Goal: Task Accomplishment & Management: Manage account settings

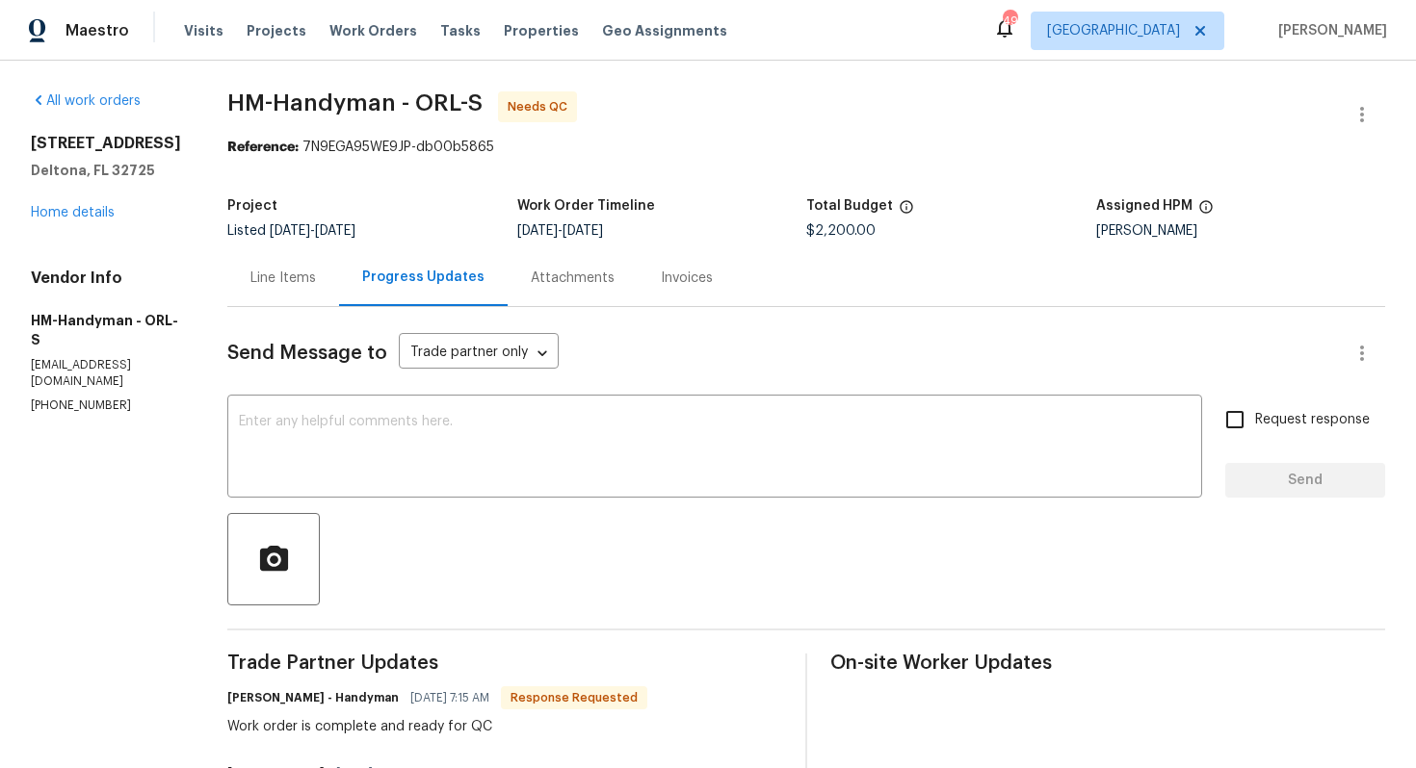
click at [296, 281] on div "Line Items" at bounding box center [282, 278] width 65 height 19
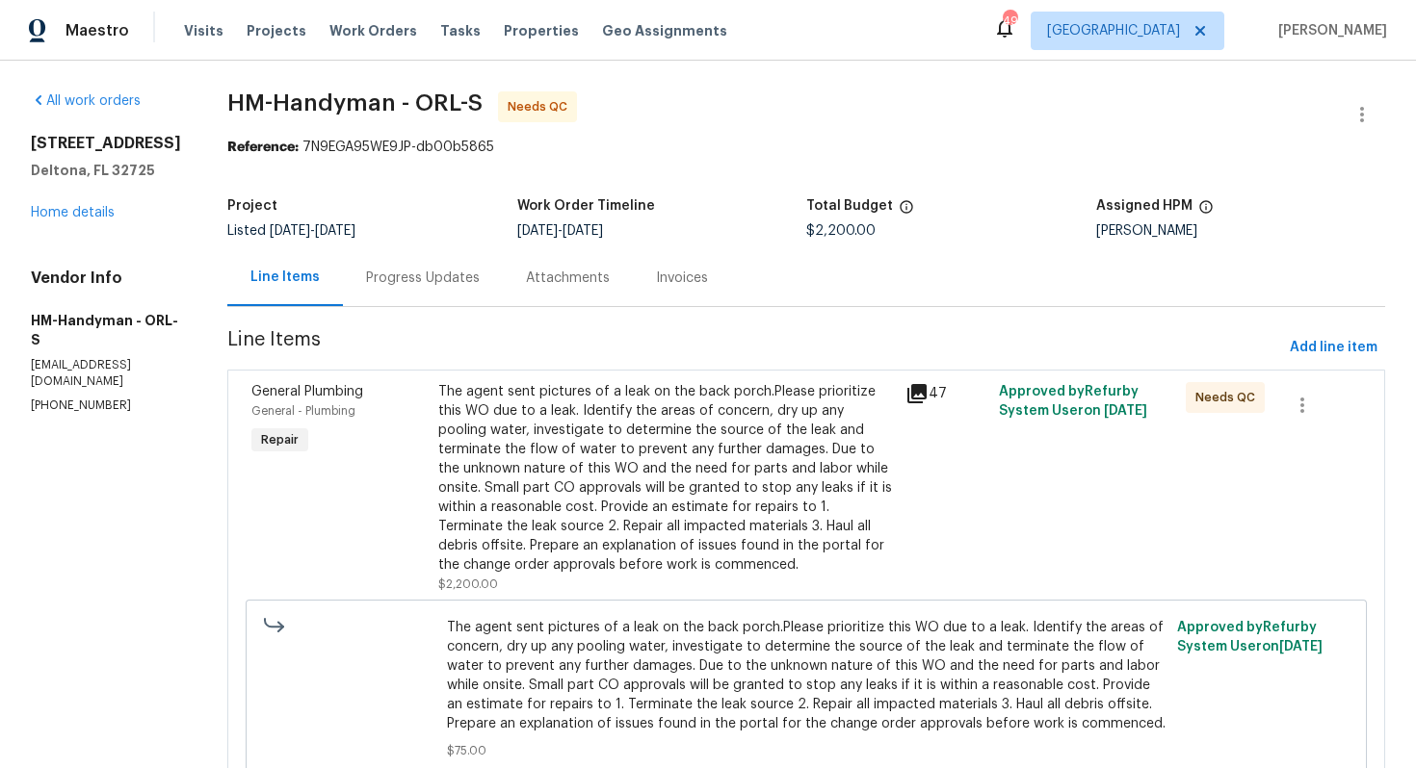
click at [442, 258] on div "Progress Updates" at bounding box center [423, 277] width 160 height 57
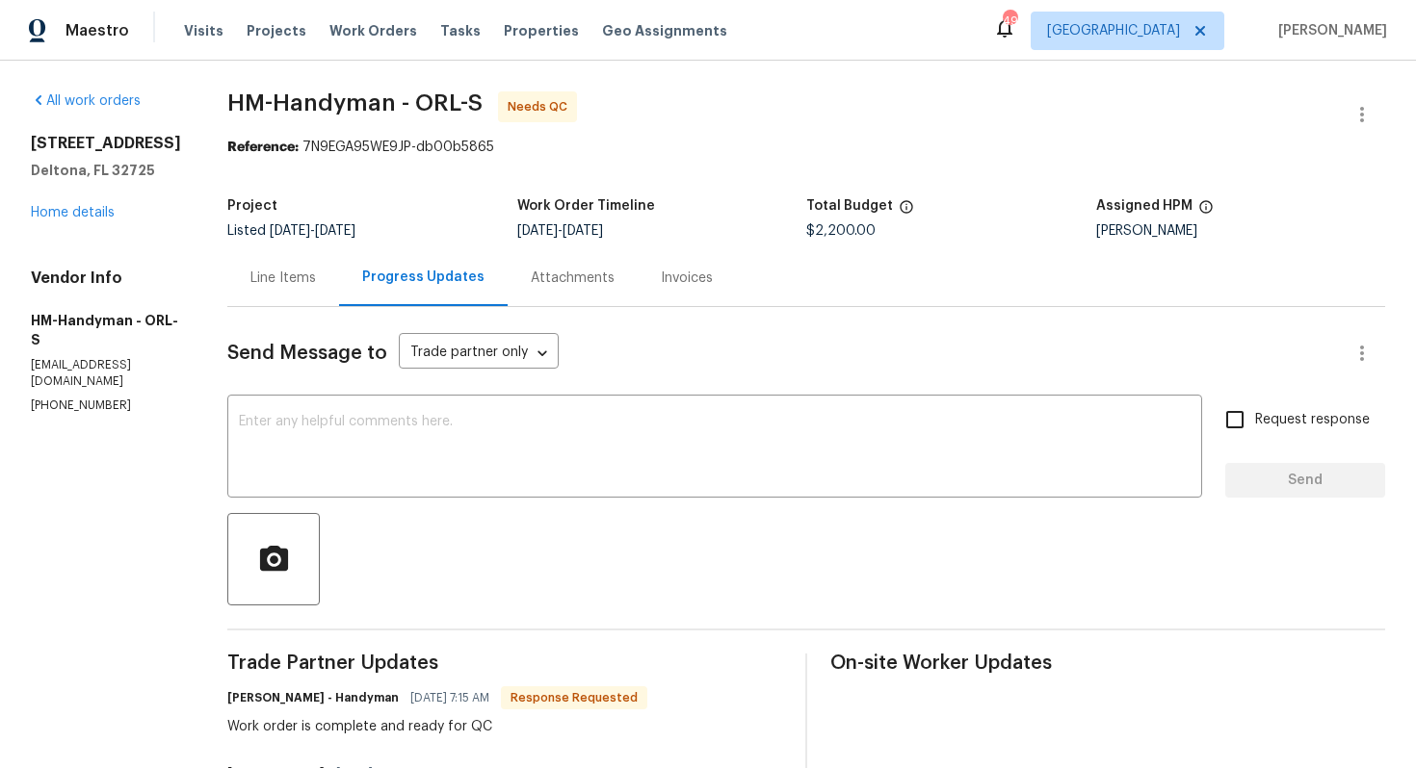
click at [291, 272] on div "Line Items" at bounding box center [282, 278] width 65 height 19
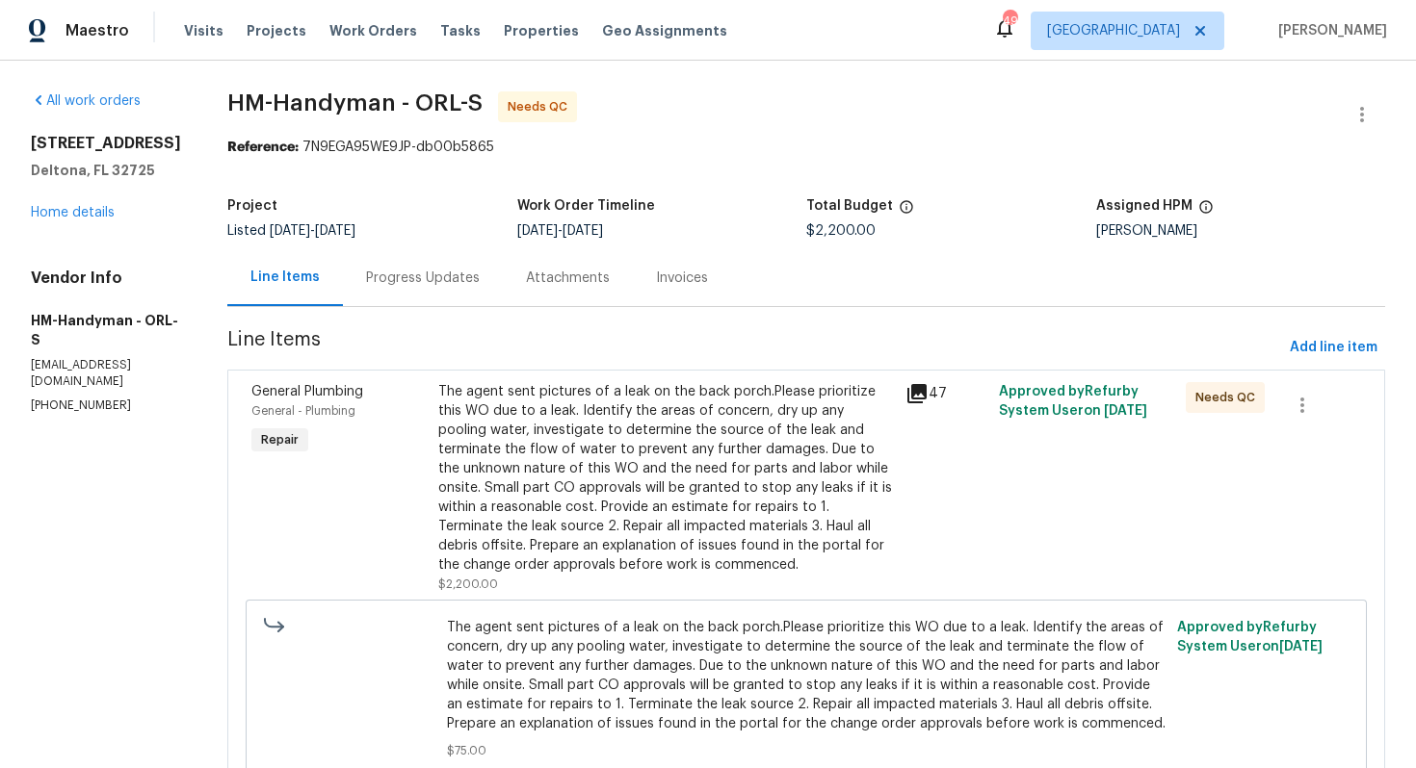
click at [587, 442] on div "The agent sent pictures of a leak on the back porch.Please prioritize this WO d…" at bounding box center [665, 478] width 455 height 193
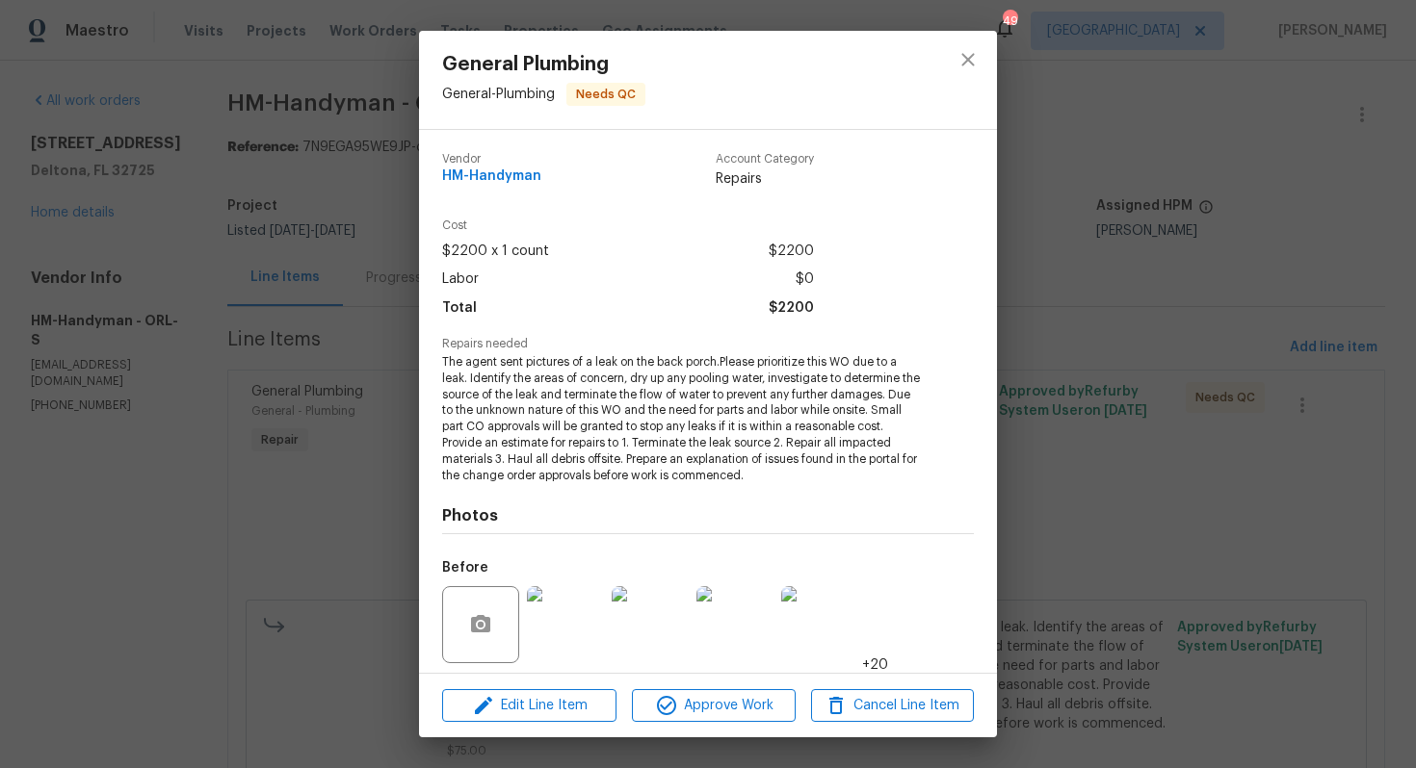
scroll to position [135, 0]
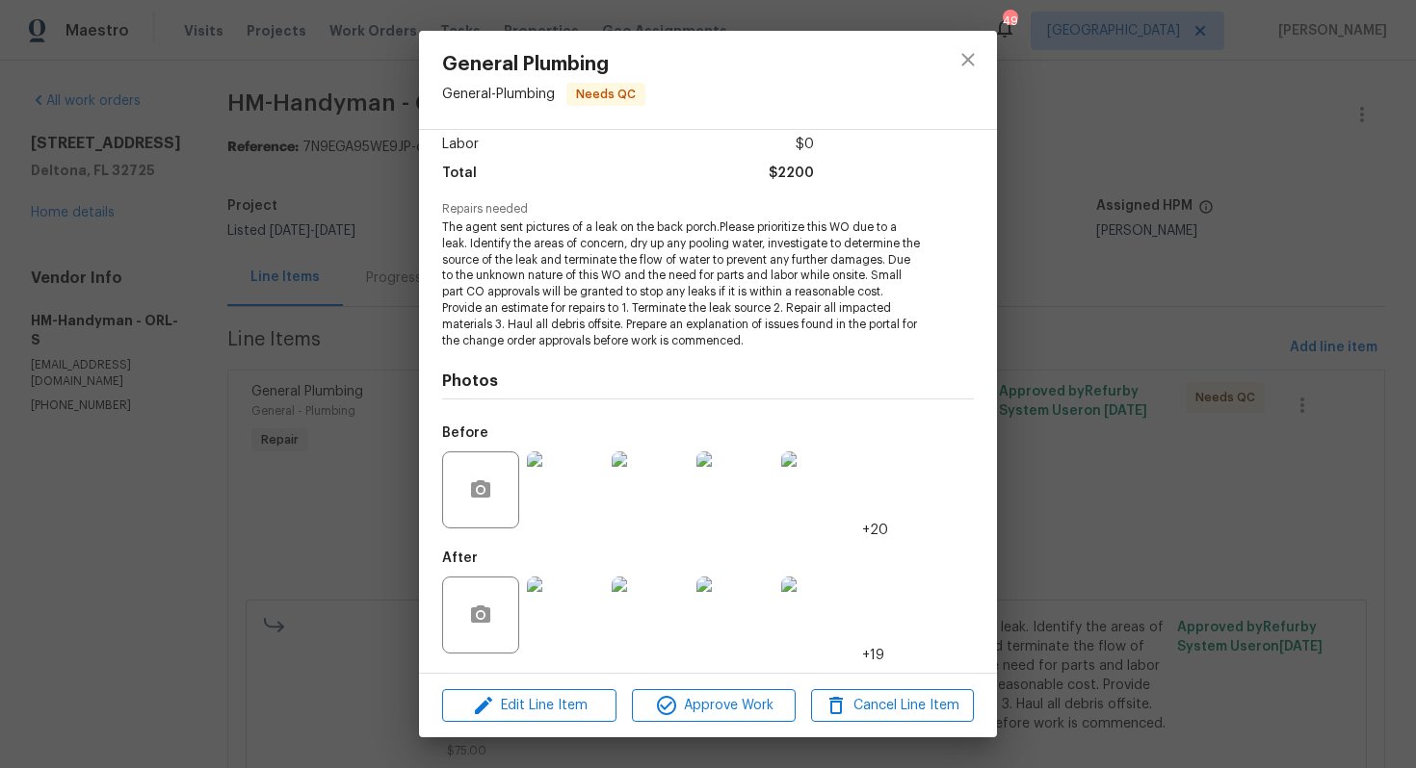
click at [578, 497] on img at bounding box center [565, 490] width 77 height 77
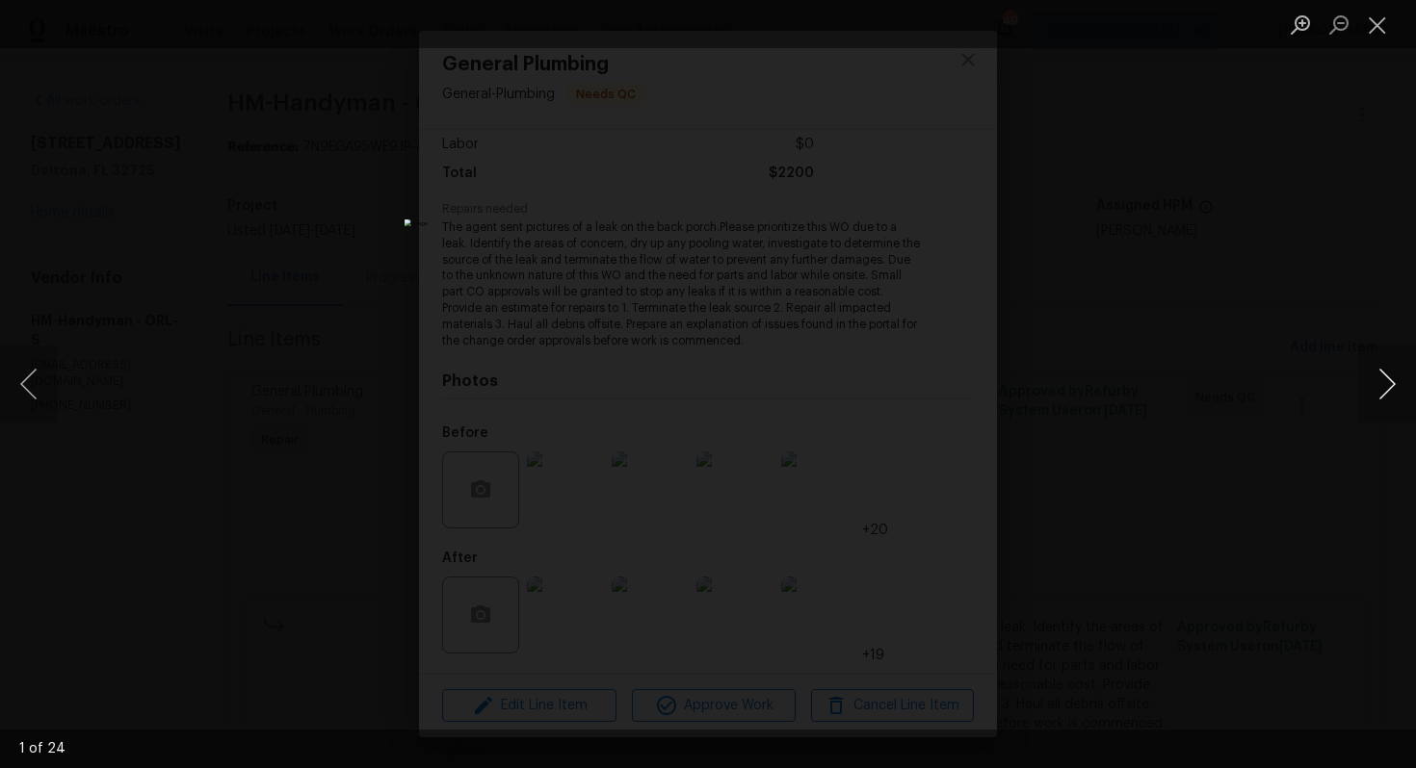
click at [1380, 388] on button "Next image" at bounding box center [1387, 384] width 58 height 77
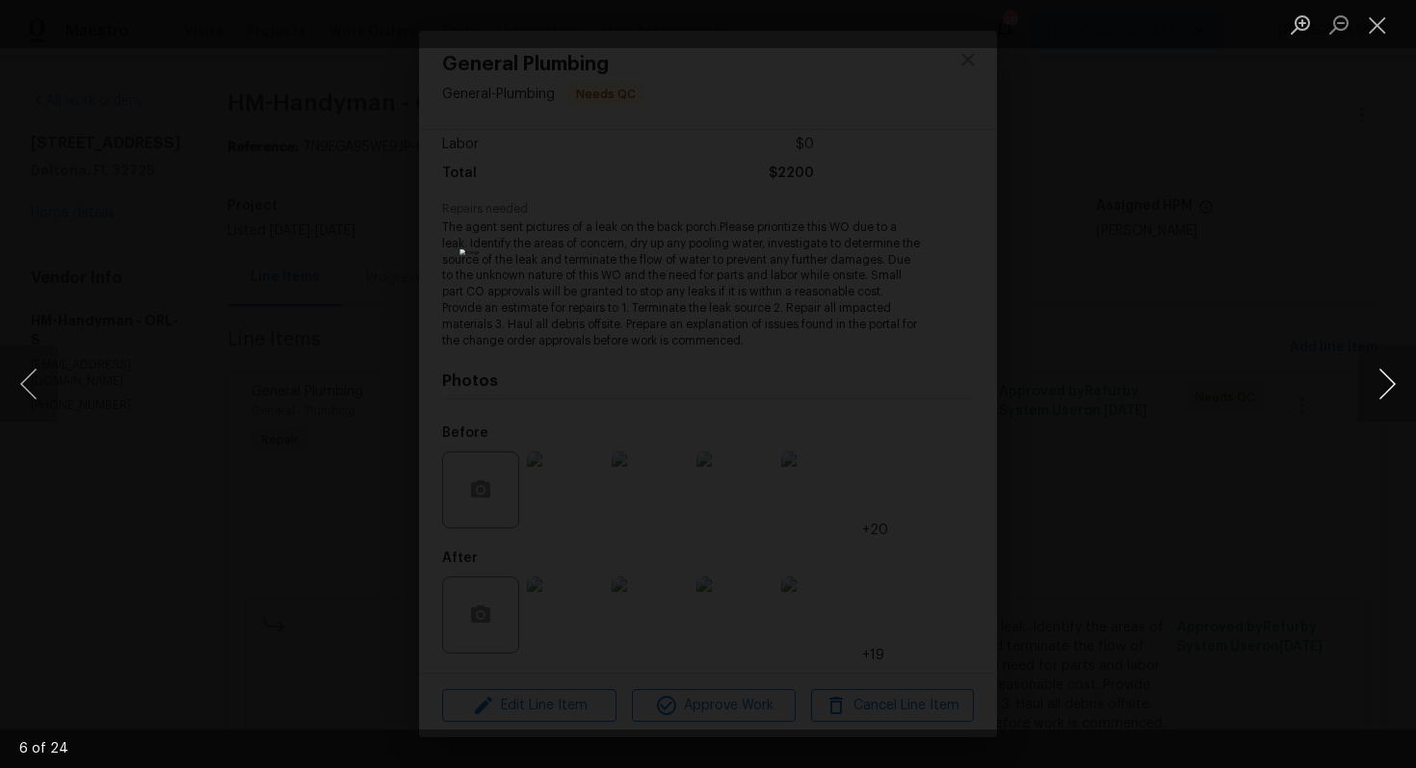
click at [1380, 388] on button "Next image" at bounding box center [1387, 384] width 58 height 77
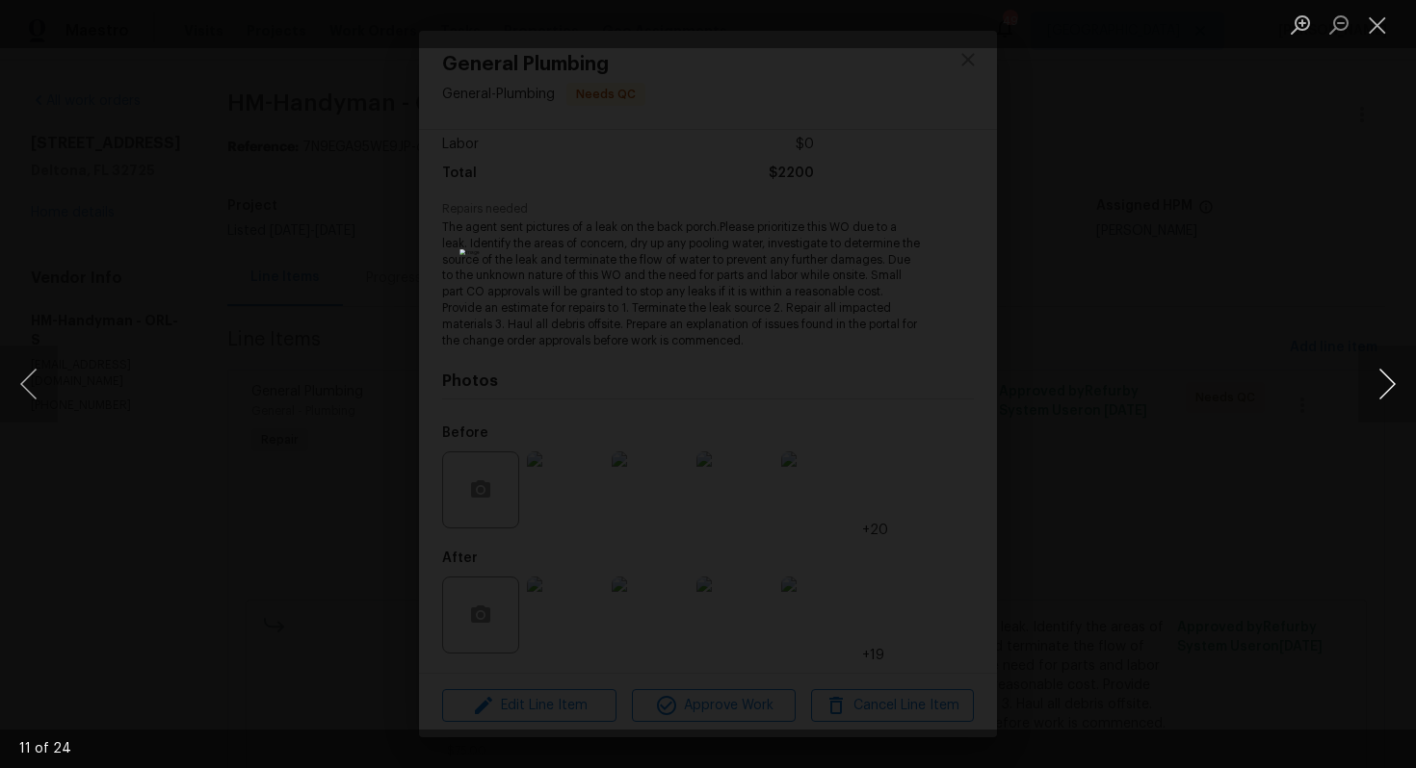
click at [1380, 388] on button "Next image" at bounding box center [1387, 384] width 58 height 77
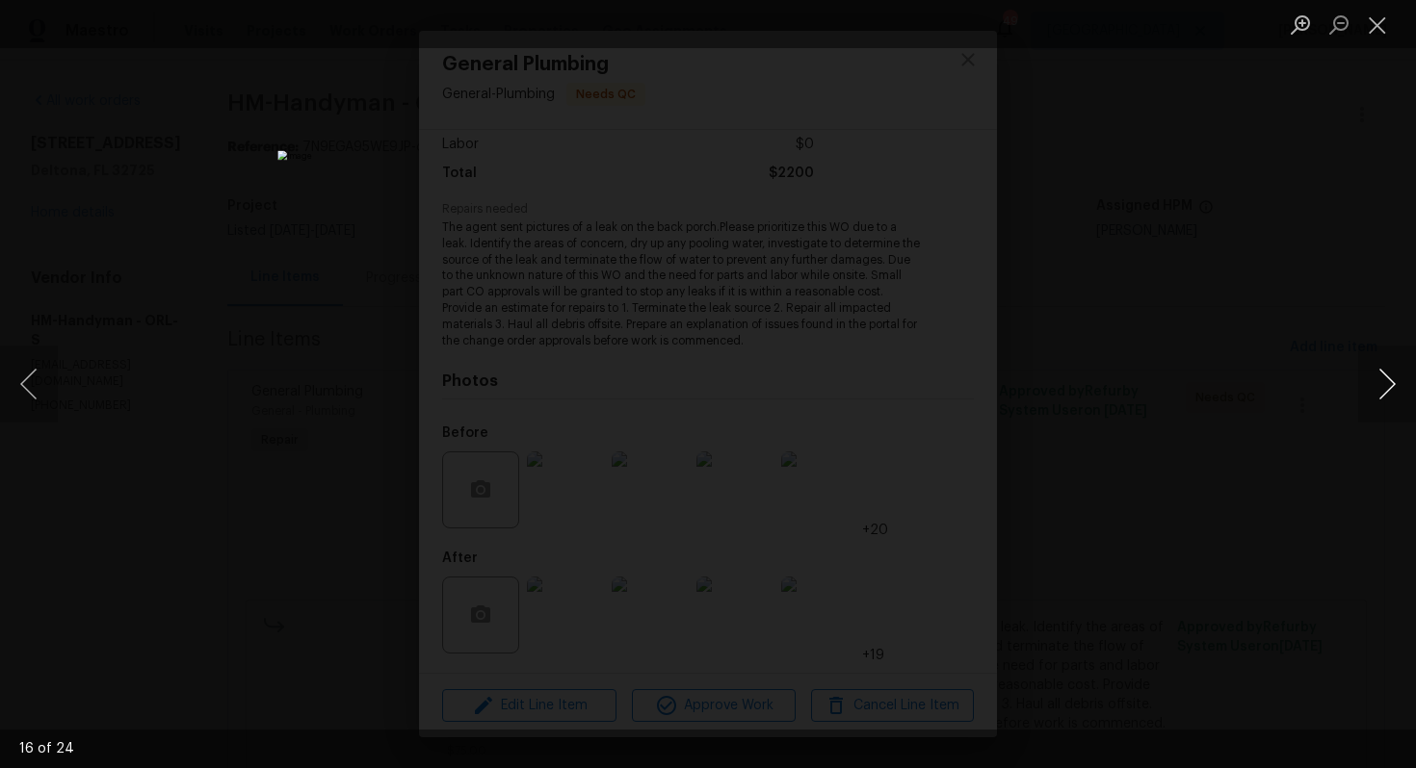
click at [1380, 388] on button "Next image" at bounding box center [1387, 384] width 58 height 77
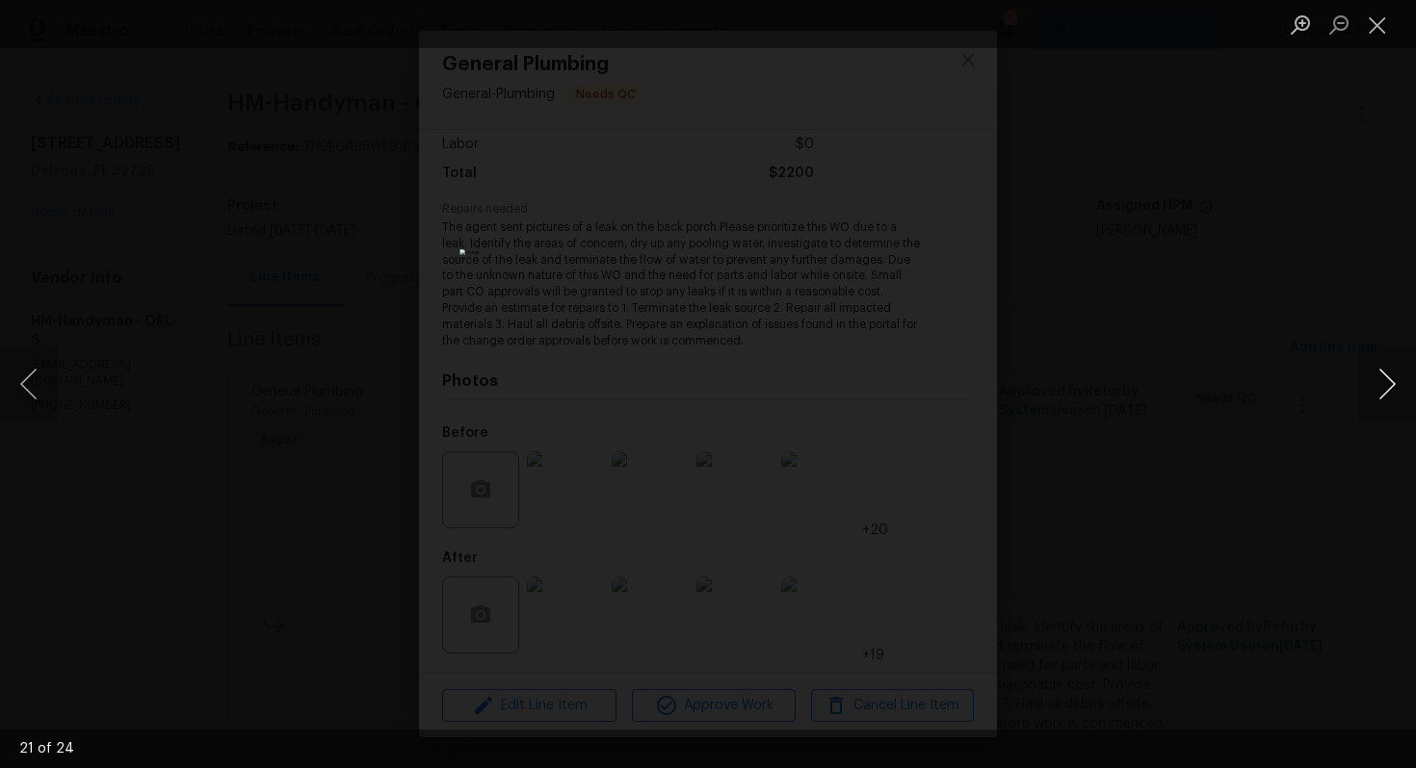
click at [1380, 388] on button "Next image" at bounding box center [1387, 384] width 58 height 77
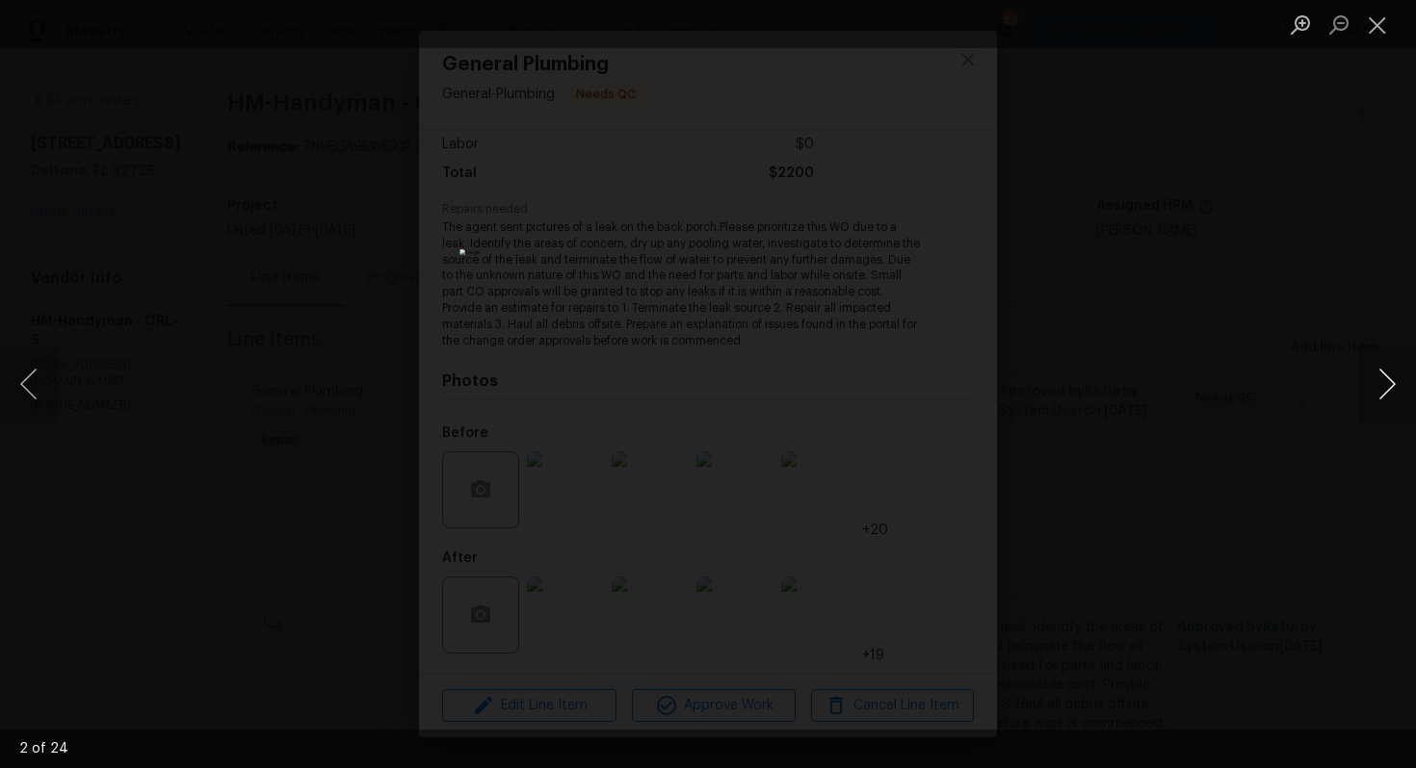
click at [1380, 388] on button "Next image" at bounding box center [1387, 384] width 58 height 77
click at [1272, 426] on div "Lightbox" at bounding box center [708, 384] width 1416 height 768
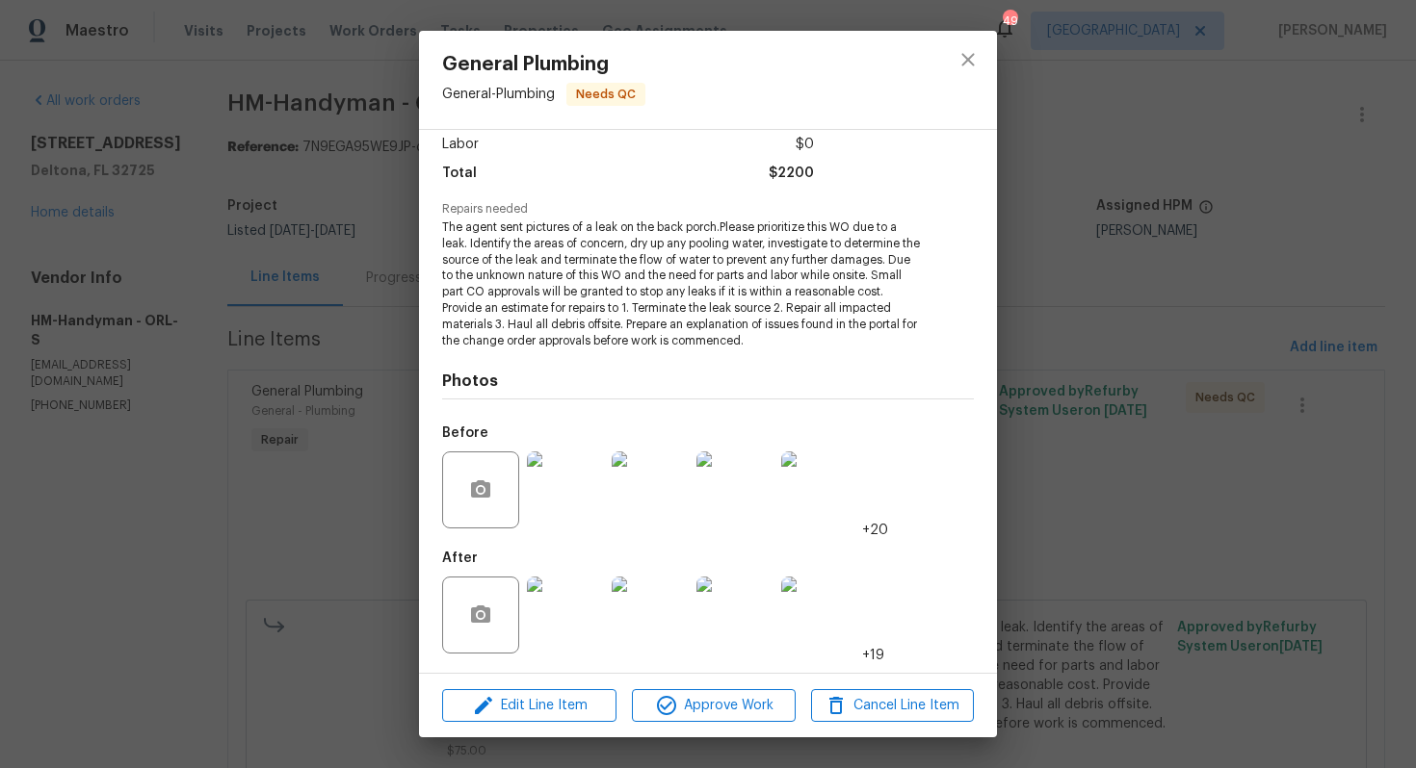
click at [570, 633] on img at bounding box center [565, 615] width 77 height 77
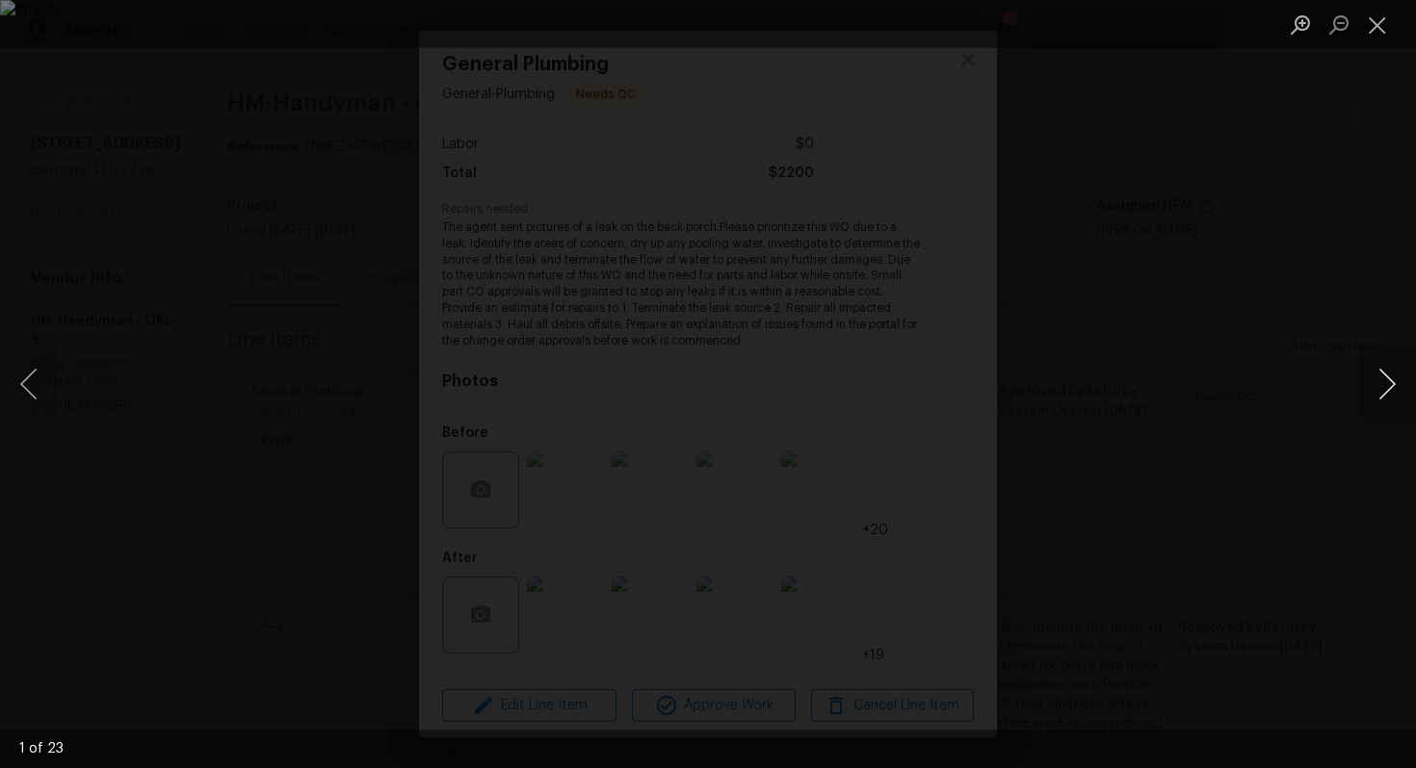
click at [1386, 385] on button "Next image" at bounding box center [1387, 384] width 58 height 77
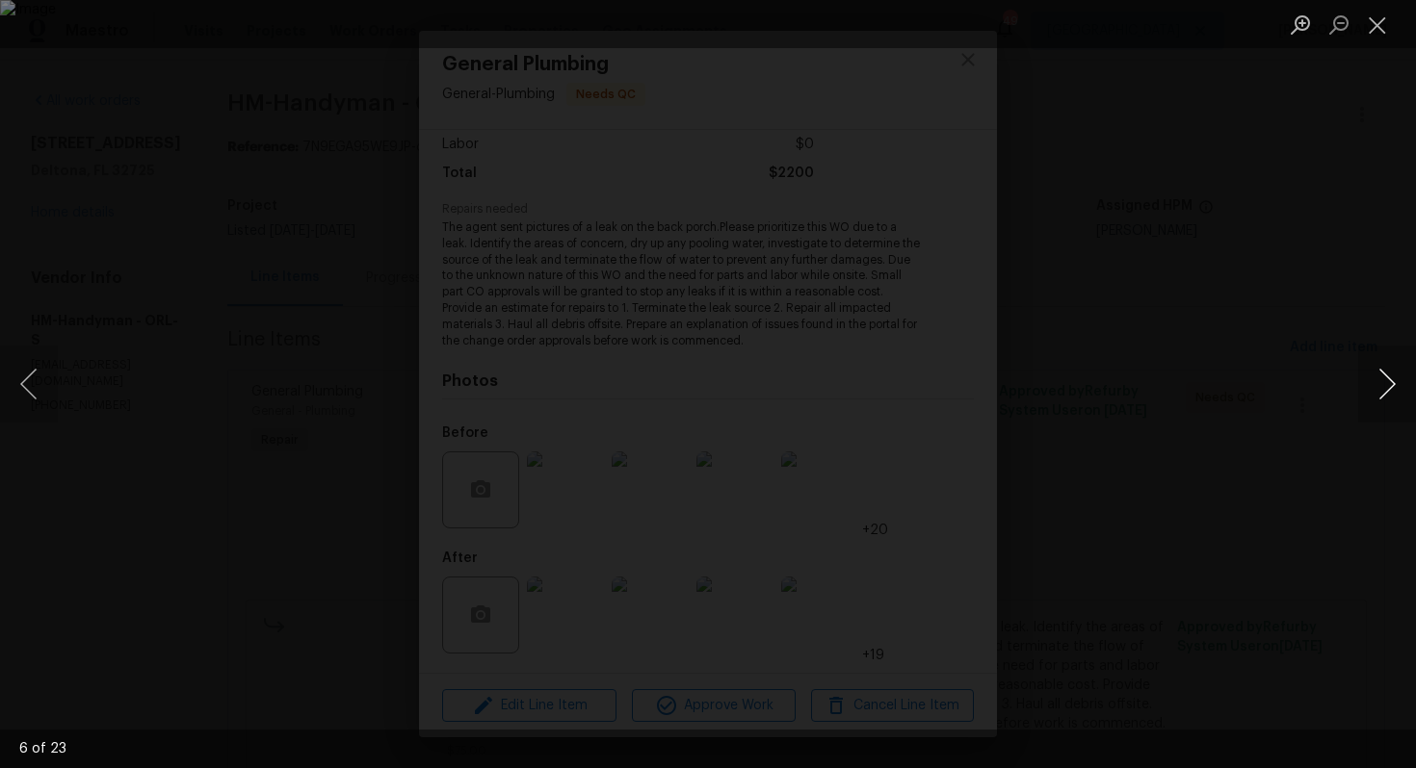
click at [1386, 385] on button "Next image" at bounding box center [1387, 384] width 58 height 77
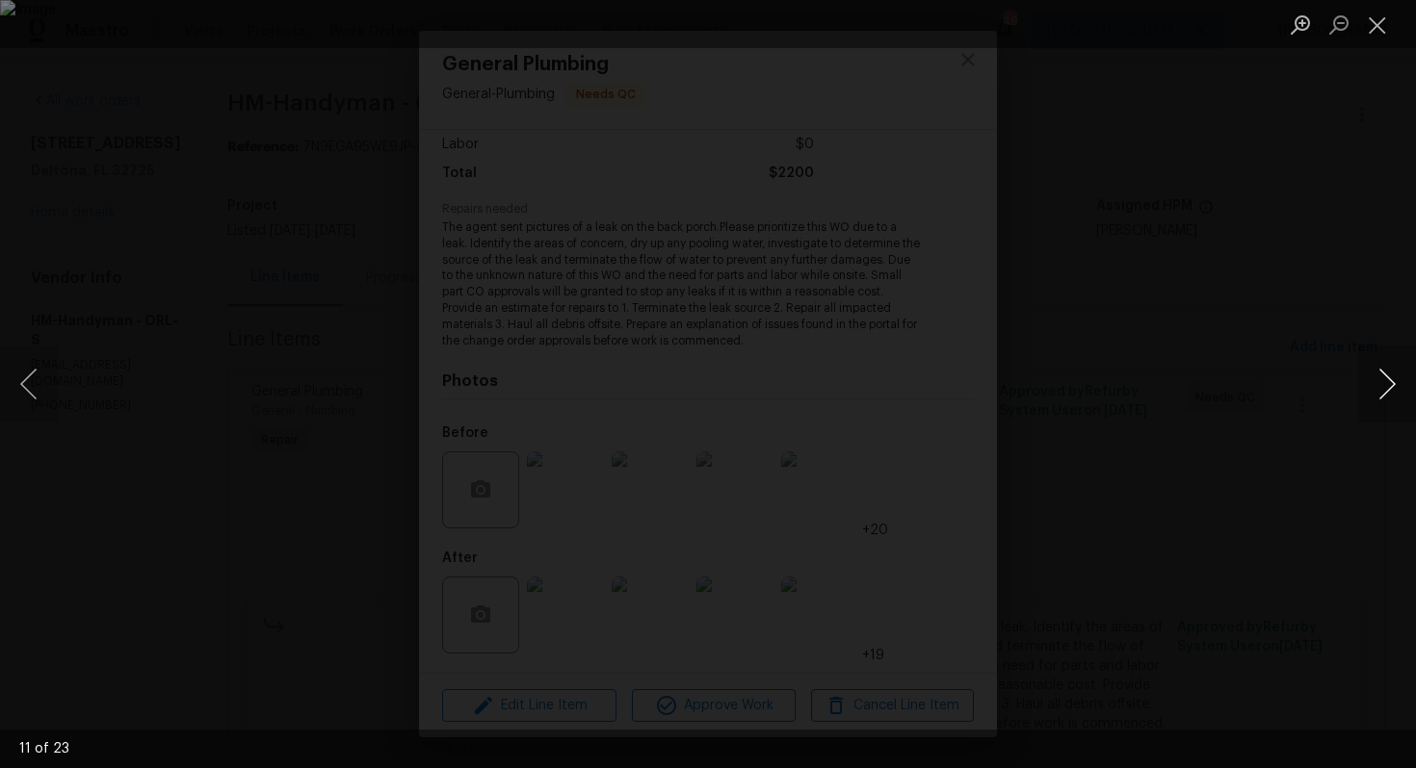
click at [1386, 385] on button "Next image" at bounding box center [1387, 384] width 58 height 77
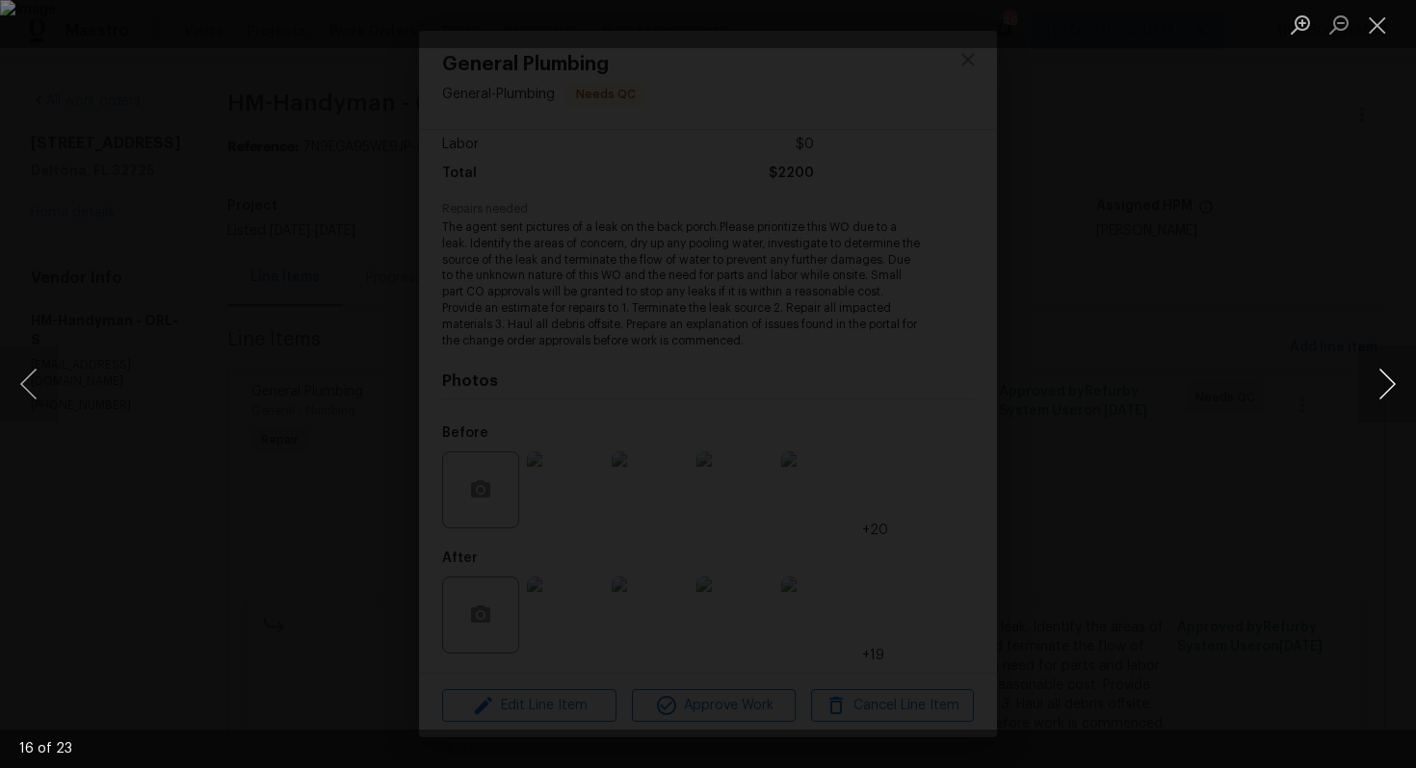
click at [1386, 385] on button "Next image" at bounding box center [1387, 384] width 58 height 77
click at [1252, 385] on div "Lightbox" at bounding box center [708, 384] width 1416 height 768
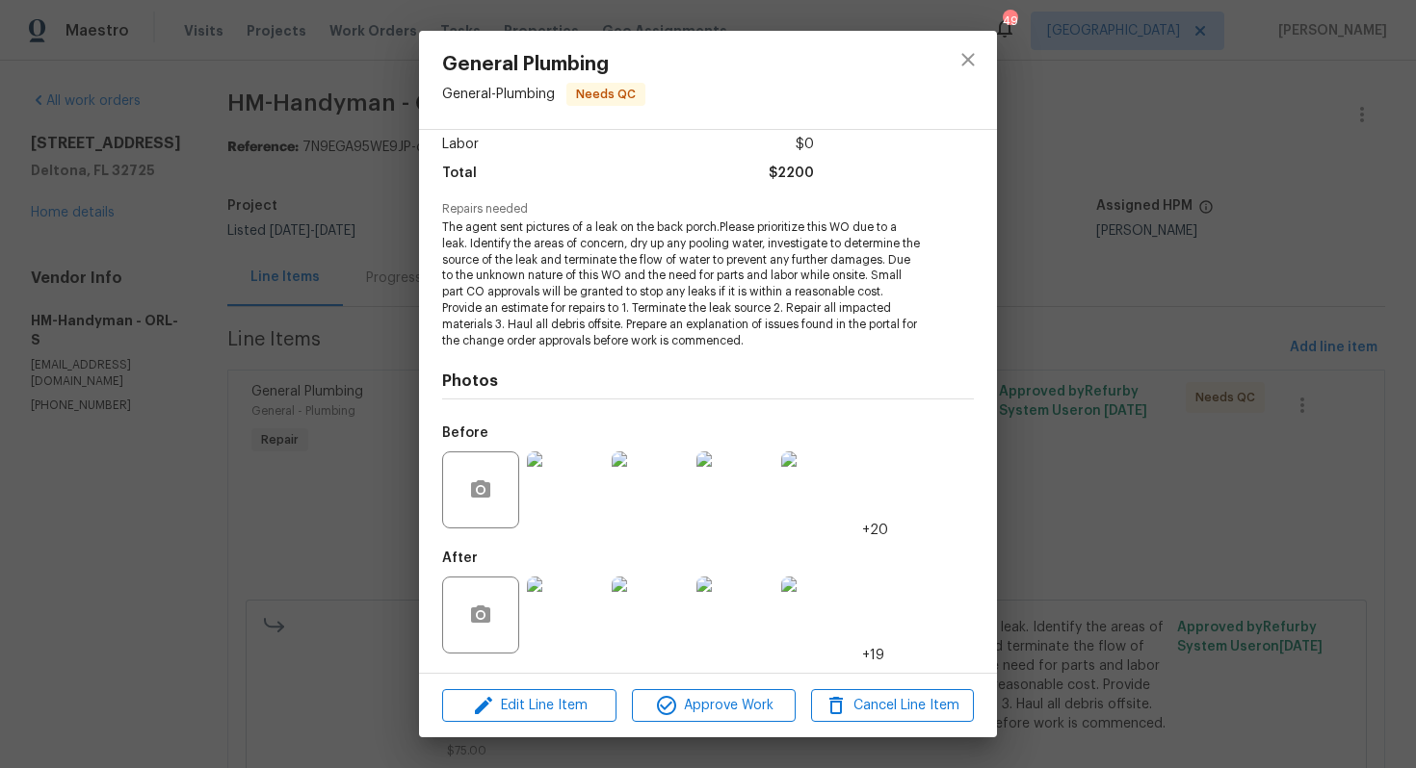
click at [1140, 383] on div "General Plumbing General - Plumbing Needs QC Vendor HM-Handyman Account Categor…" at bounding box center [708, 384] width 1416 height 768
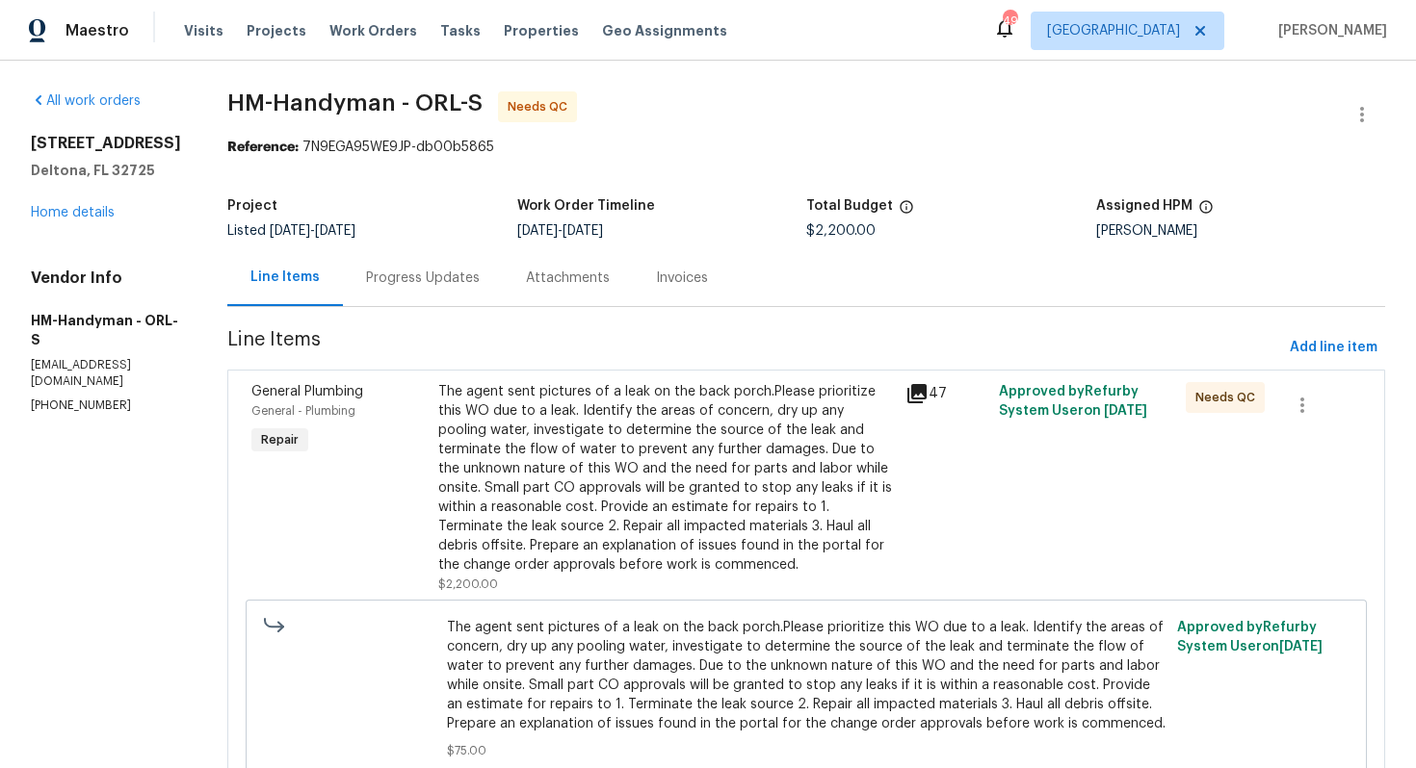
click at [437, 286] on div "Progress Updates" at bounding box center [423, 278] width 114 height 19
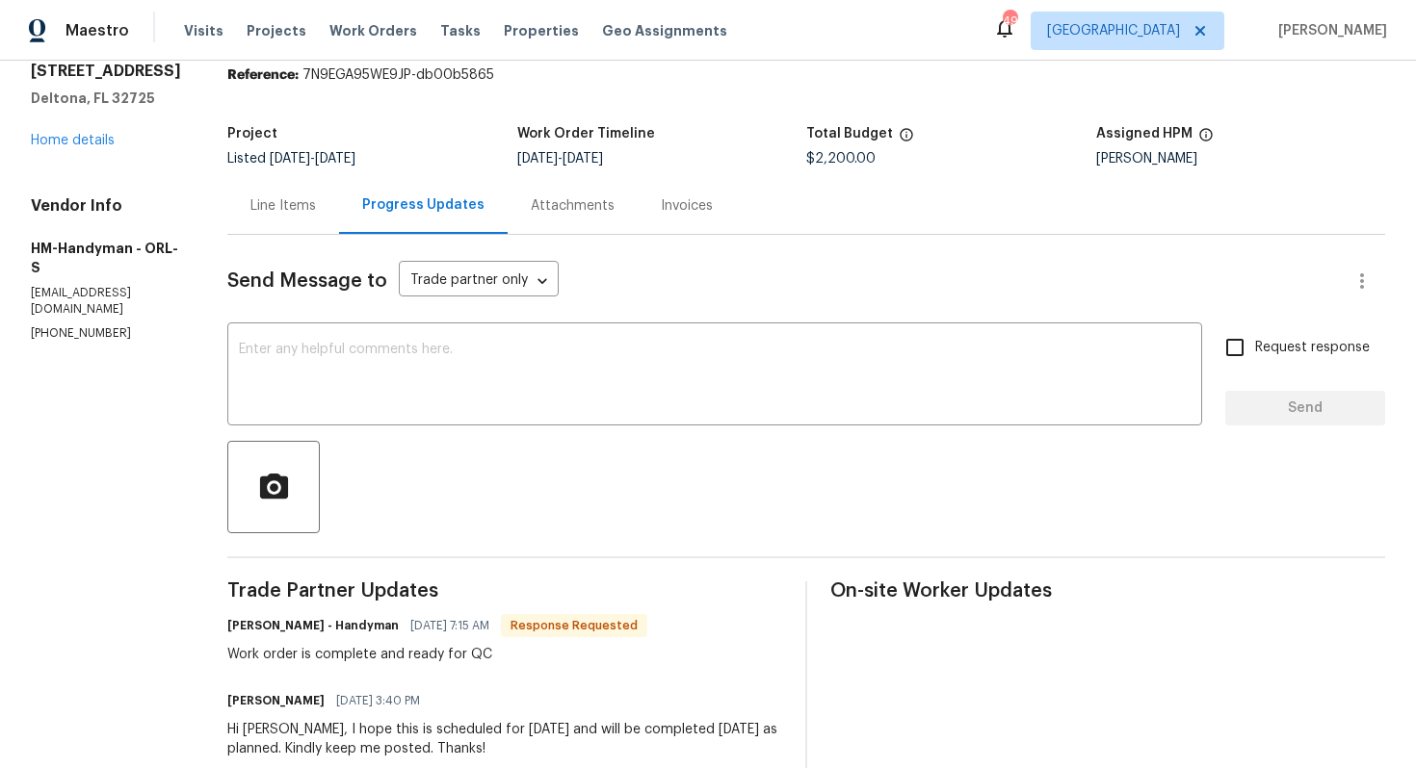
scroll to position [83, 0]
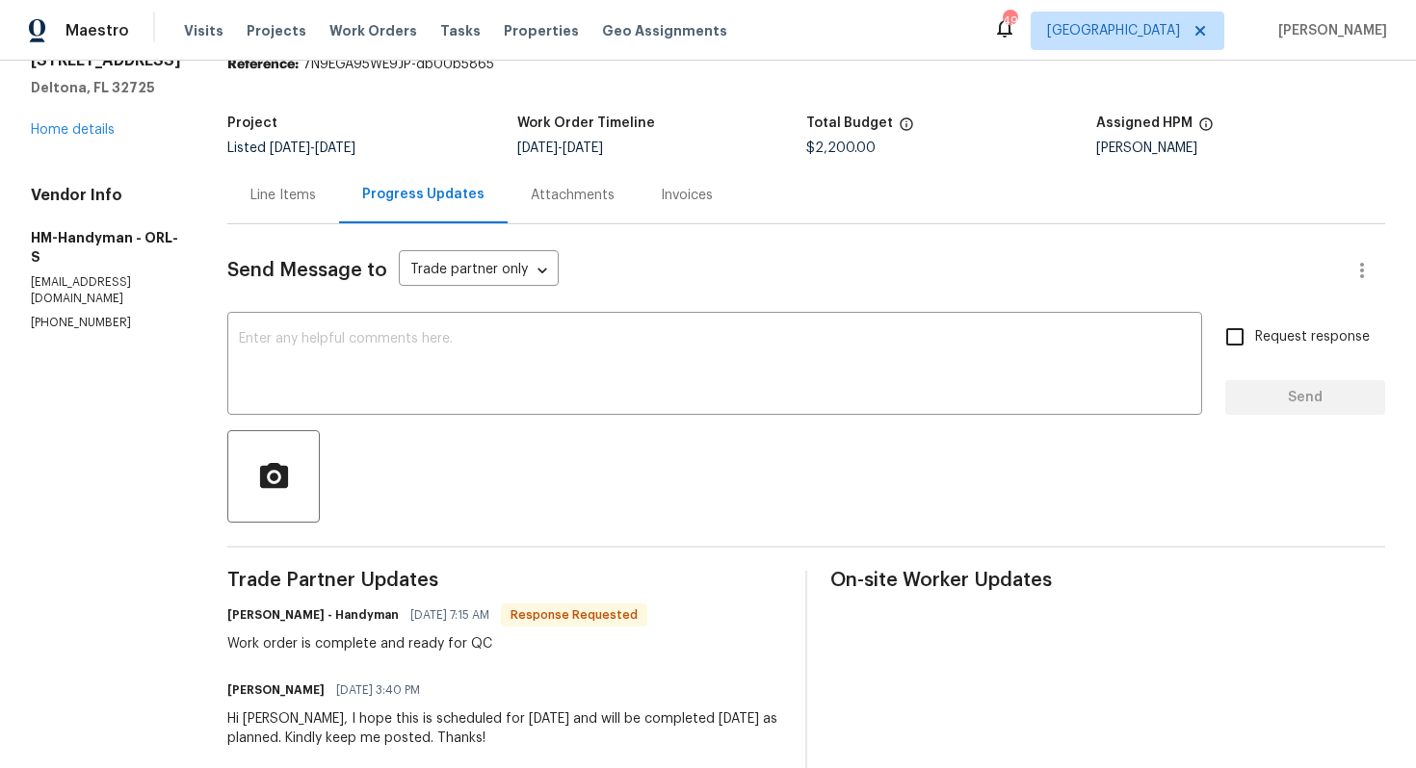
click at [476, 389] on textarea at bounding box center [714, 365] width 951 height 67
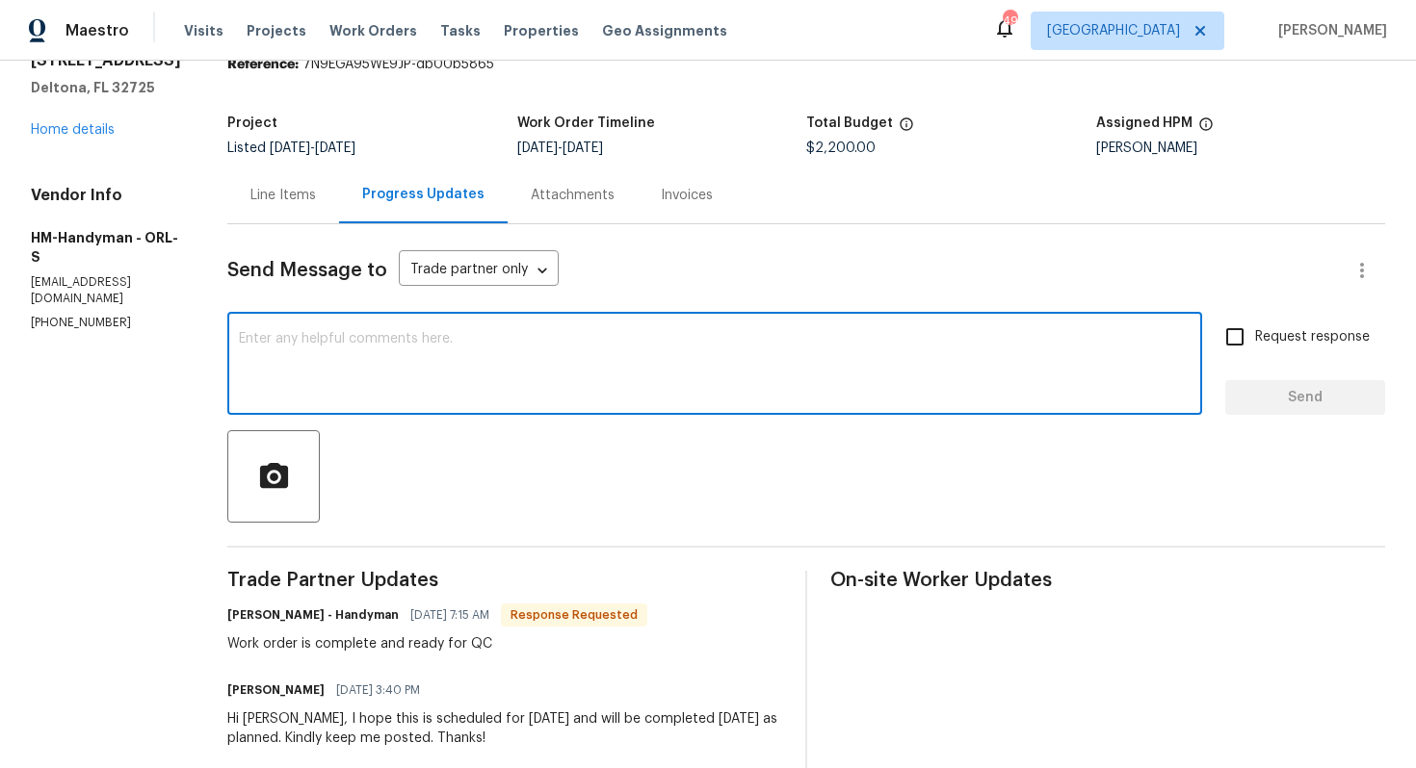
type textarea "j"
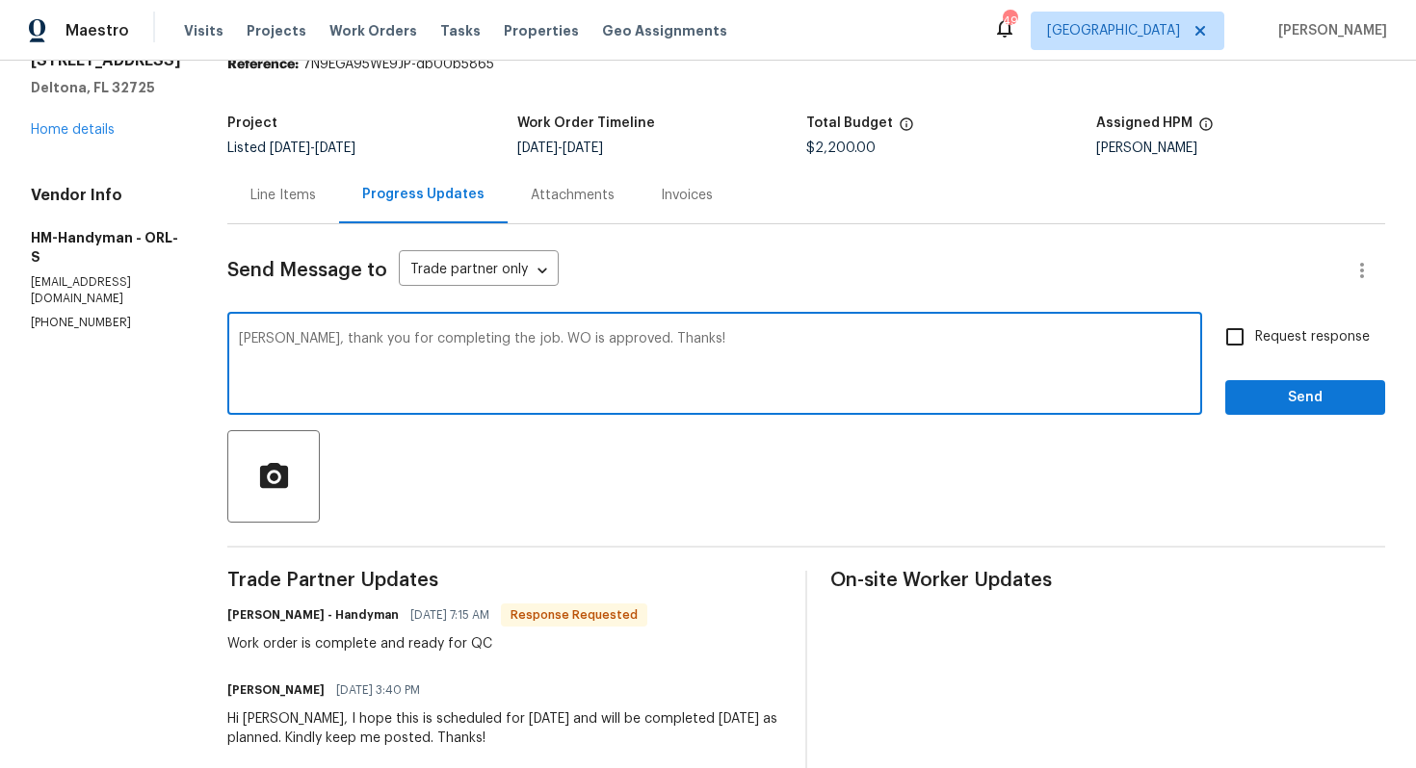
type textarea "Joe, thank you for completing the job. WO is approved. Thanks!"
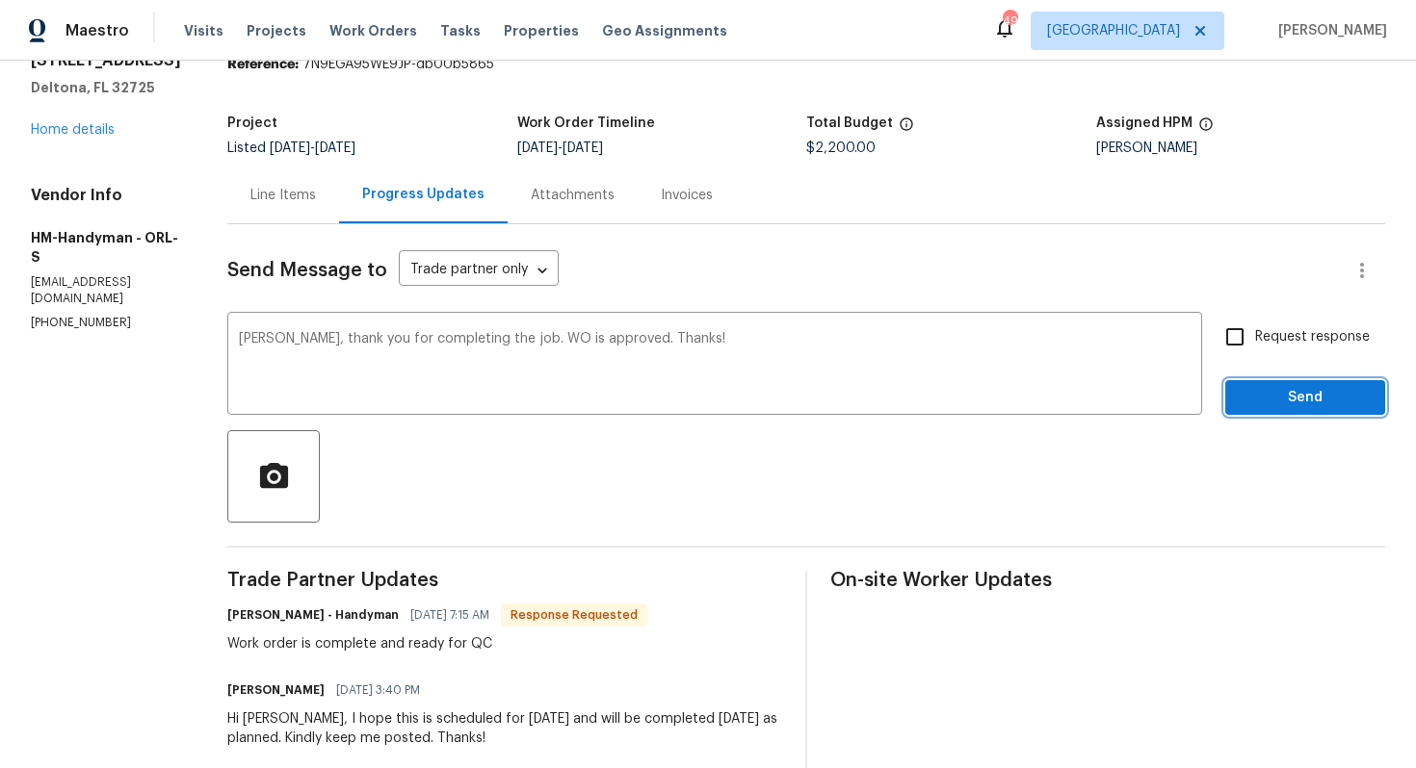
click at [1293, 405] on span "Send" at bounding box center [1304, 398] width 129 height 24
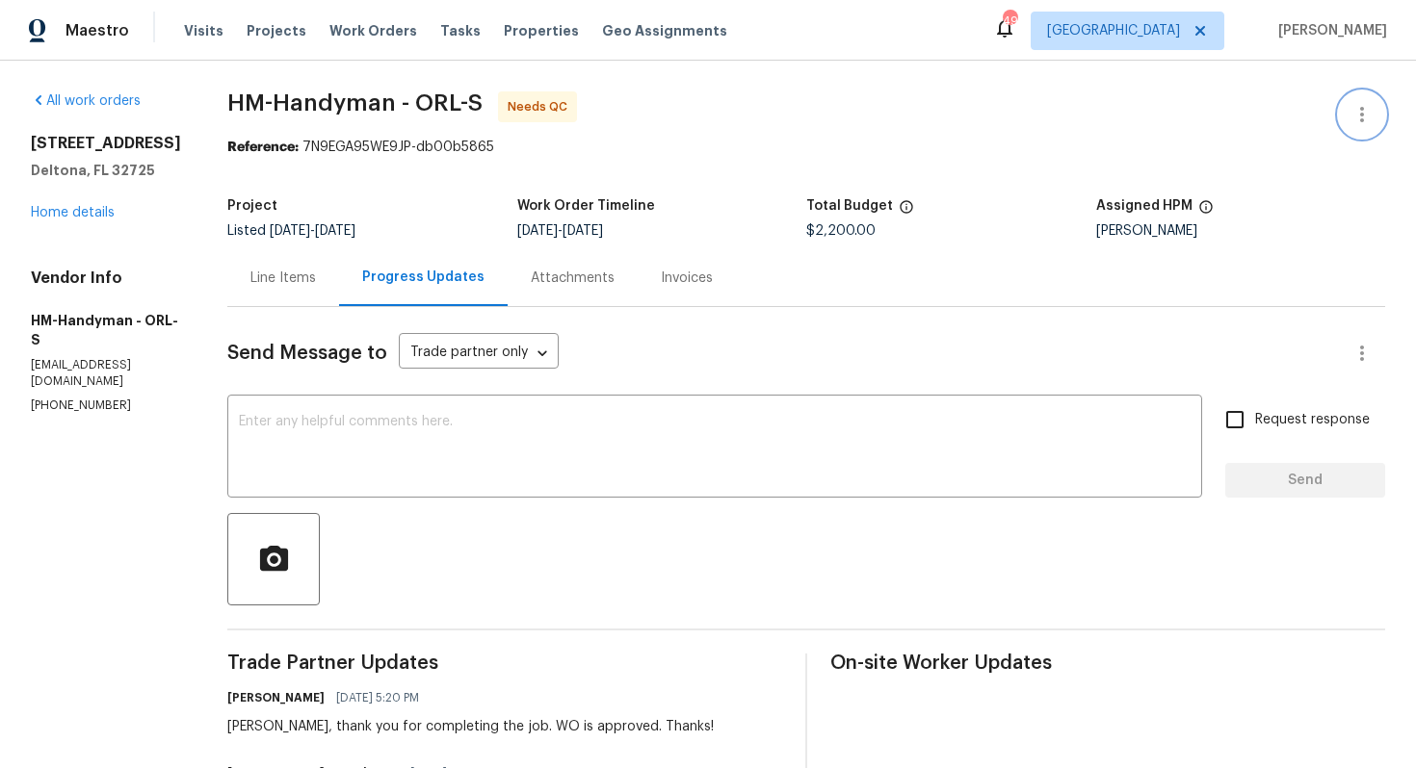
click at [1380, 105] on button "button" at bounding box center [1362, 114] width 46 height 46
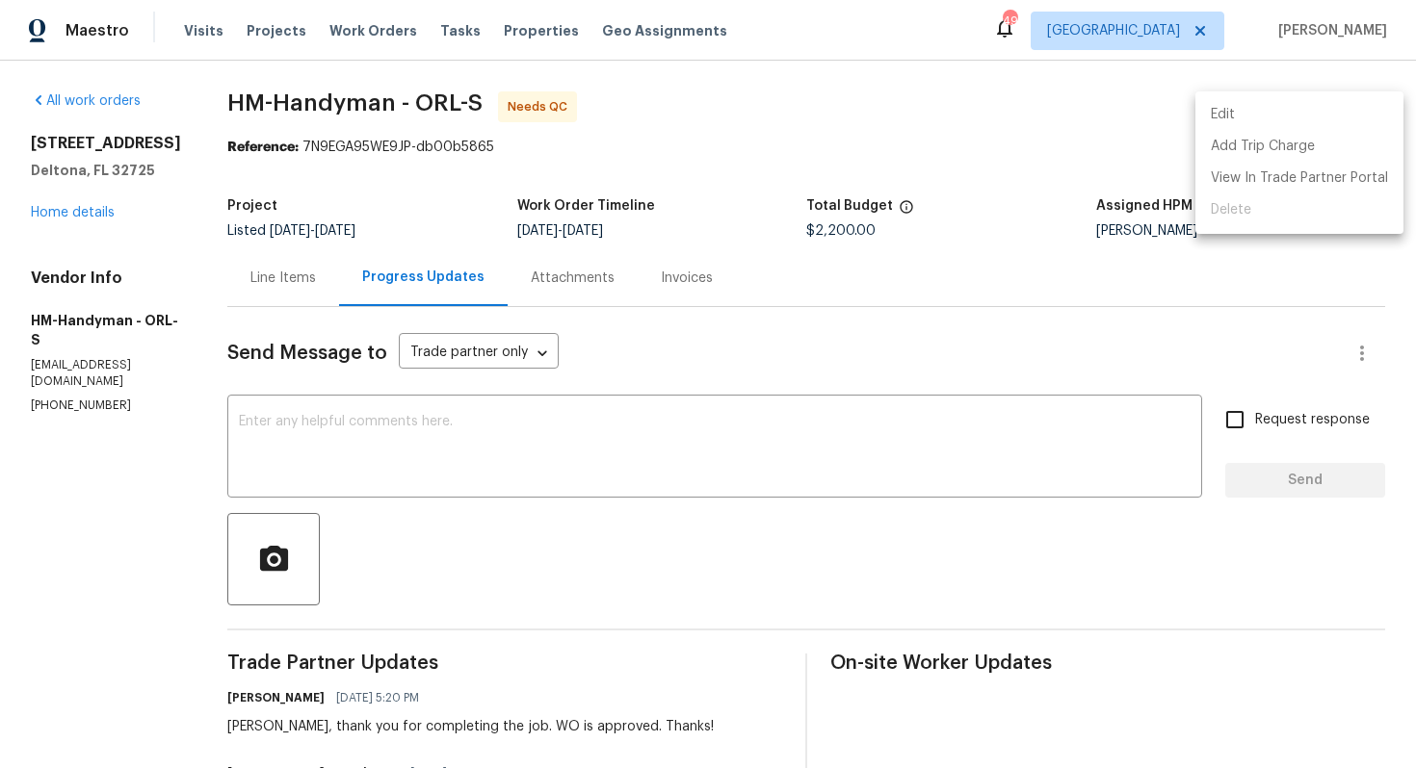
click at [1219, 115] on li "Edit" at bounding box center [1299, 115] width 208 height 32
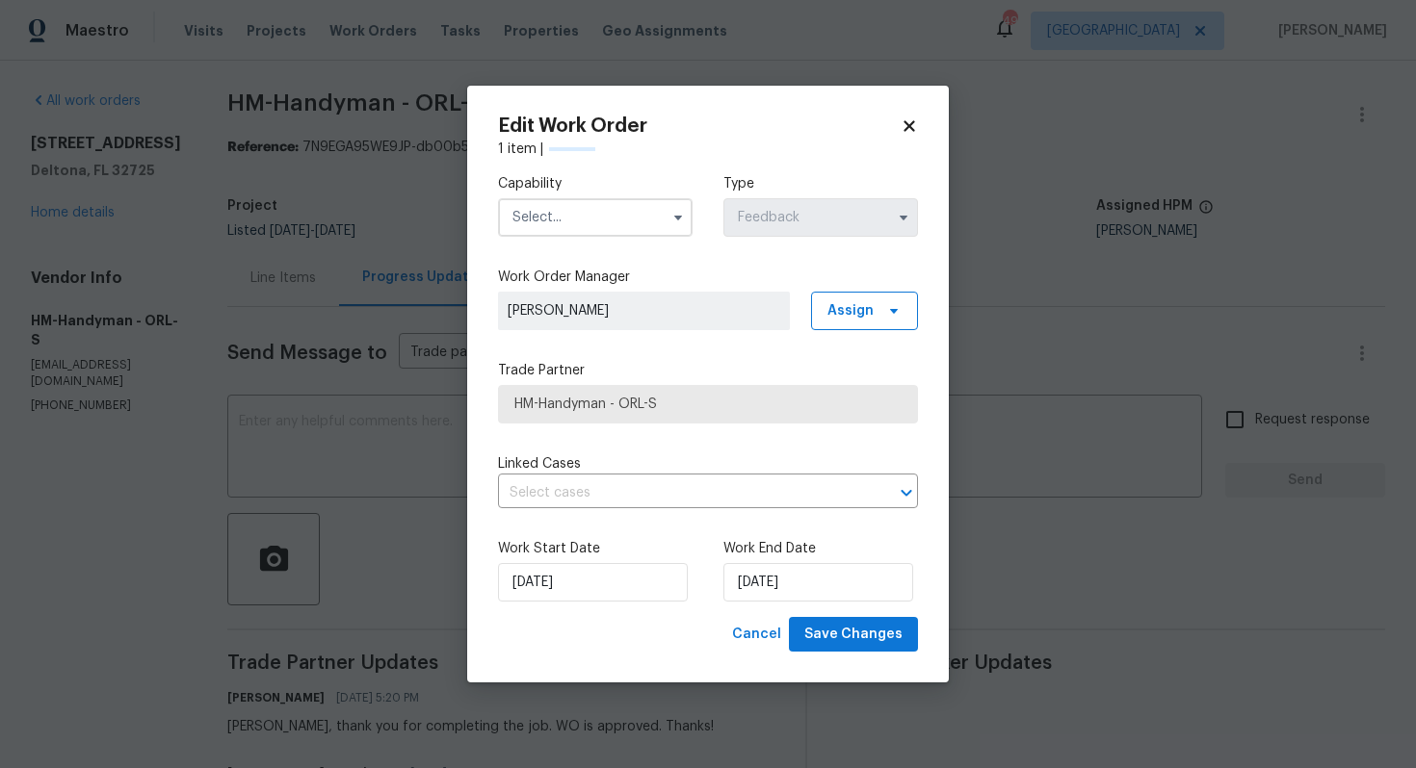
click at [646, 217] on input "text" at bounding box center [595, 217] width 195 height 39
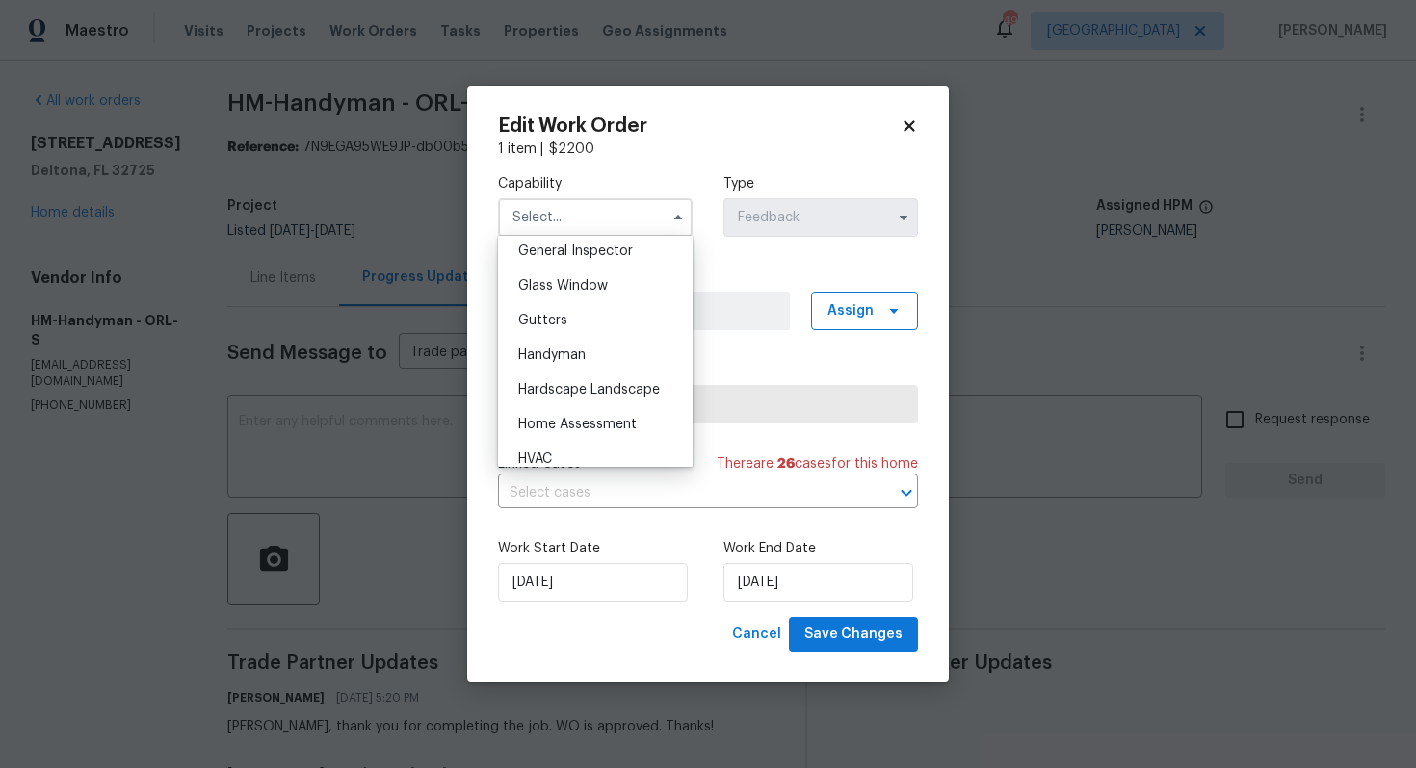
scroll to position [971, 0]
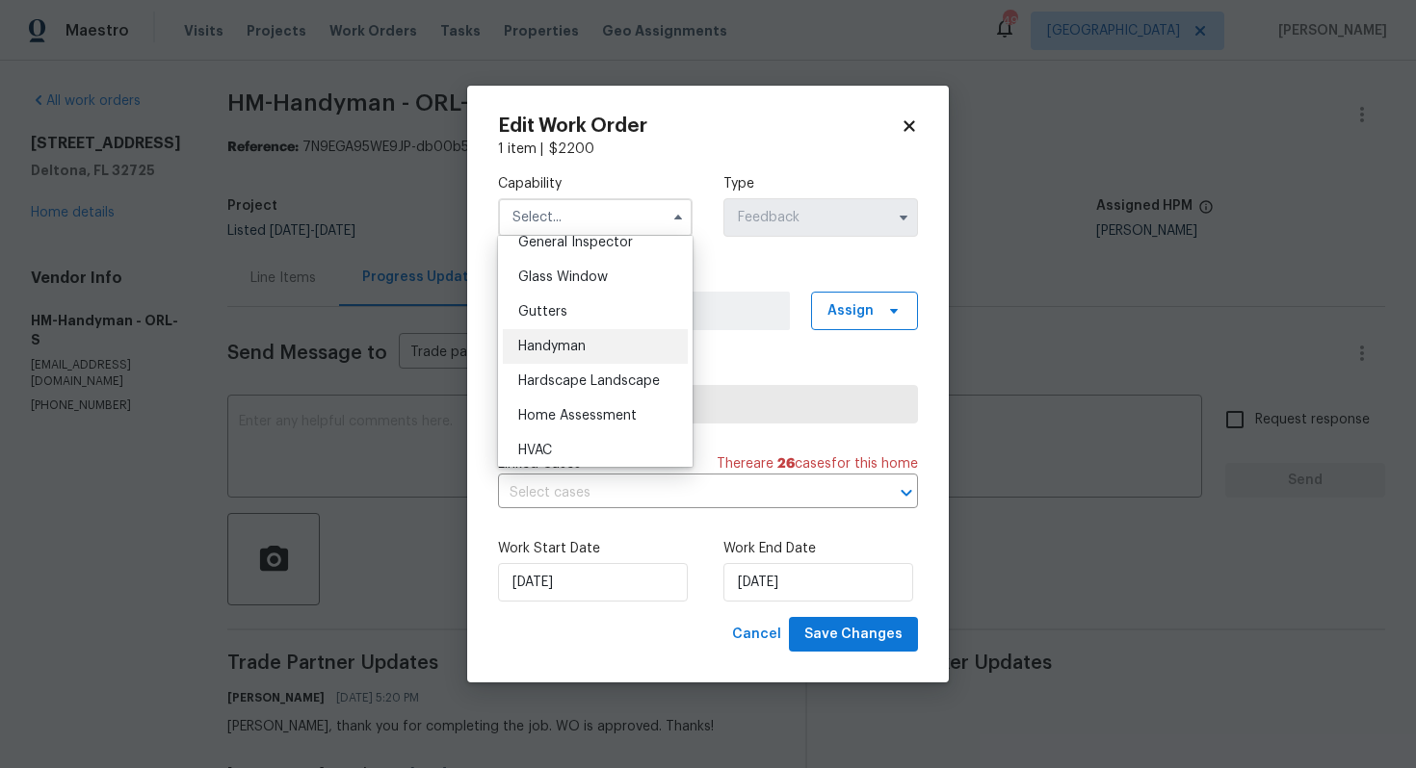
click at [580, 342] on span "Handyman" at bounding box center [551, 346] width 67 height 13
type input "Handyman"
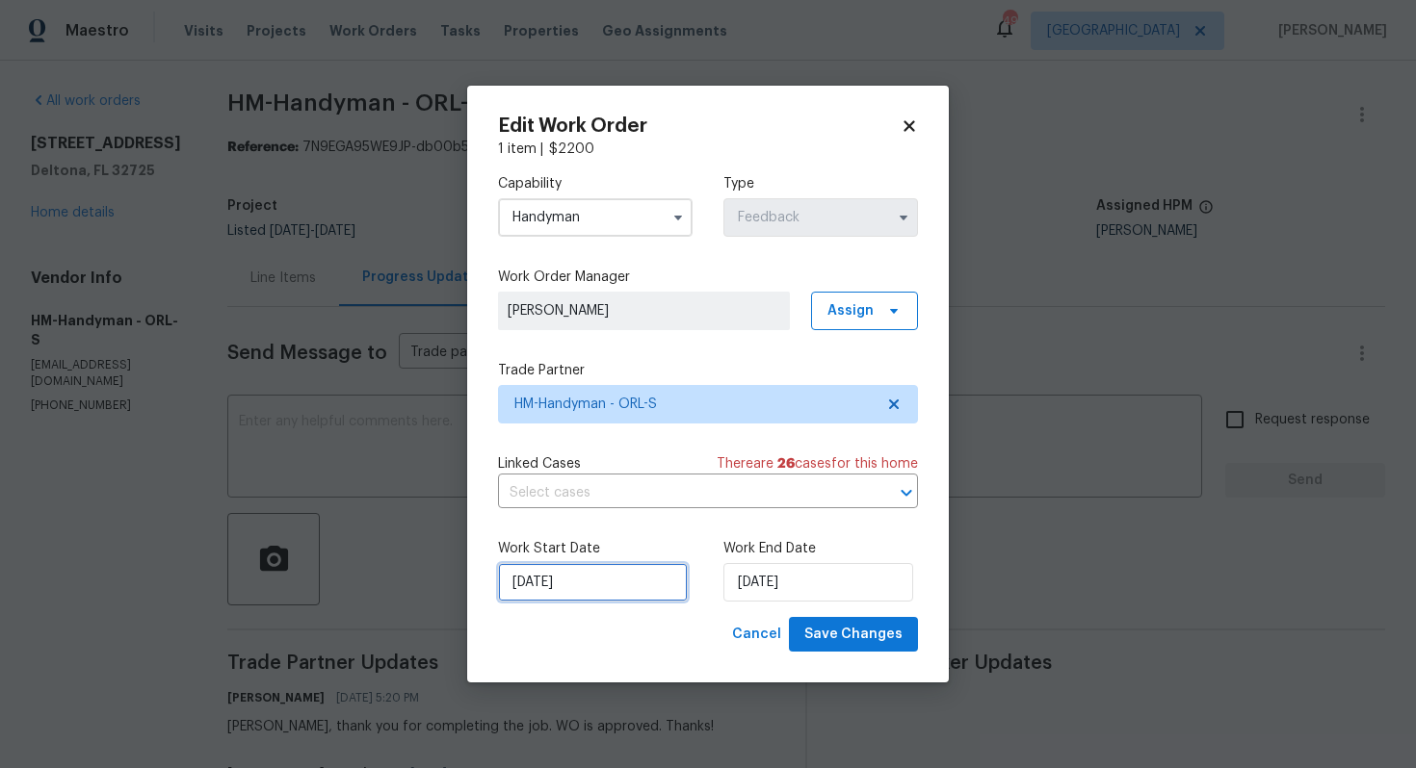
click at [610, 581] on input "12/08/2025" at bounding box center [593, 582] width 190 height 39
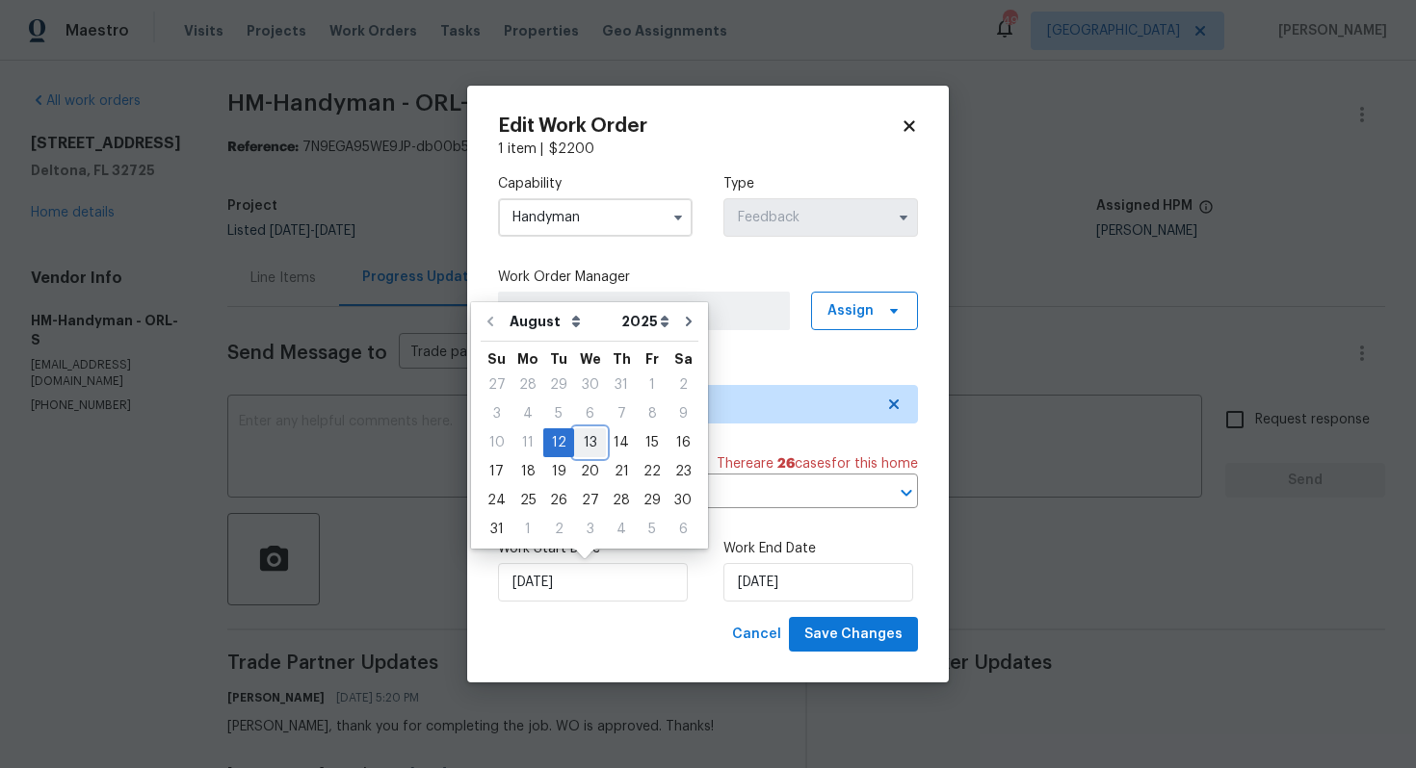
click at [587, 447] on div "13" at bounding box center [590, 442] width 32 height 27
type input "13/08/2025"
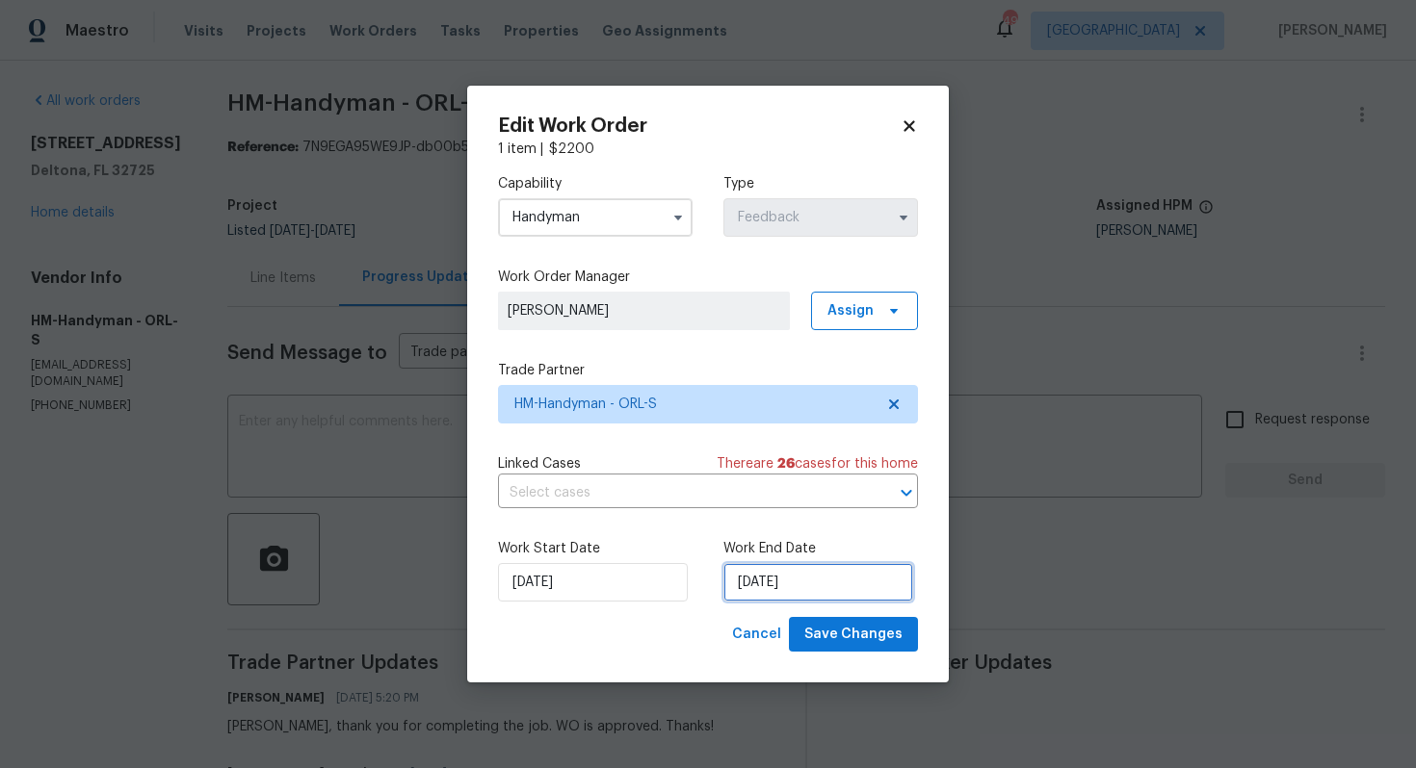
click at [816, 583] on input "14/08/2025" at bounding box center [818, 582] width 190 height 39
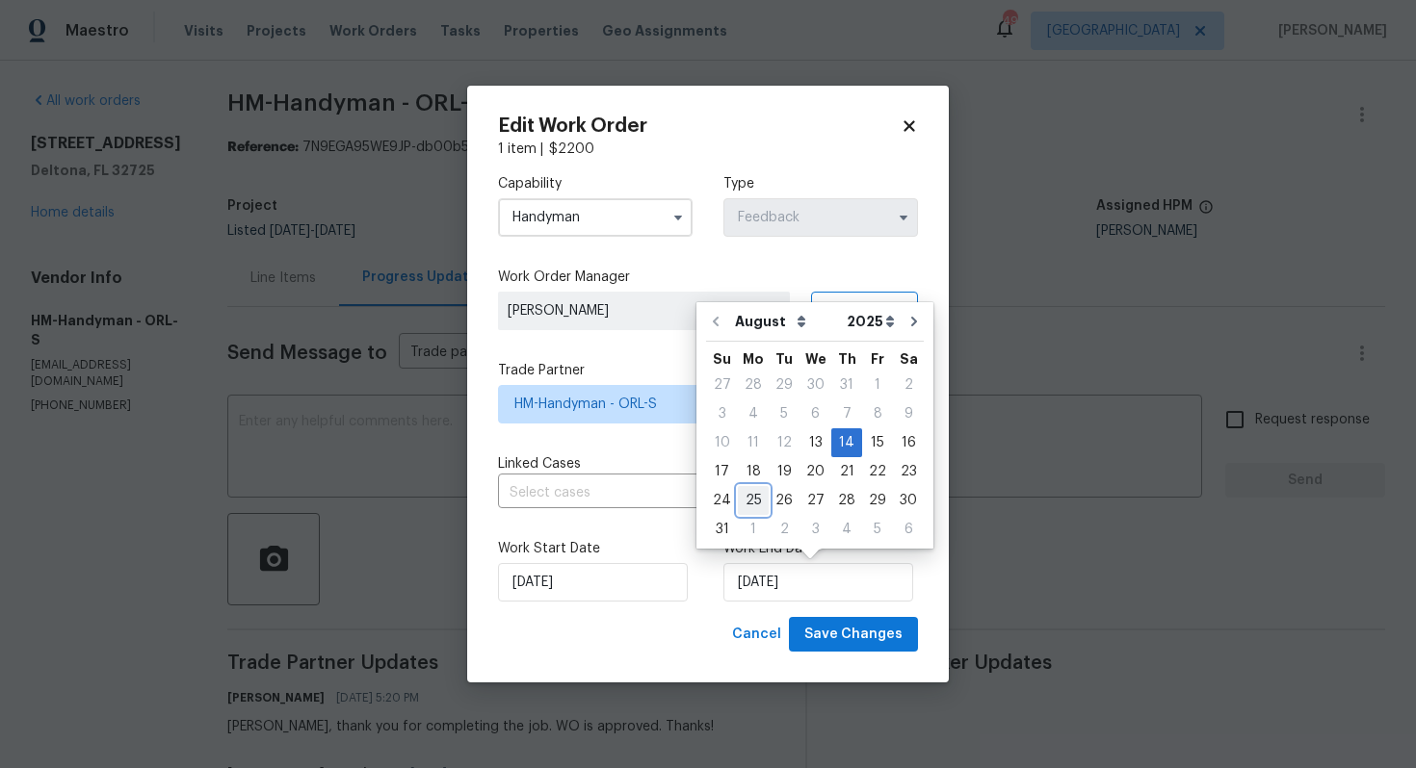
click at [752, 503] on div "25" at bounding box center [753, 500] width 31 height 27
type input "25/08/2025"
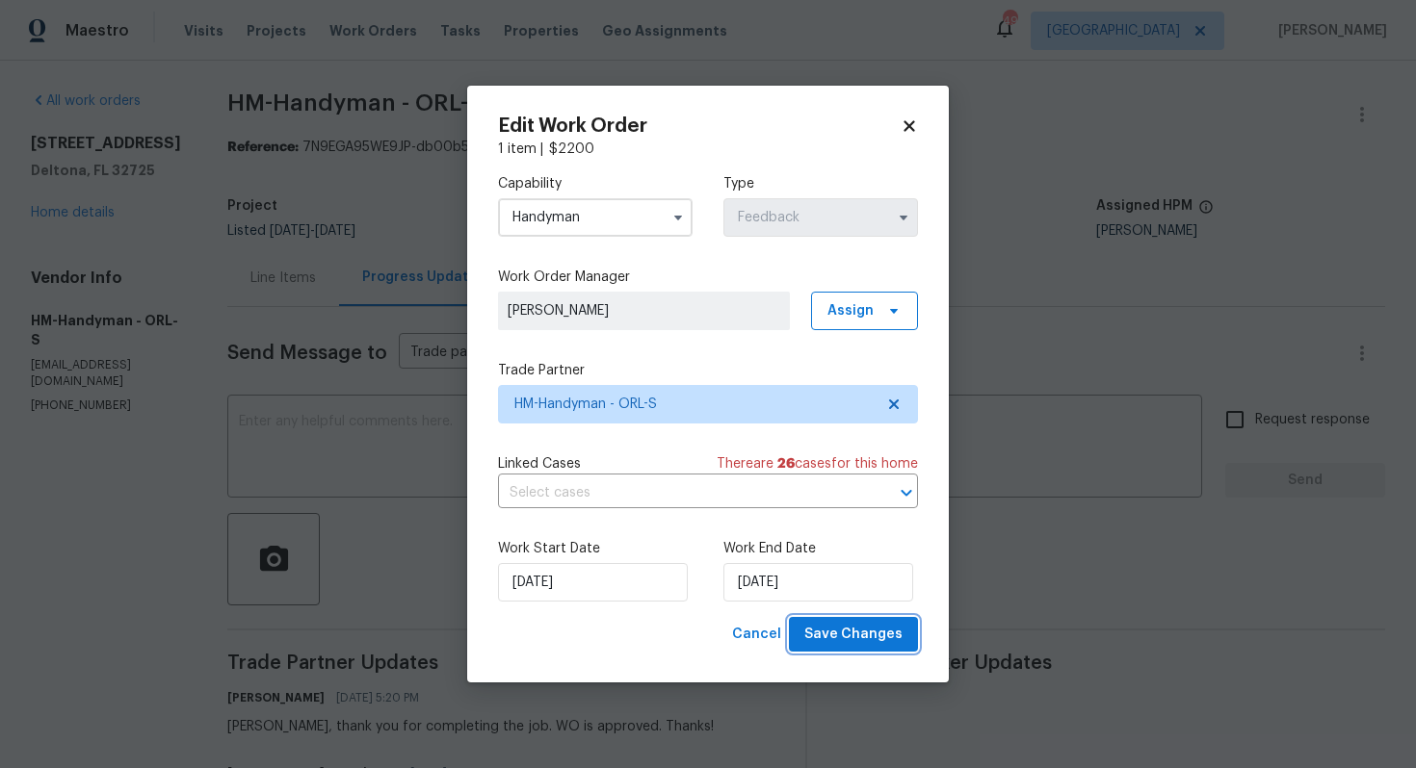
click at [844, 636] on span "Save Changes" at bounding box center [853, 635] width 98 height 24
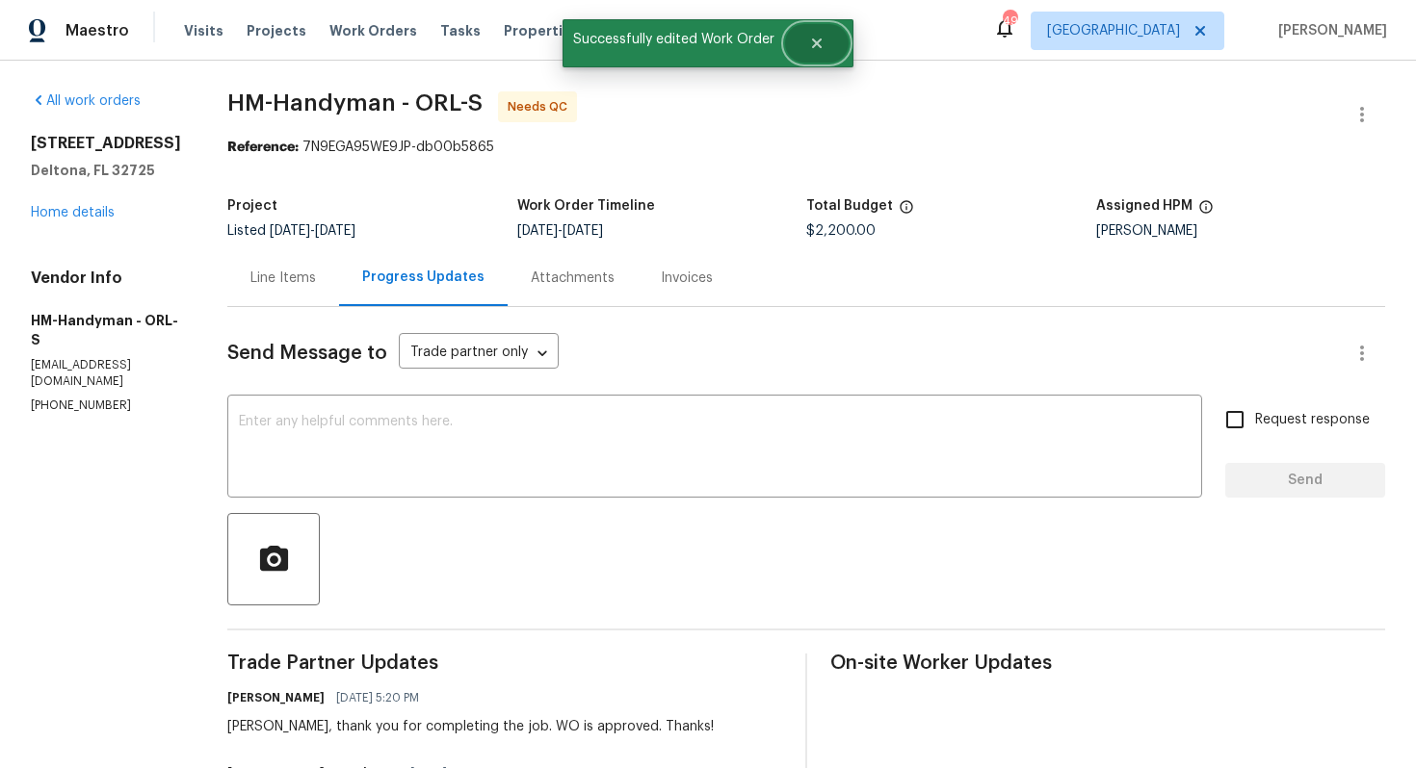
click at [814, 46] on icon "Close" at bounding box center [816, 43] width 15 height 15
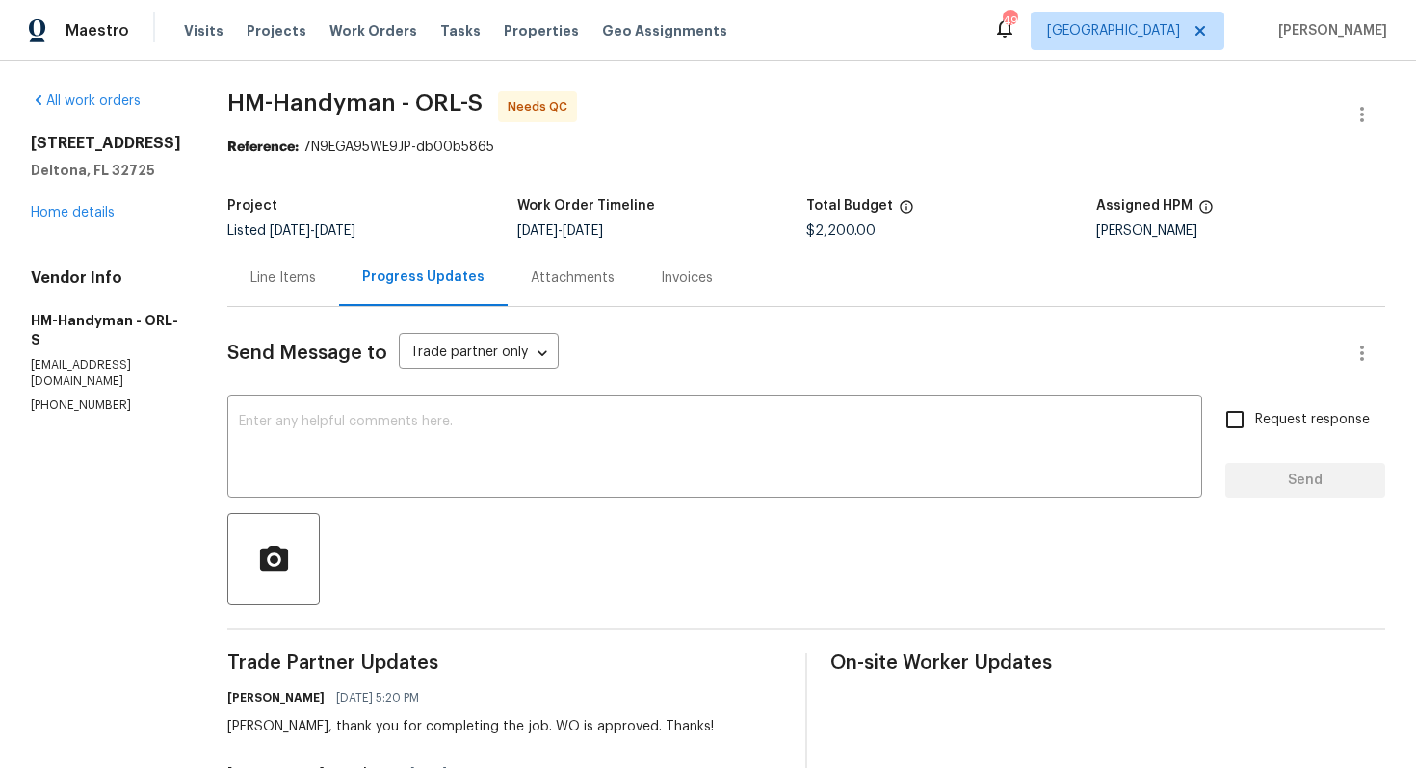
click at [309, 269] on div "Line Items" at bounding box center [282, 278] width 65 height 19
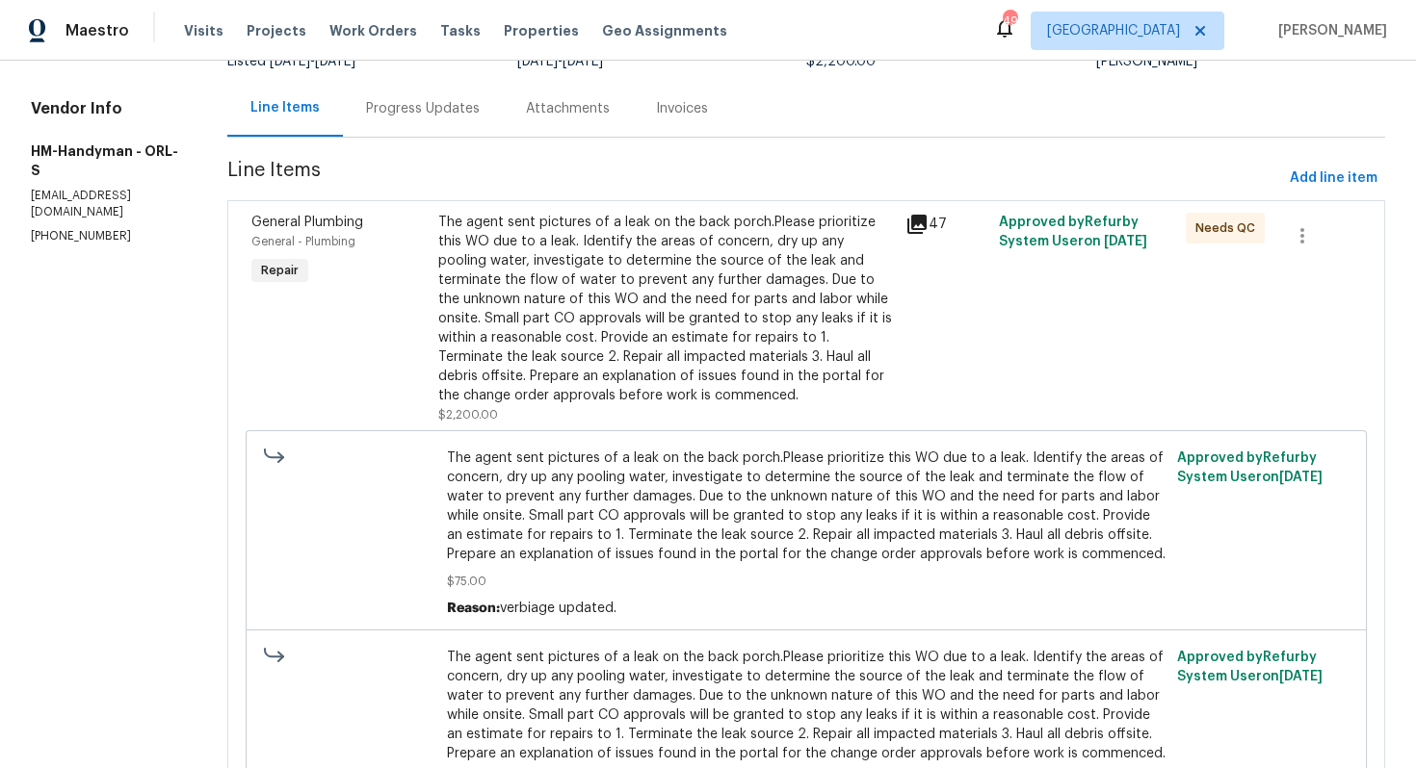
scroll to position [120, 0]
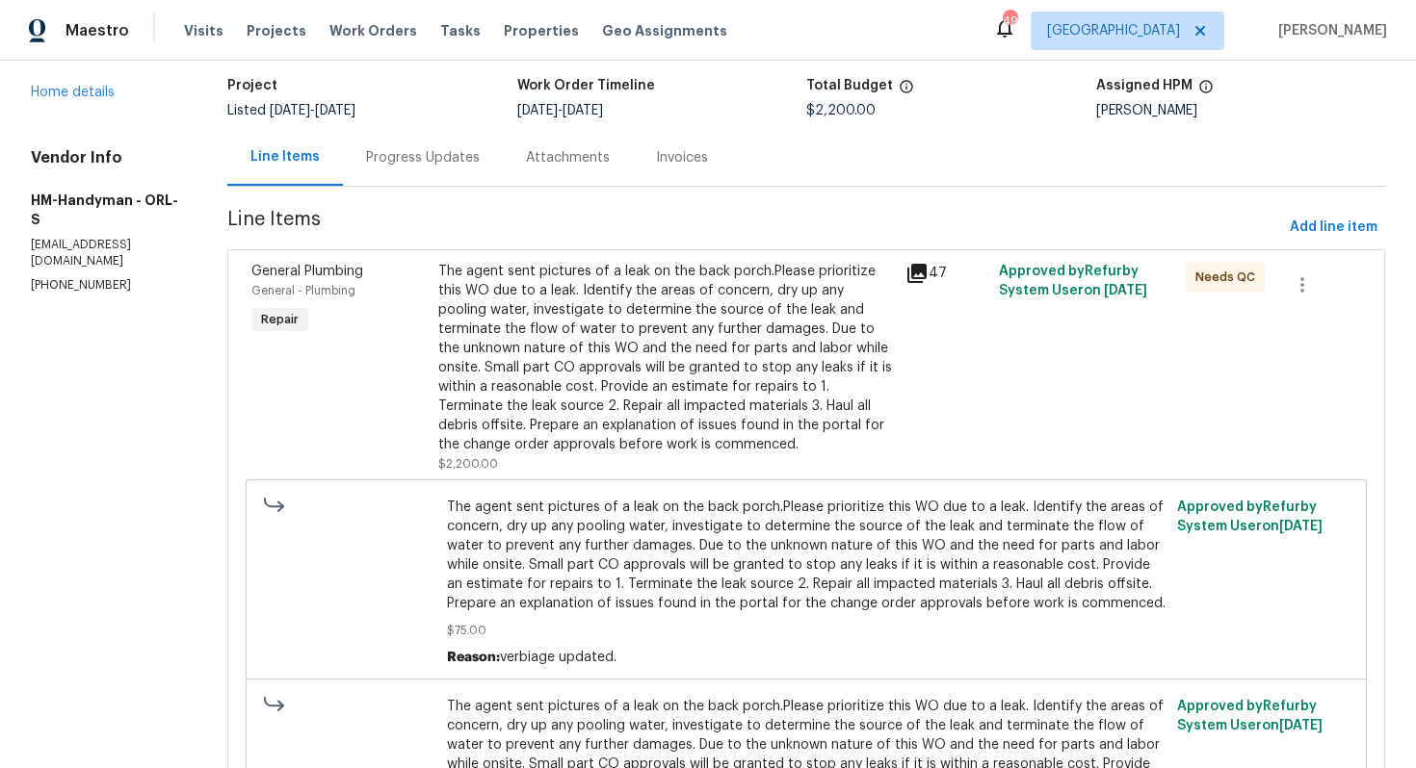
click at [620, 363] on div "The agent sent pictures of a leak on the back porch.Please prioritize this WO d…" at bounding box center [665, 358] width 455 height 193
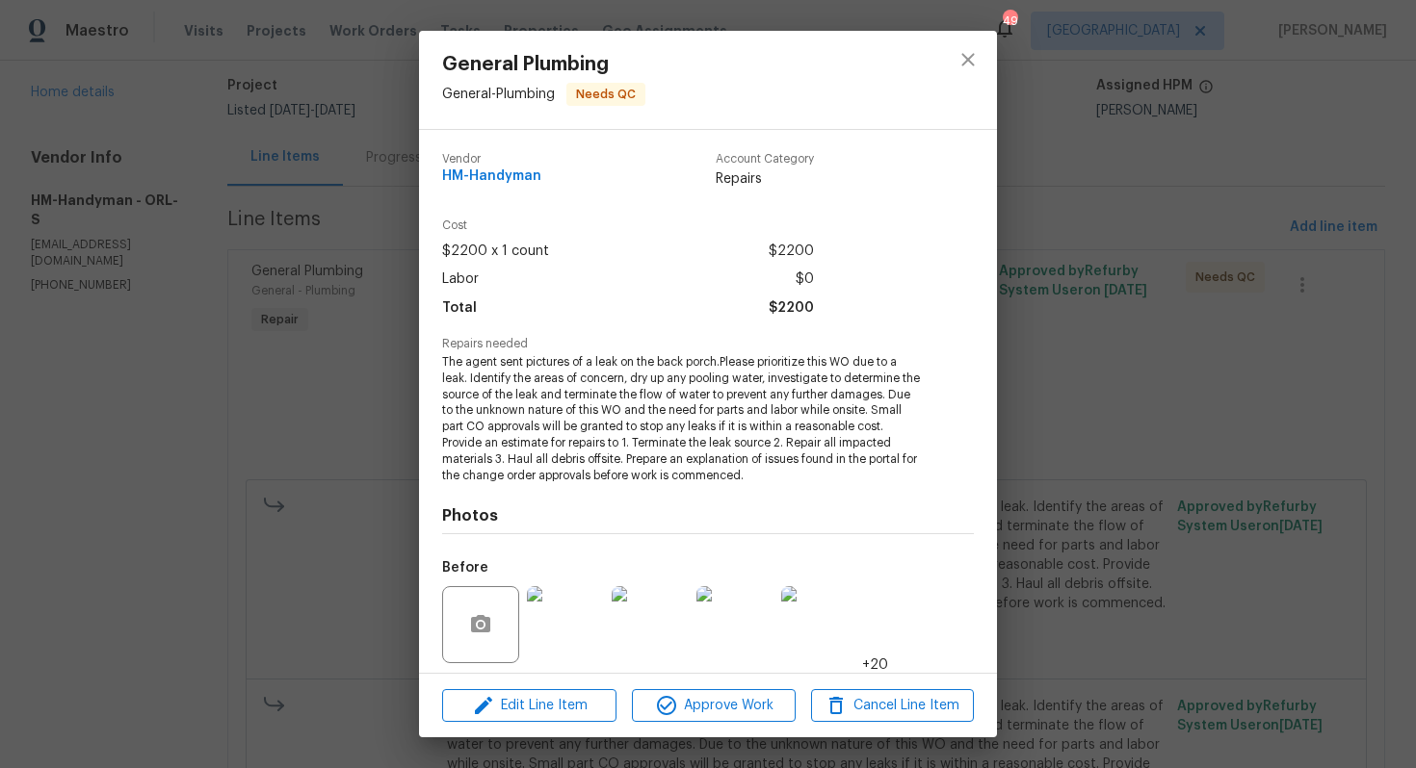
scroll to position [135, 0]
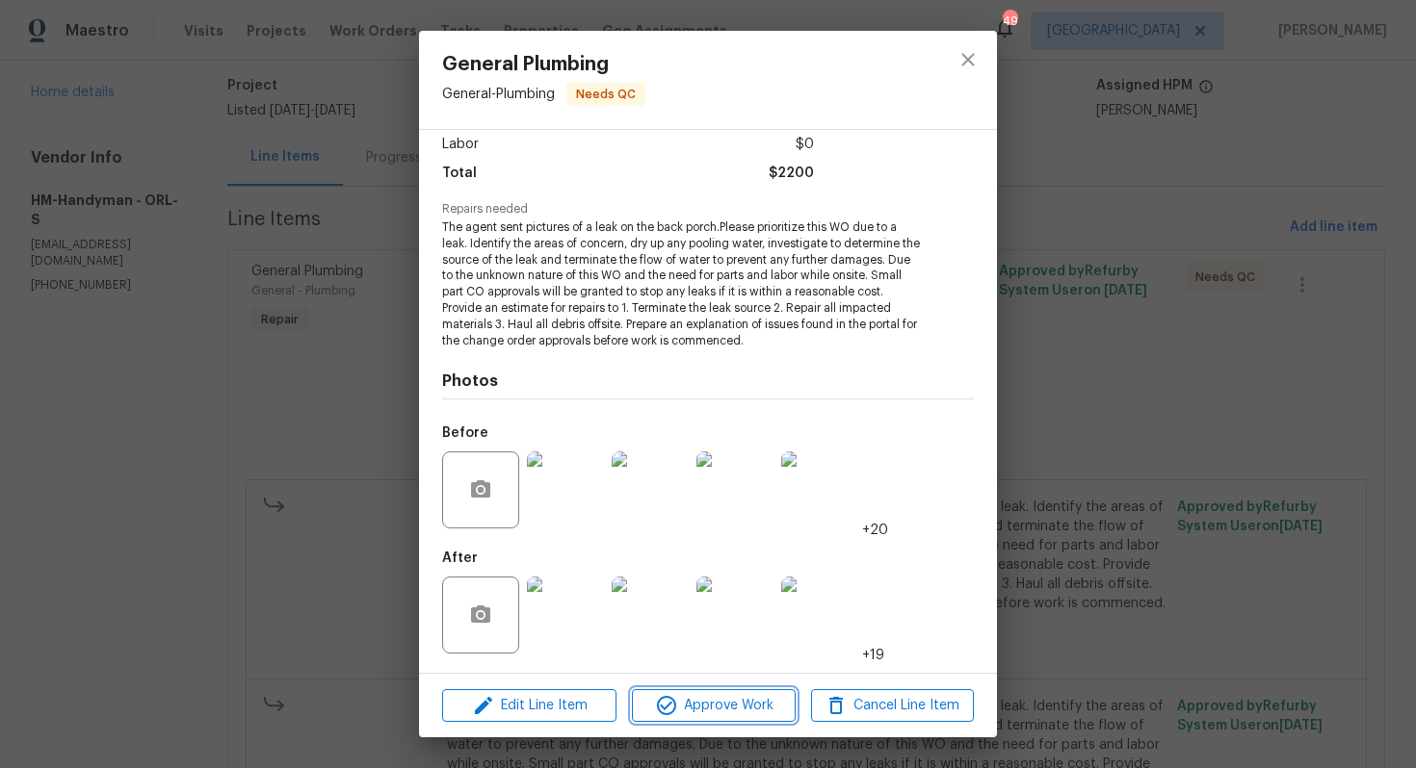
click at [690, 707] on span "Approve Work" at bounding box center [713, 706] width 151 height 24
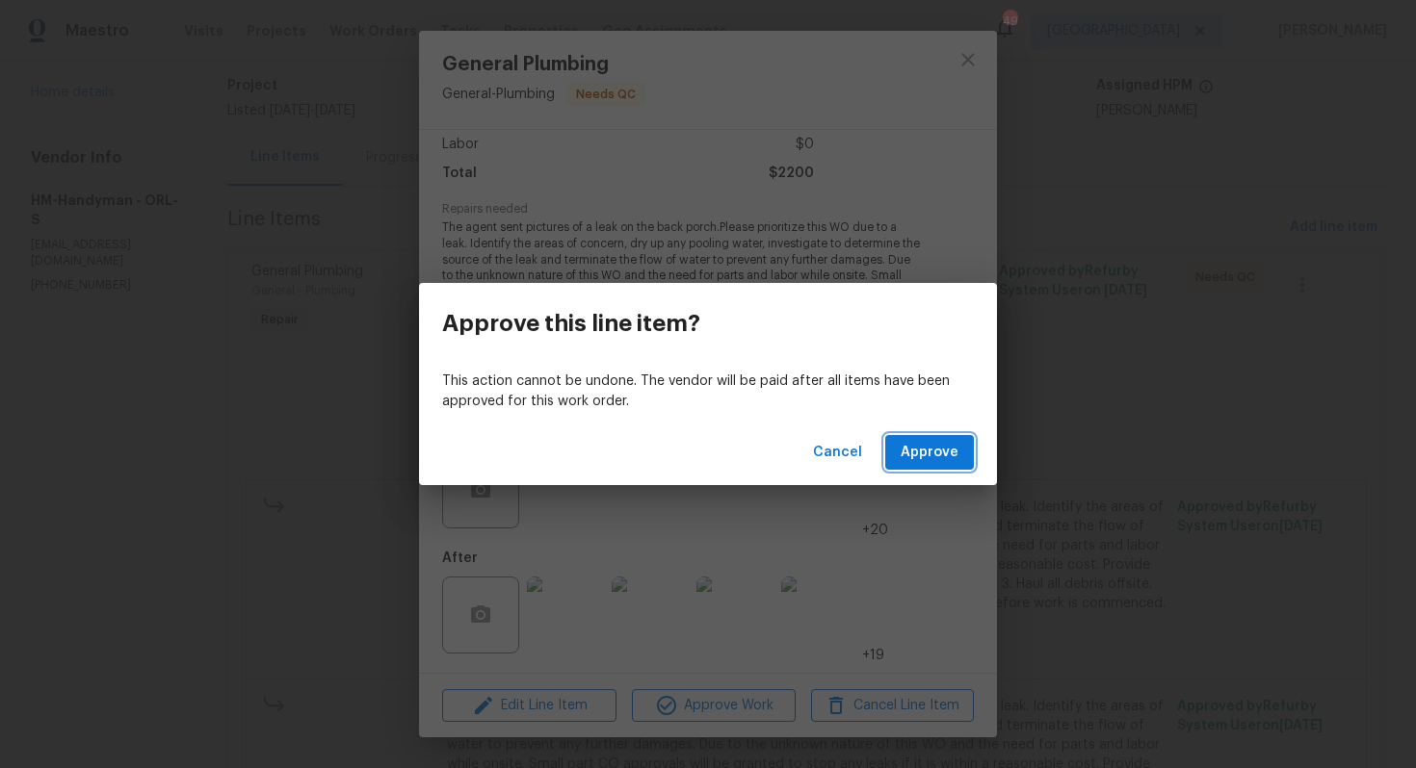
click at [925, 453] on span "Approve" at bounding box center [929, 453] width 58 height 24
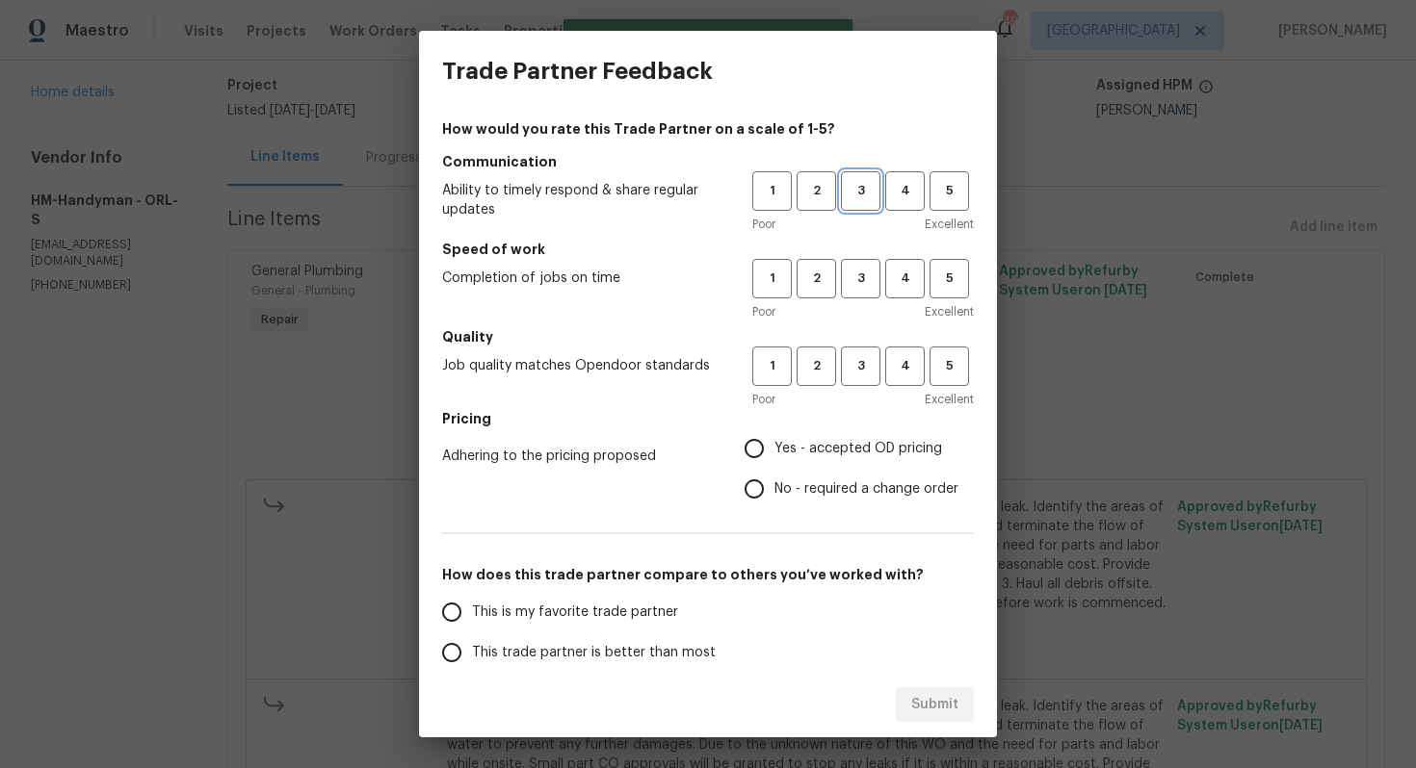
click at [855, 198] on span "3" at bounding box center [861, 191] width 36 height 22
click at [869, 298] on button "3" at bounding box center [860, 278] width 39 height 39
click at [868, 338] on h5 "Quality" at bounding box center [708, 336] width 532 height 19
click at [855, 372] on span "3" at bounding box center [861, 366] width 36 height 22
click at [791, 489] on span "No - required a change order" at bounding box center [866, 490] width 184 height 20
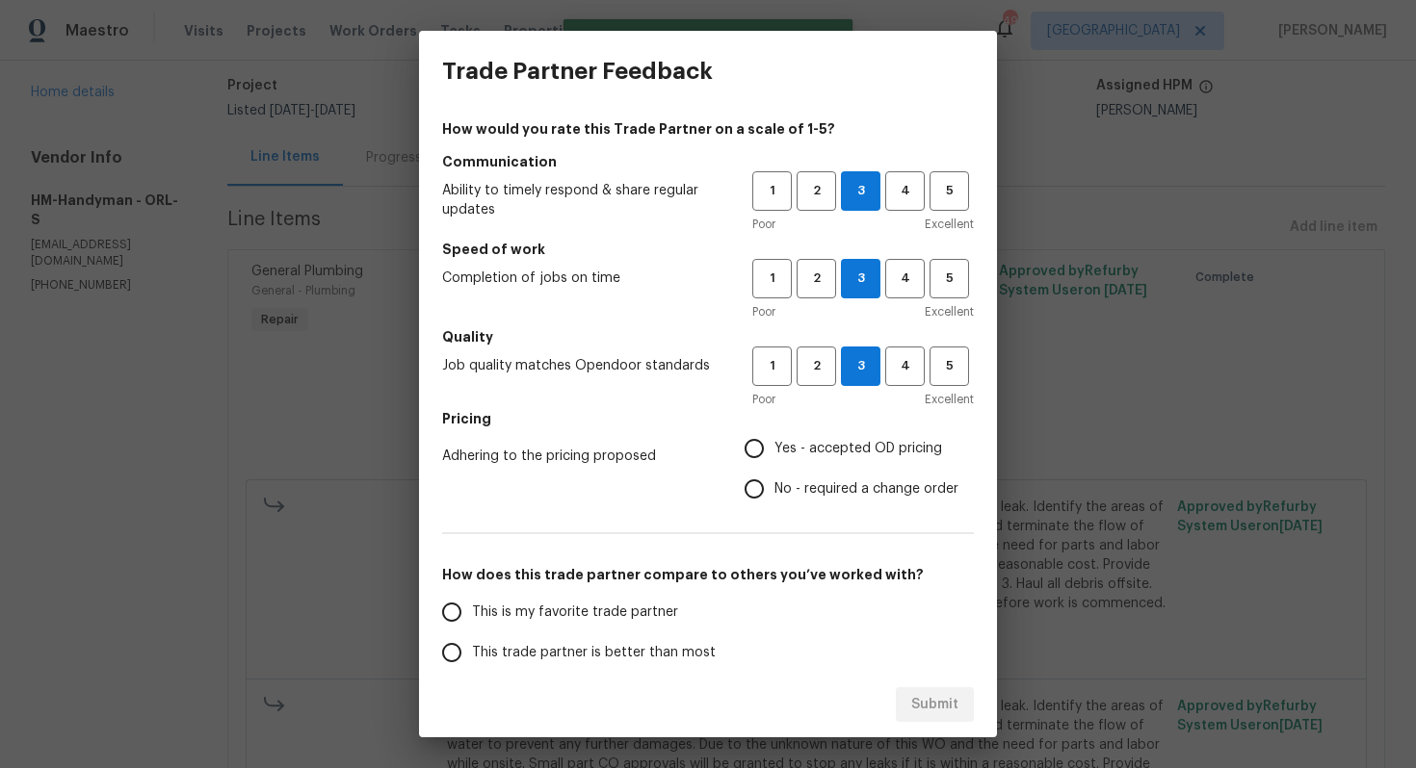
click at [774, 489] on input "No - required a change order" at bounding box center [754, 489] width 40 height 40
radio input "true"
click at [649, 653] on span "This trade partner is better than most" at bounding box center [594, 653] width 244 height 20
click at [472, 653] on input "This trade partner is better than most" at bounding box center [451, 653] width 40 height 40
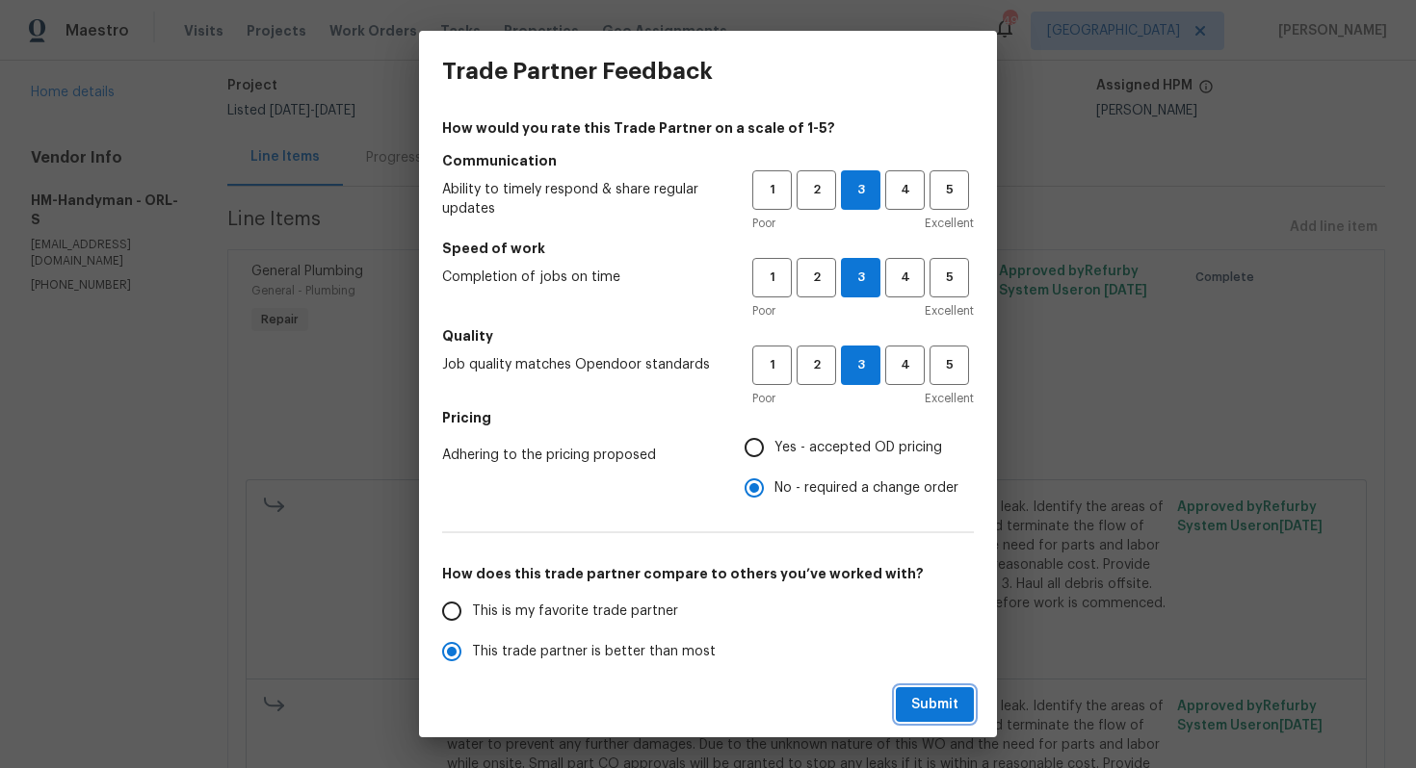
click at [934, 703] on span "Submit" at bounding box center [934, 705] width 47 height 24
radio input "true"
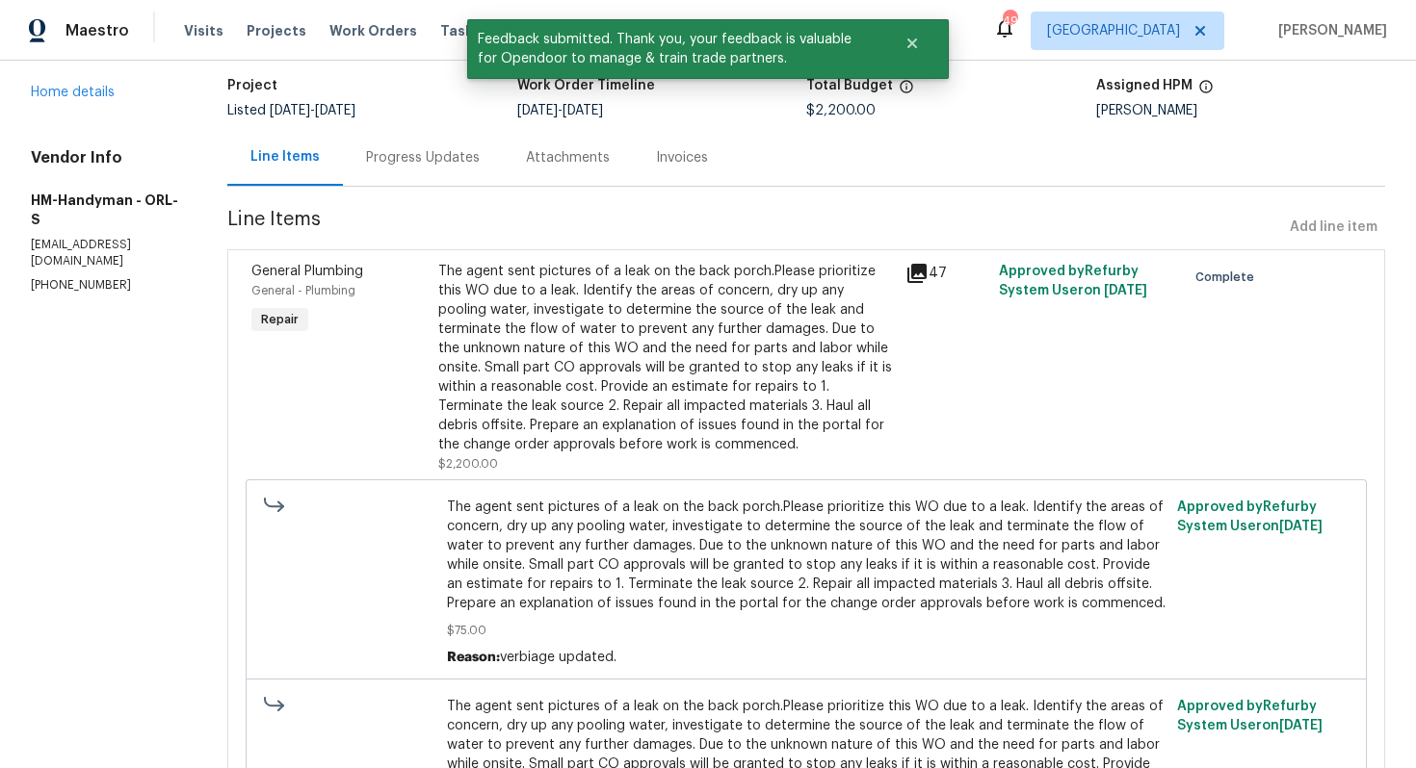
click at [480, 165] on div "Progress Updates" at bounding box center [423, 157] width 114 height 19
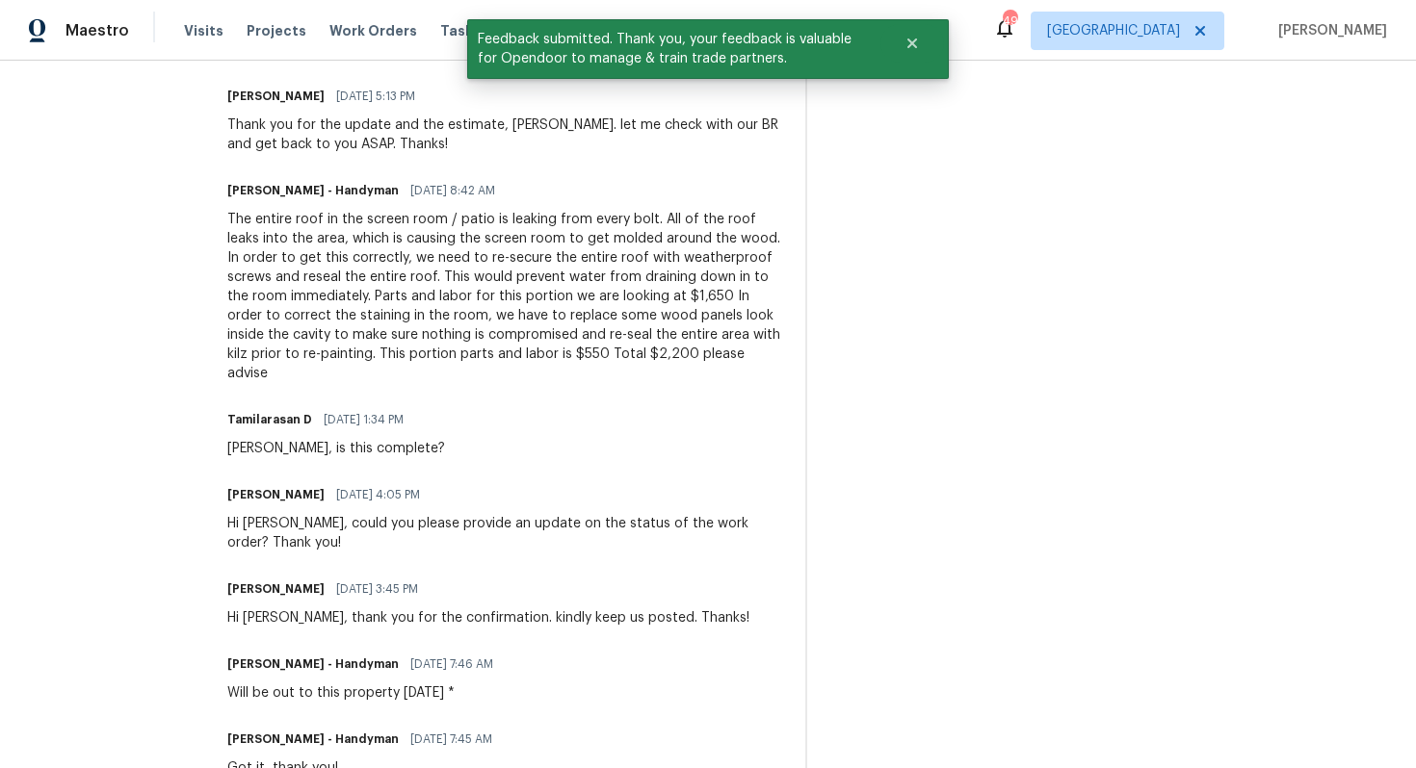
scroll to position [1476, 0]
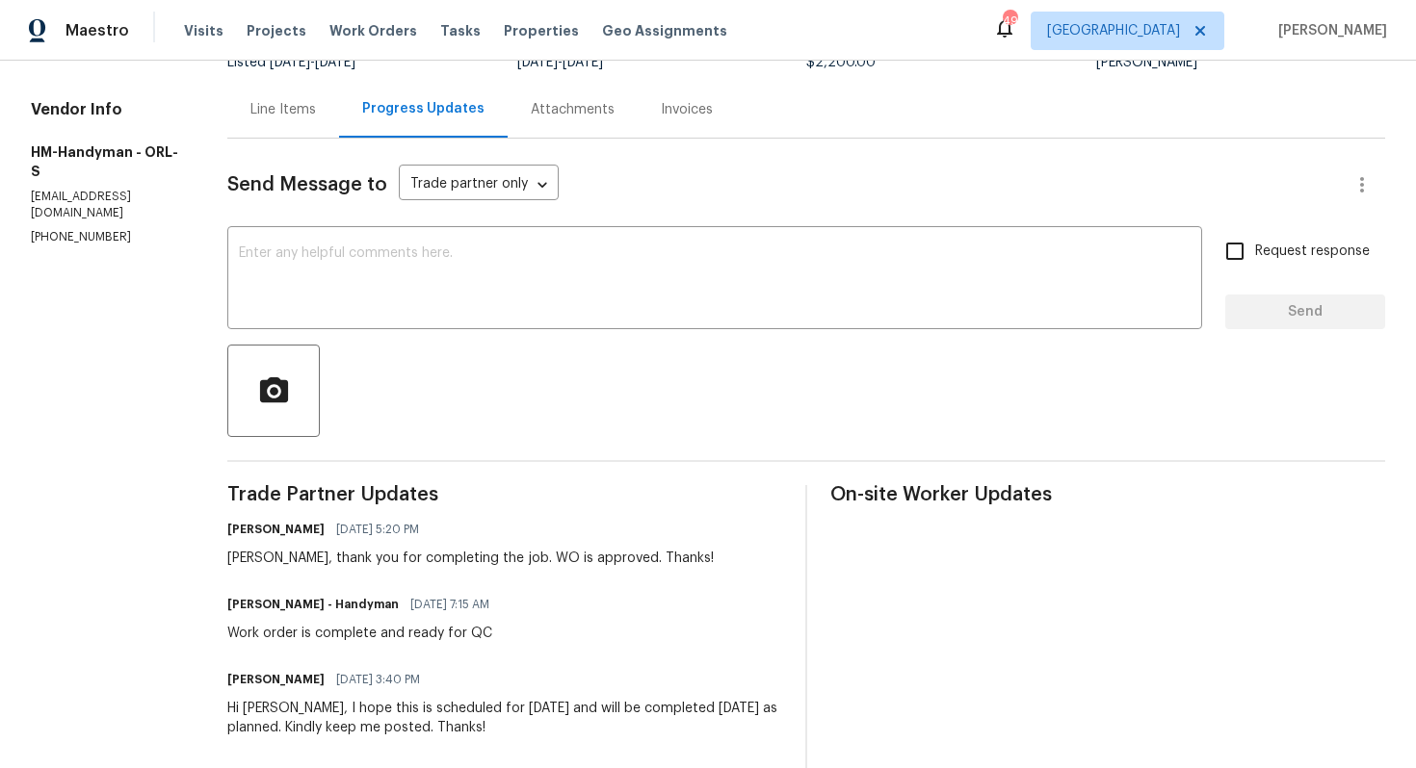
scroll to position [0, 0]
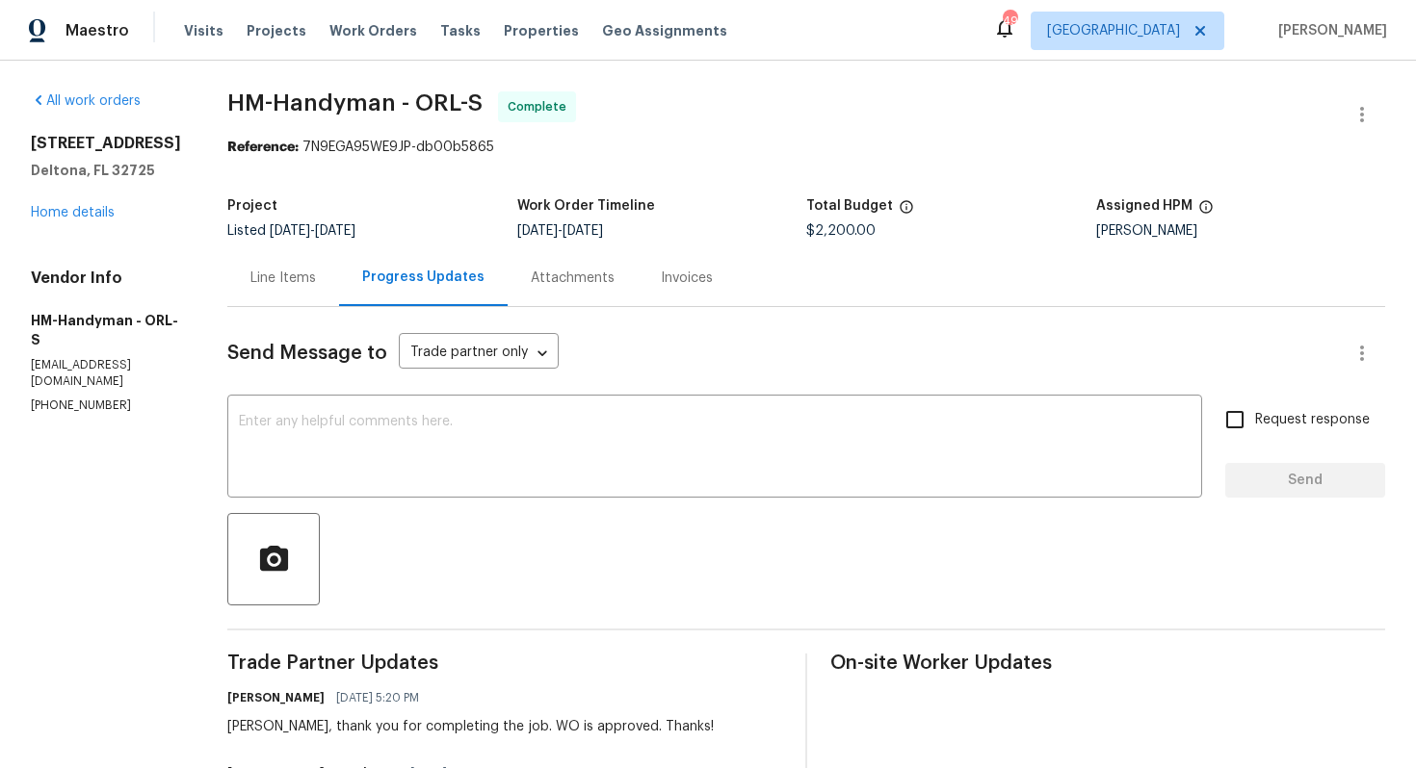
click at [51, 218] on link "Home details" at bounding box center [73, 212] width 84 height 13
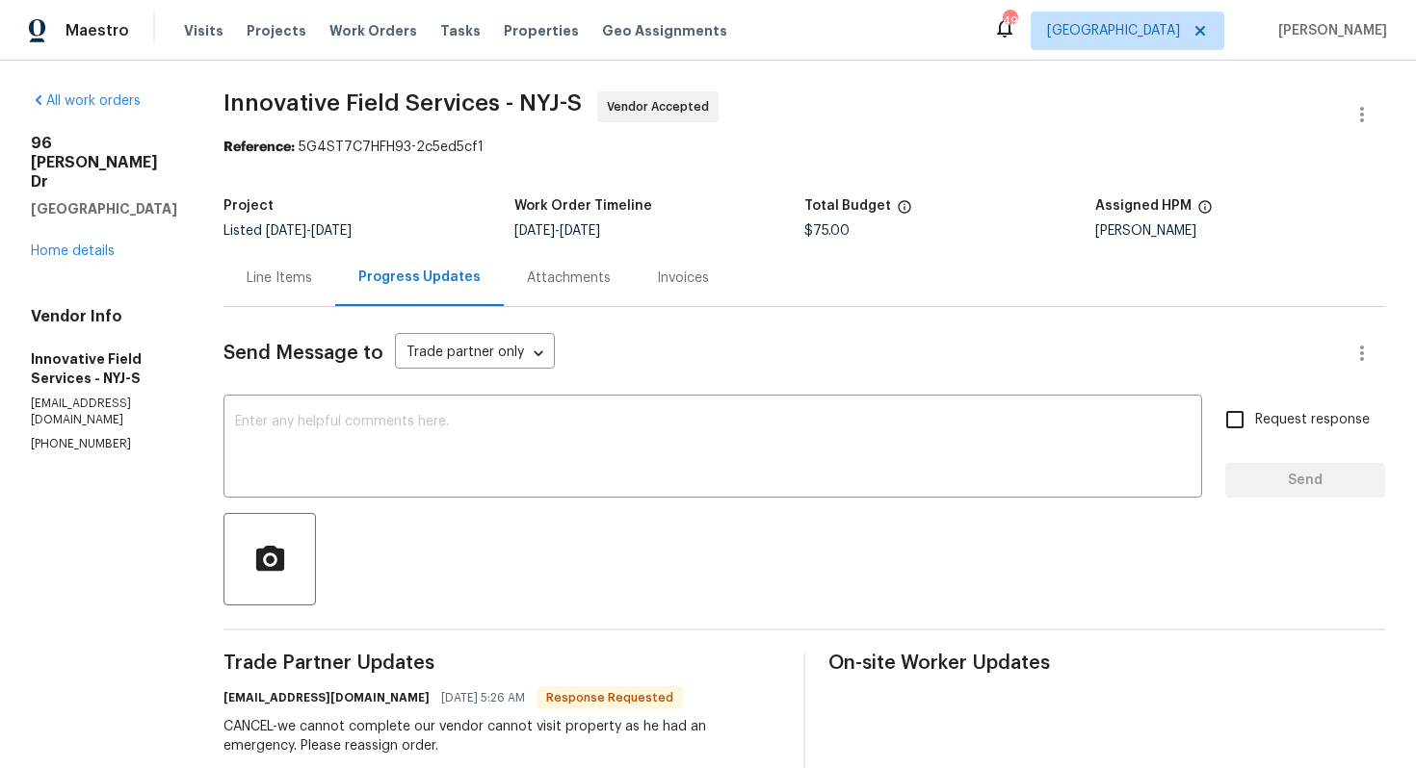
click at [288, 277] on div "Line Items" at bounding box center [279, 278] width 65 height 19
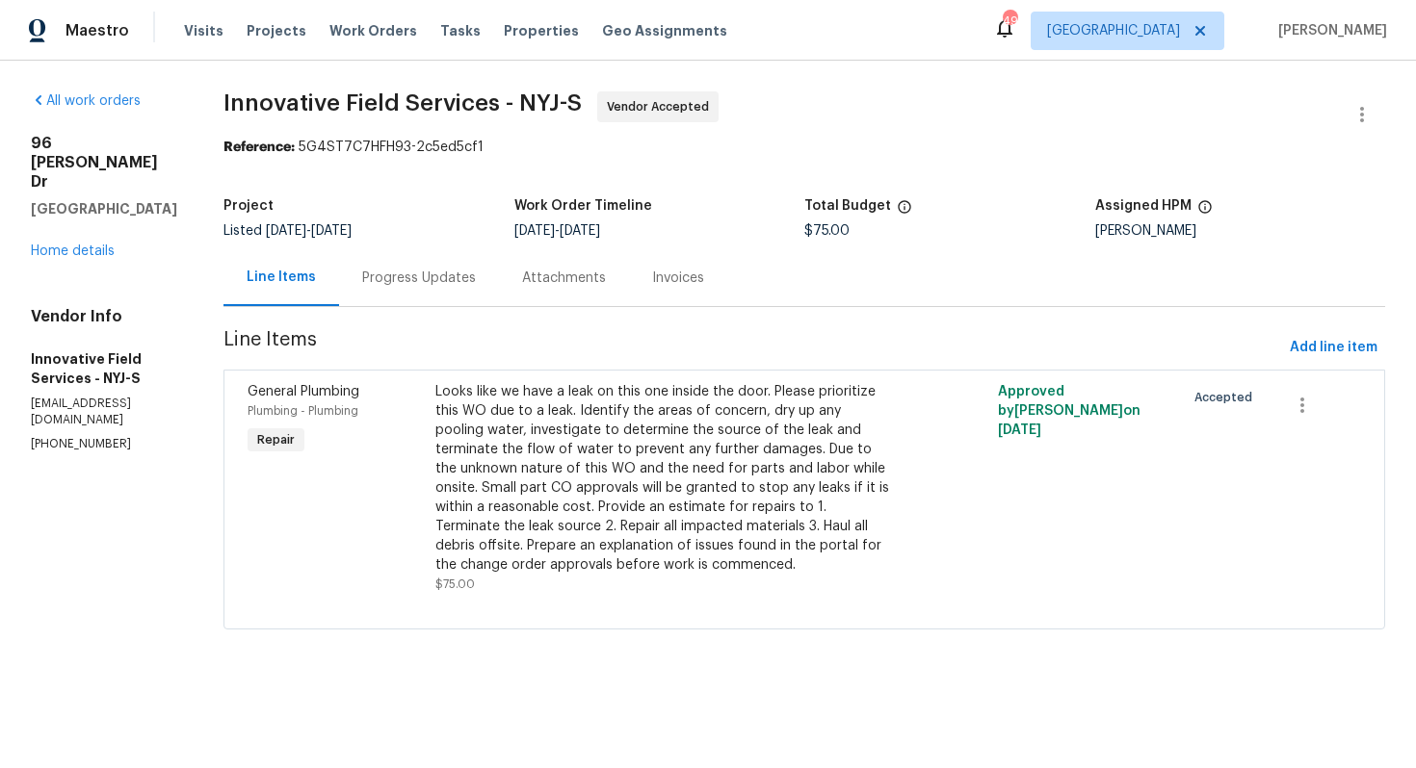
click at [403, 290] on div "Progress Updates" at bounding box center [419, 277] width 160 height 57
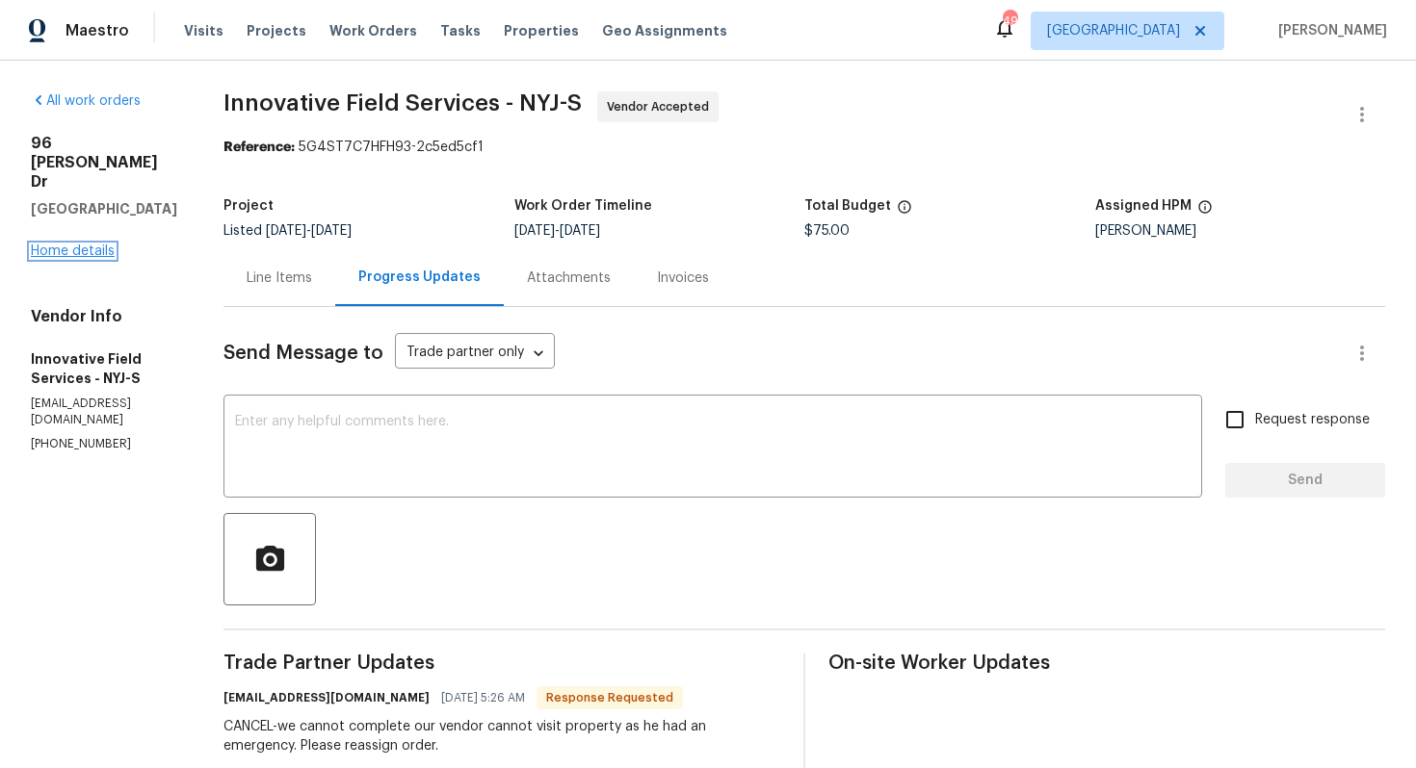
click at [69, 245] on link "Home details" at bounding box center [73, 251] width 84 height 13
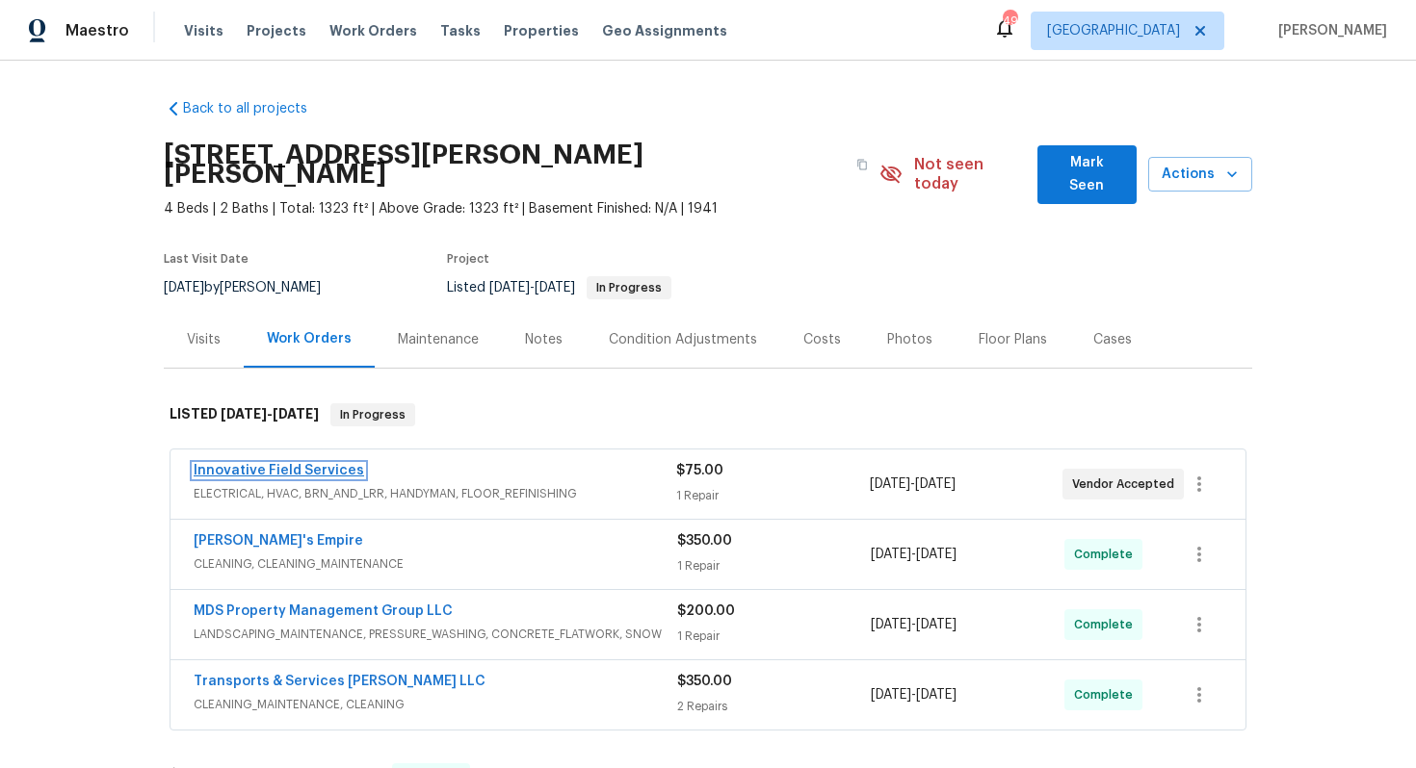
click at [282, 464] on link "Innovative Field Services" at bounding box center [279, 470] width 170 height 13
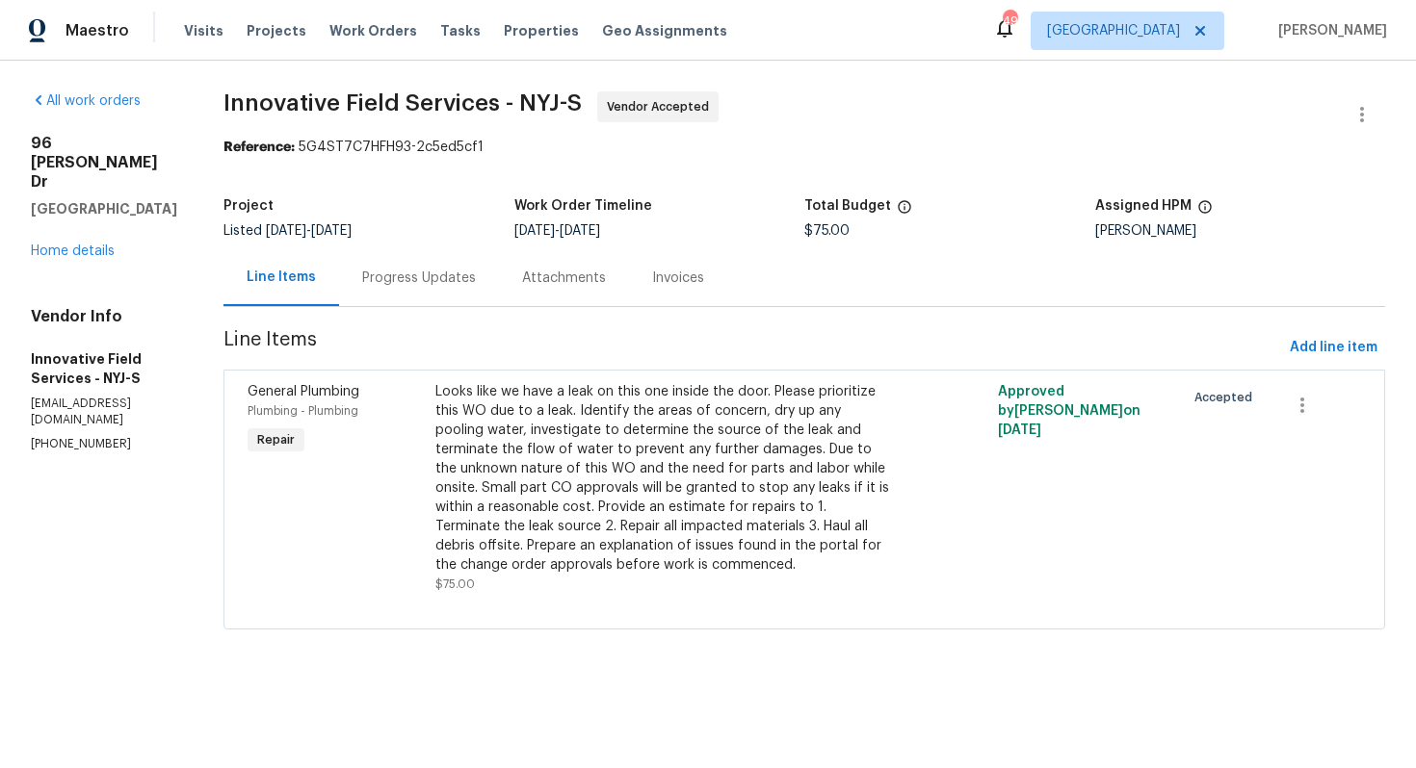
click at [407, 264] on div "Progress Updates" at bounding box center [419, 277] width 160 height 57
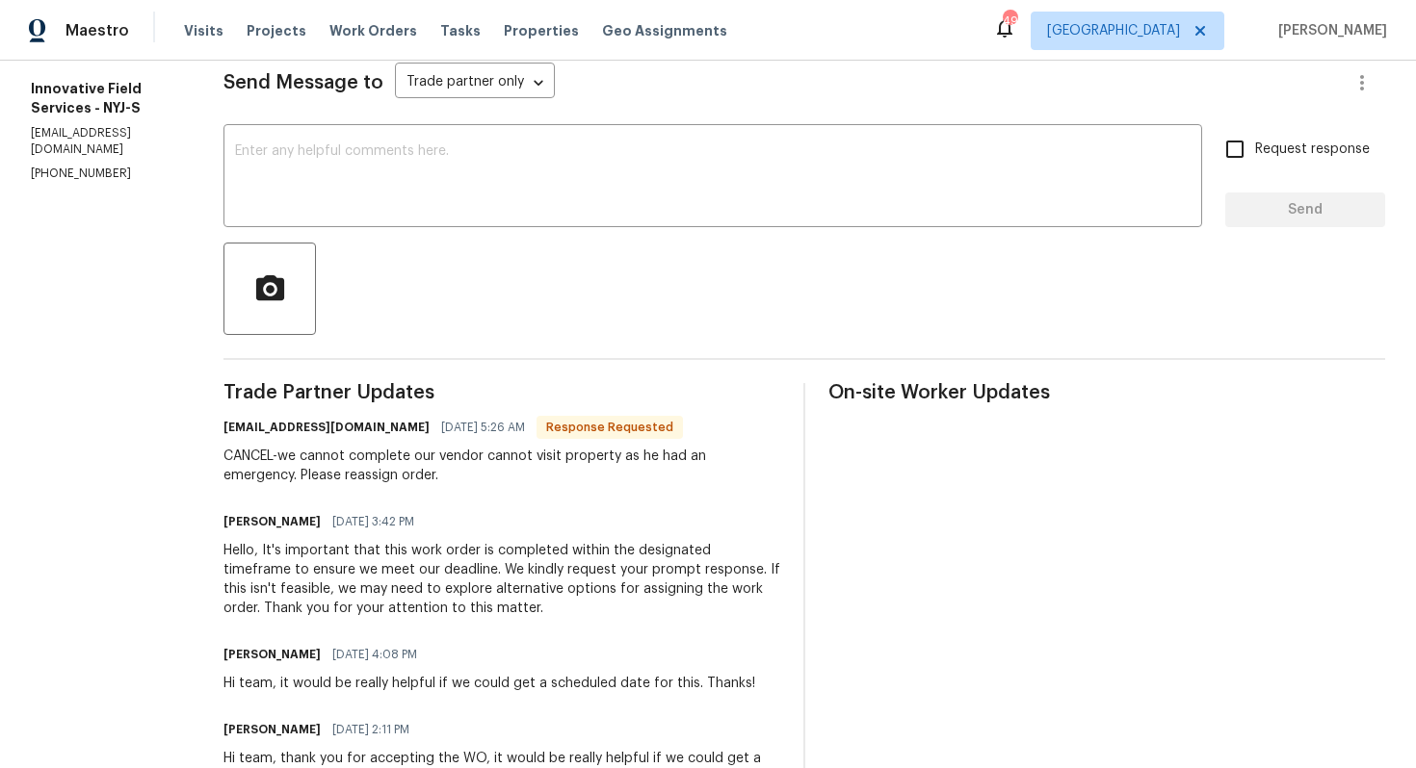
scroll to position [273, 0]
click at [548, 210] on textarea at bounding box center [712, 176] width 955 height 67
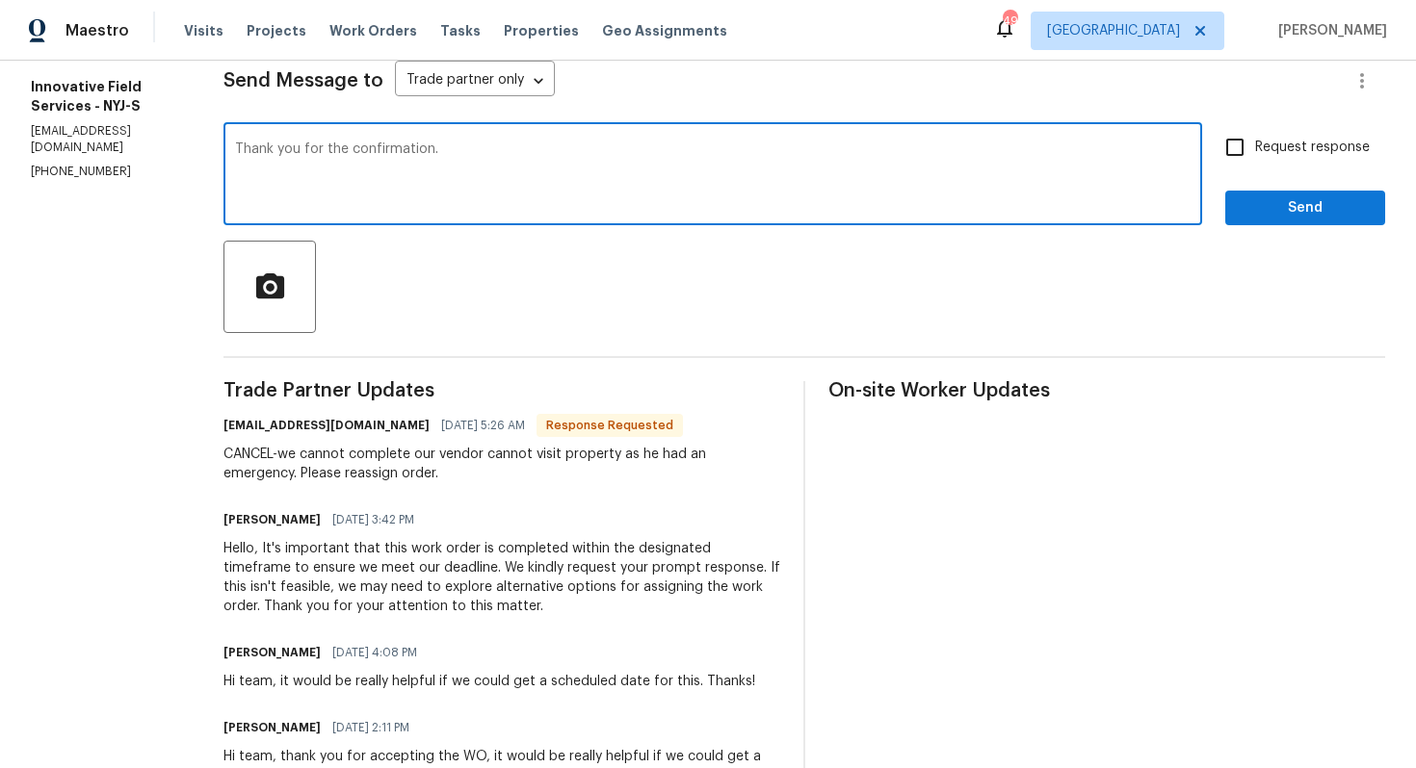
type textarea "Thank you for the confirmation."
click at [1283, 218] on span "Send" at bounding box center [1304, 208] width 129 height 24
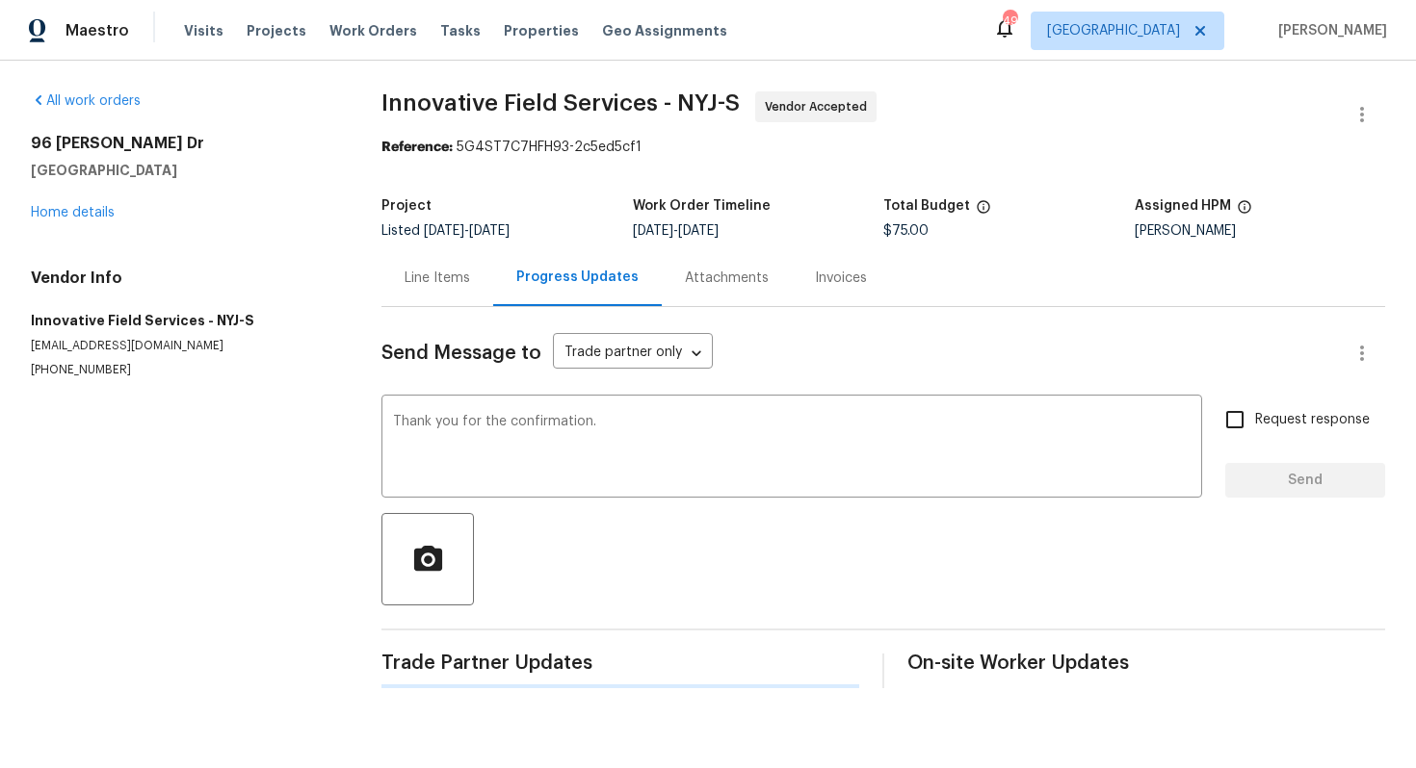
scroll to position [0, 0]
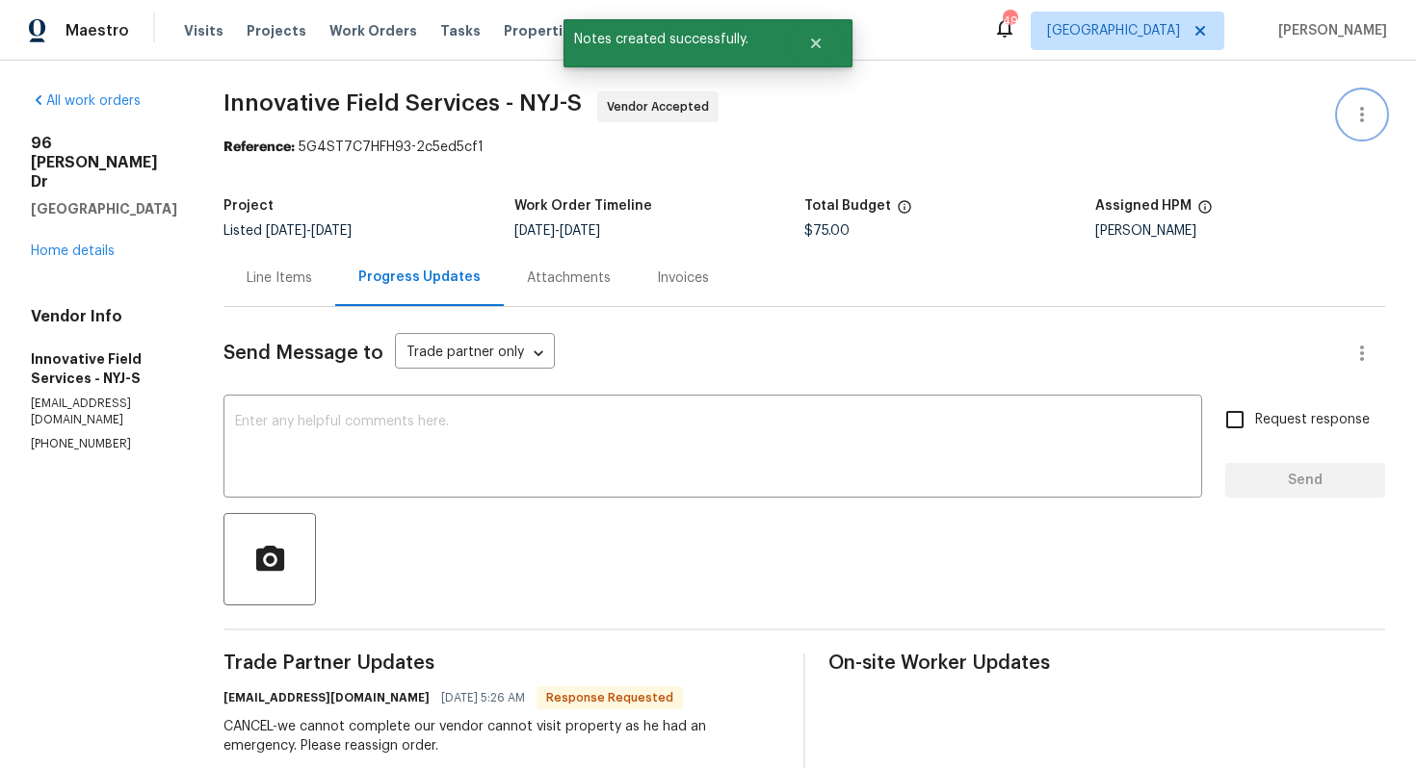
click at [1357, 117] on icon "button" at bounding box center [1361, 114] width 23 height 23
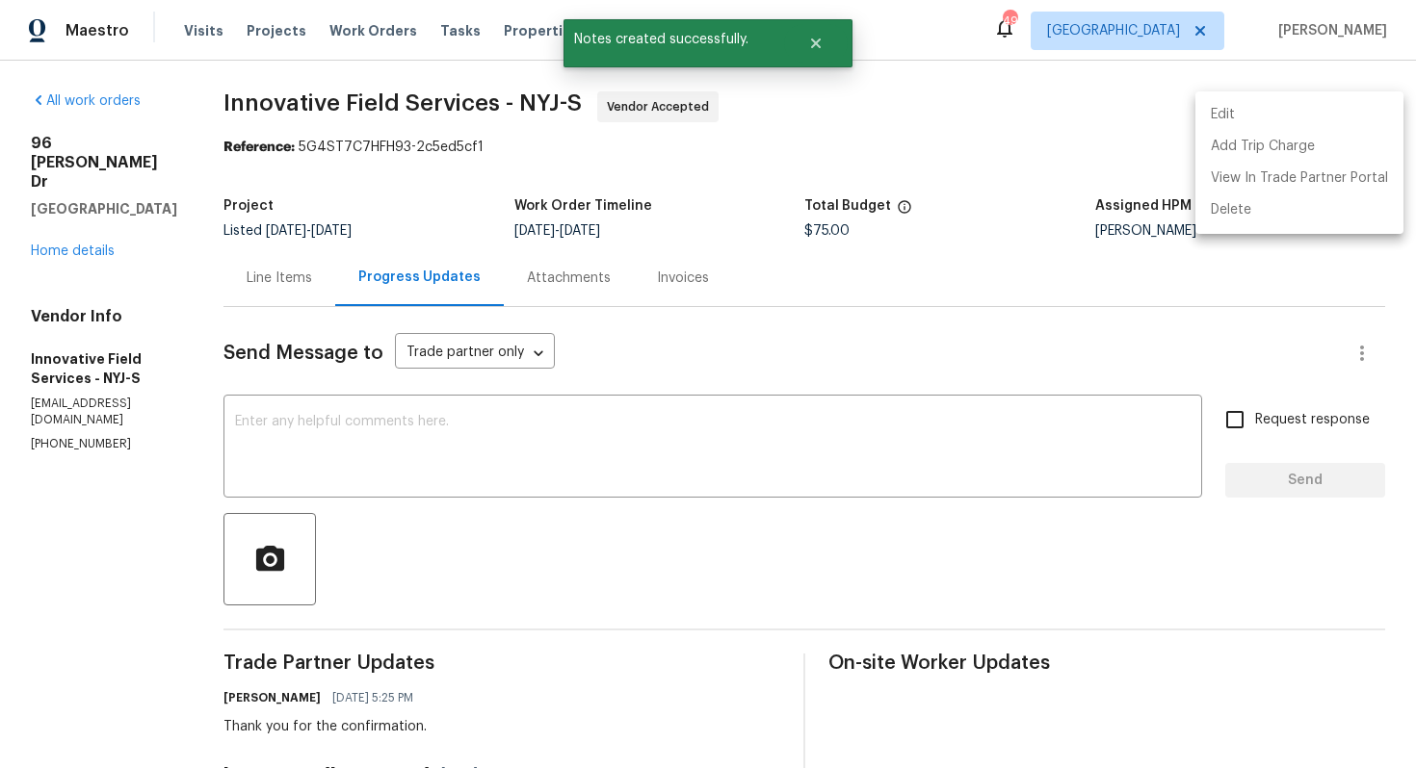
click at [1248, 110] on li "Edit" at bounding box center [1299, 115] width 208 height 32
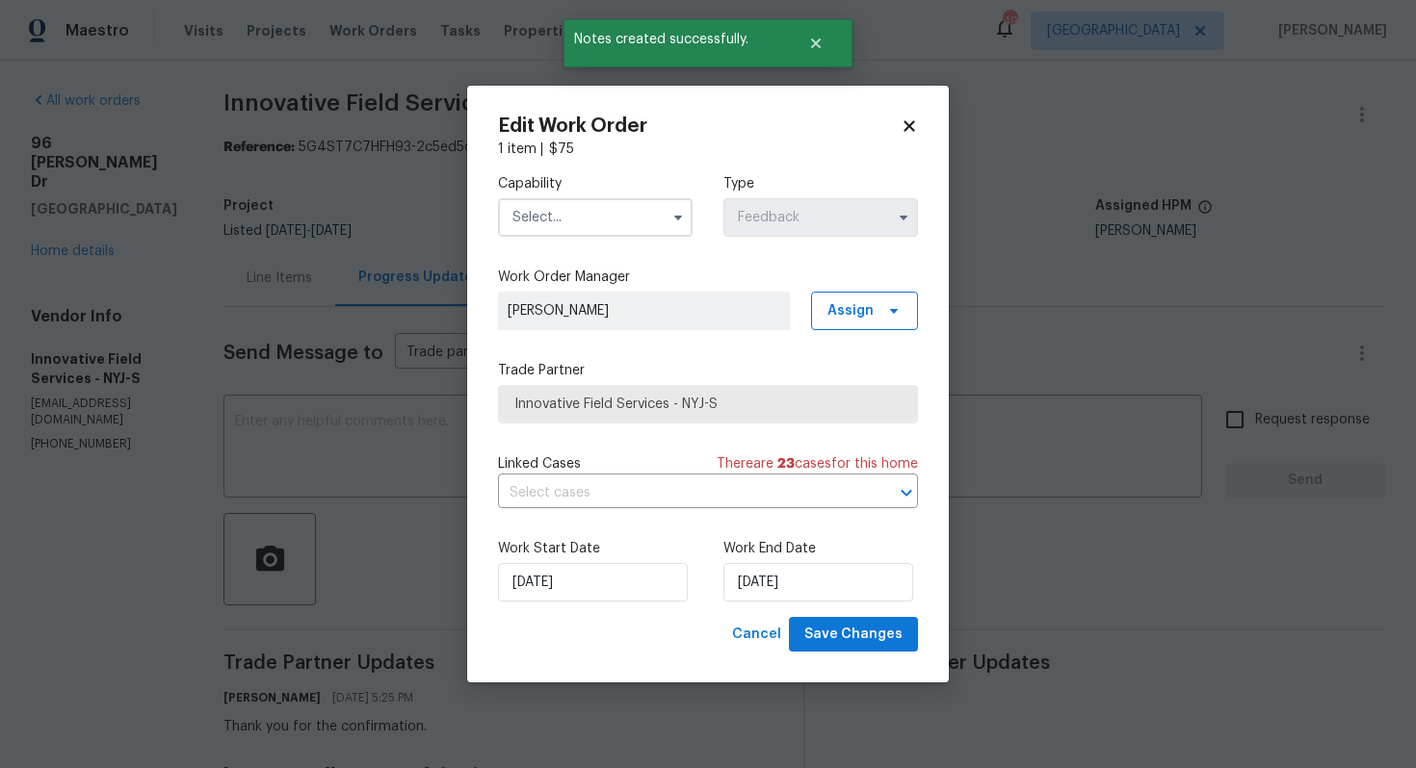
click at [652, 229] on input "text" at bounding box center [595, 217] width 195 height 39
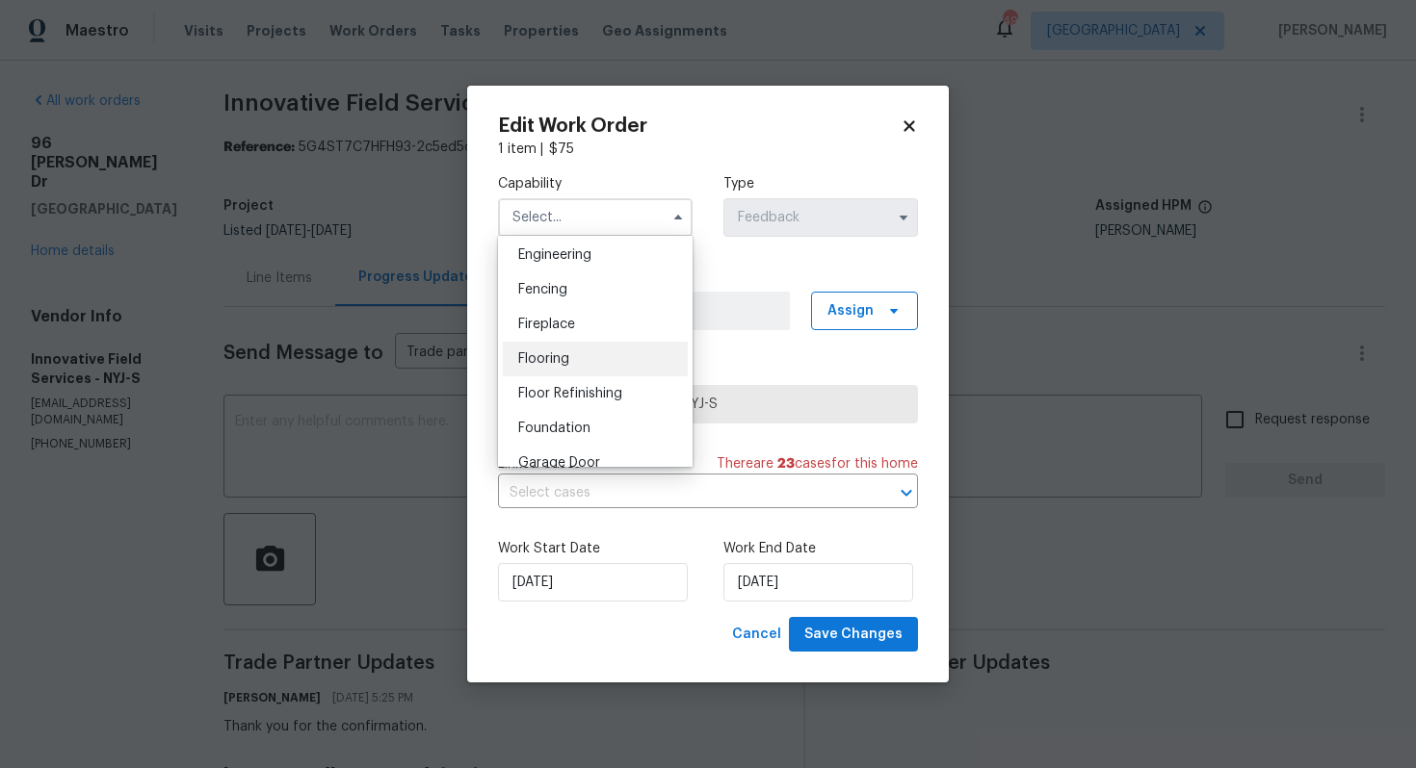
scroll to position [692, 0]
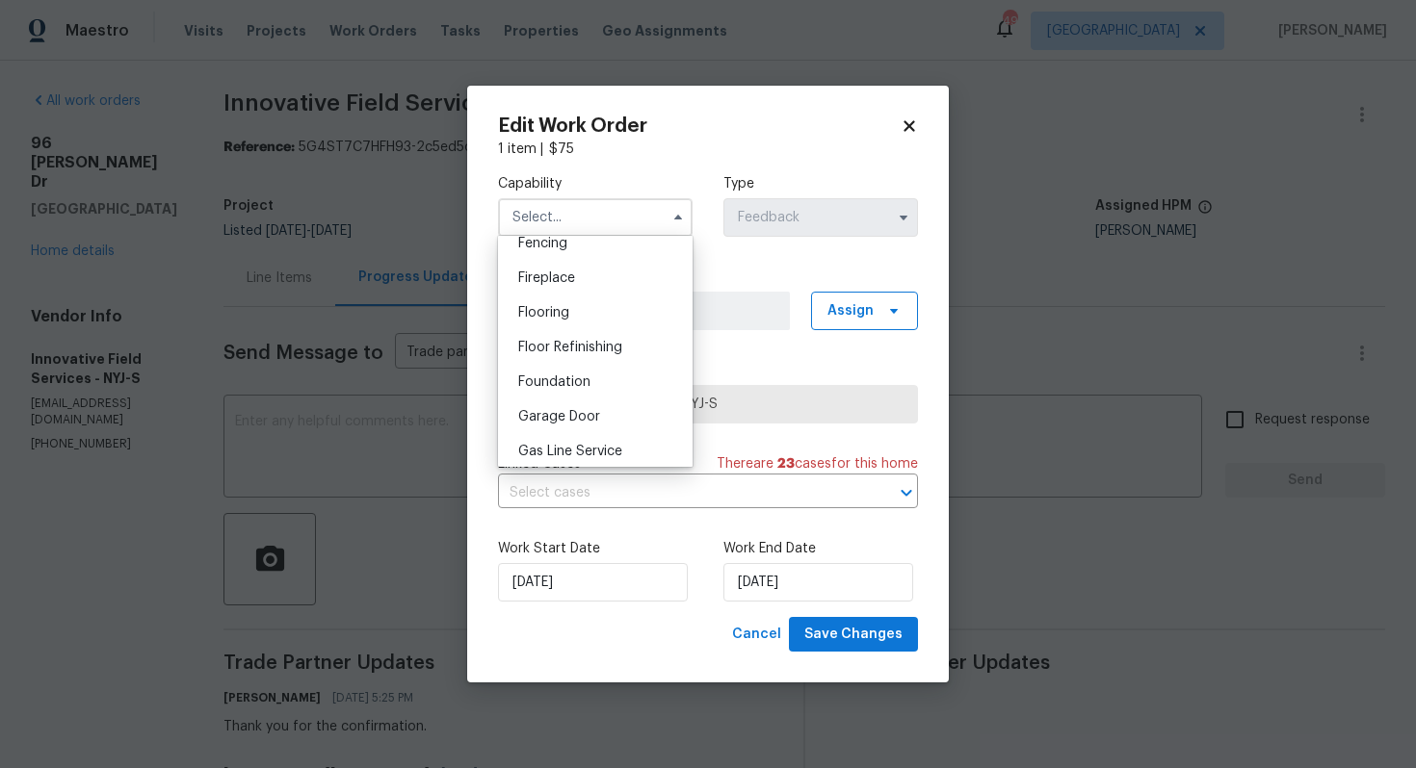
click at [354, 526] on body "Maestro Visits Projects Work Orders Tasks Properties Geo Assignments 49 Dallas …" at bounding box center [708, 384] width 1416 height 768
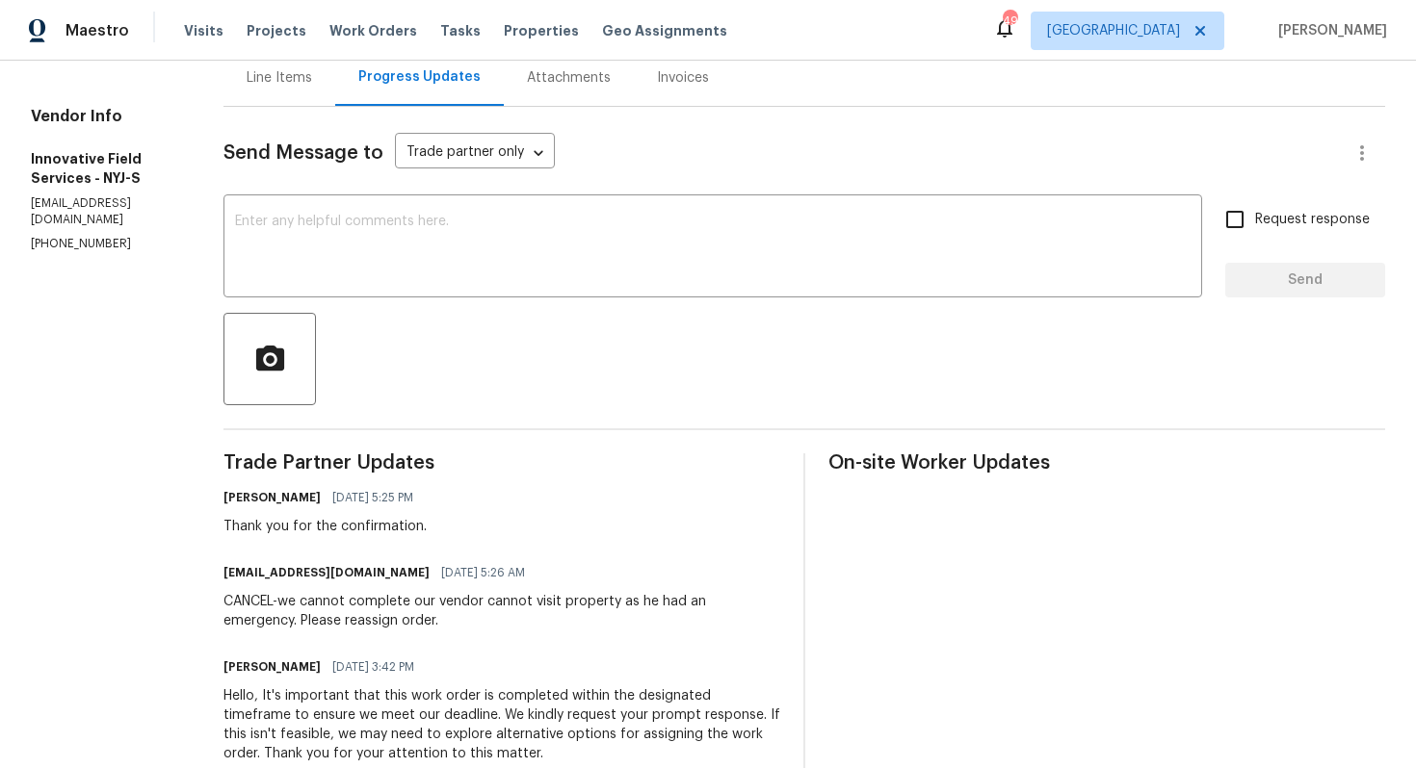
scroll to position [196, 0]
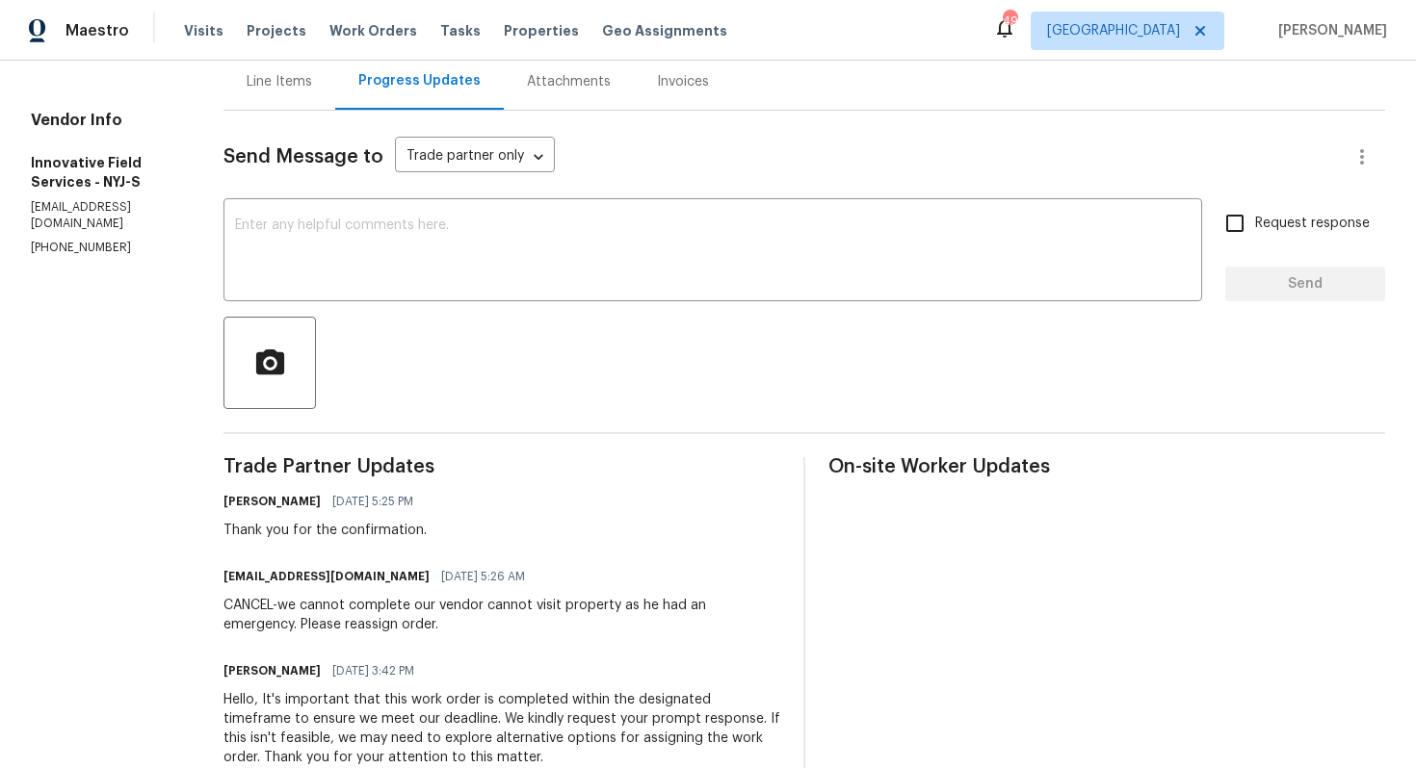
click at [313, 622] on div "CANCEL-we cannot complete our vendor cannot visit property as he had an emergen…" at bounding box center [501, 615] width 557 height 39
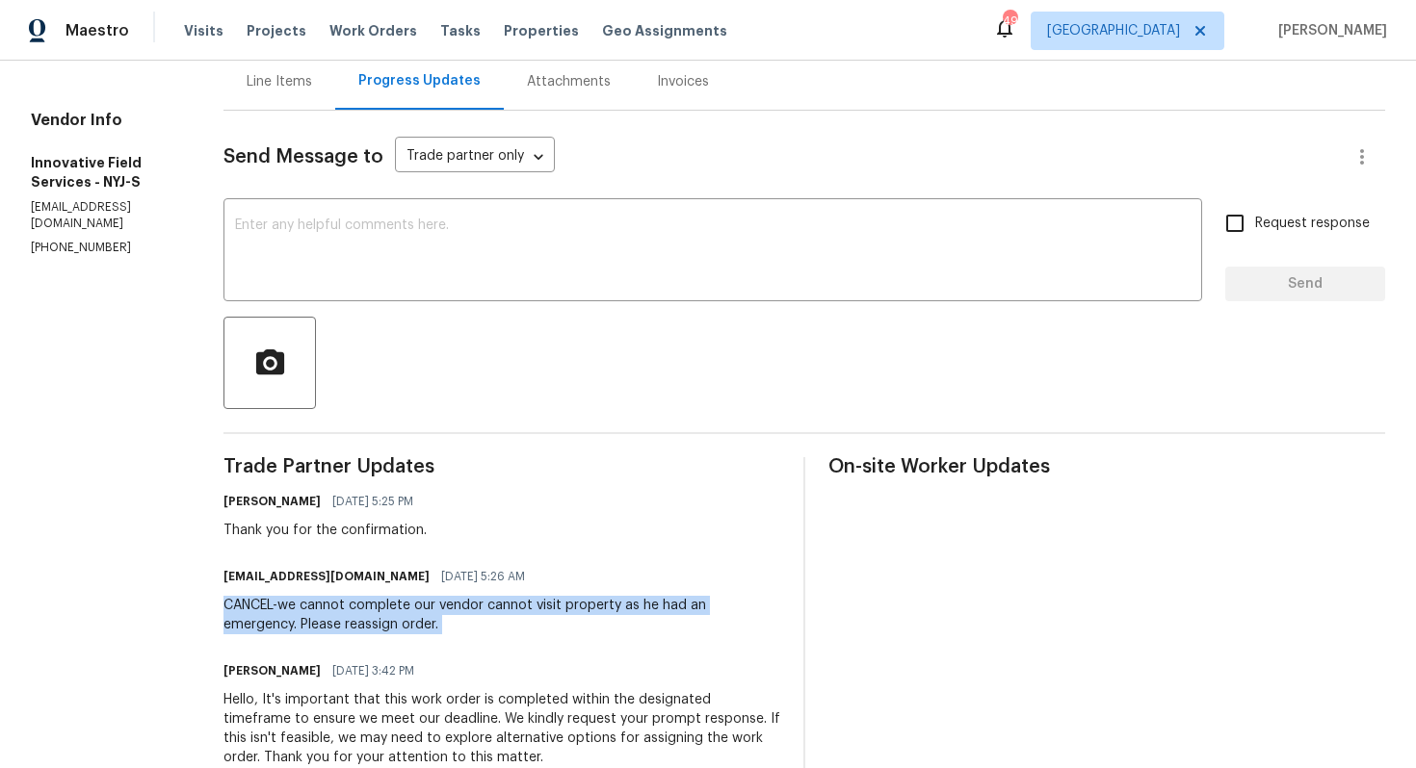
copy div "CANCEL-we cannot complete our vendor cannot visit property as he had an emergen…"
click at [839, 170] on div "Send Message to Trade partner only Trade partner only ​" at bounding box center [780, 157] width 1115 height 46
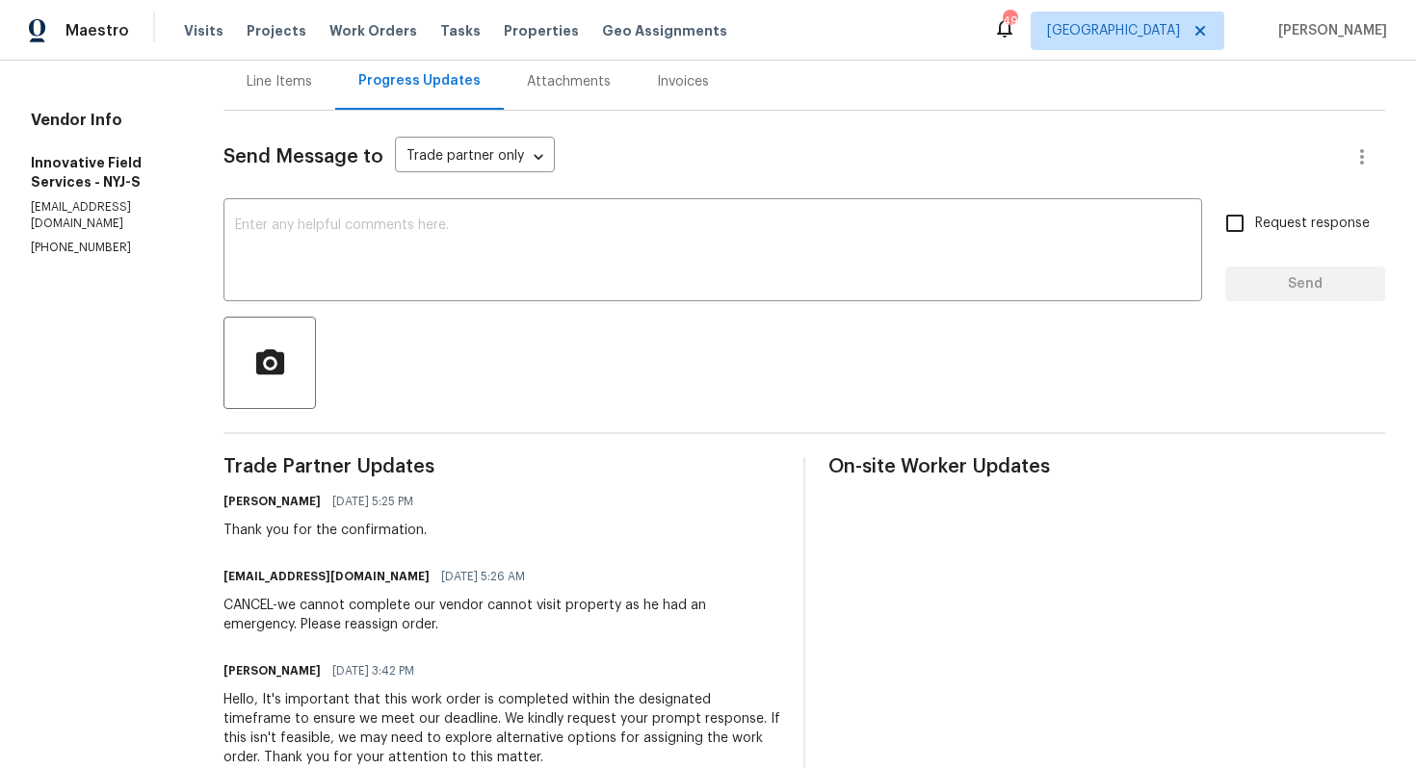
scroll to position [0, 0]
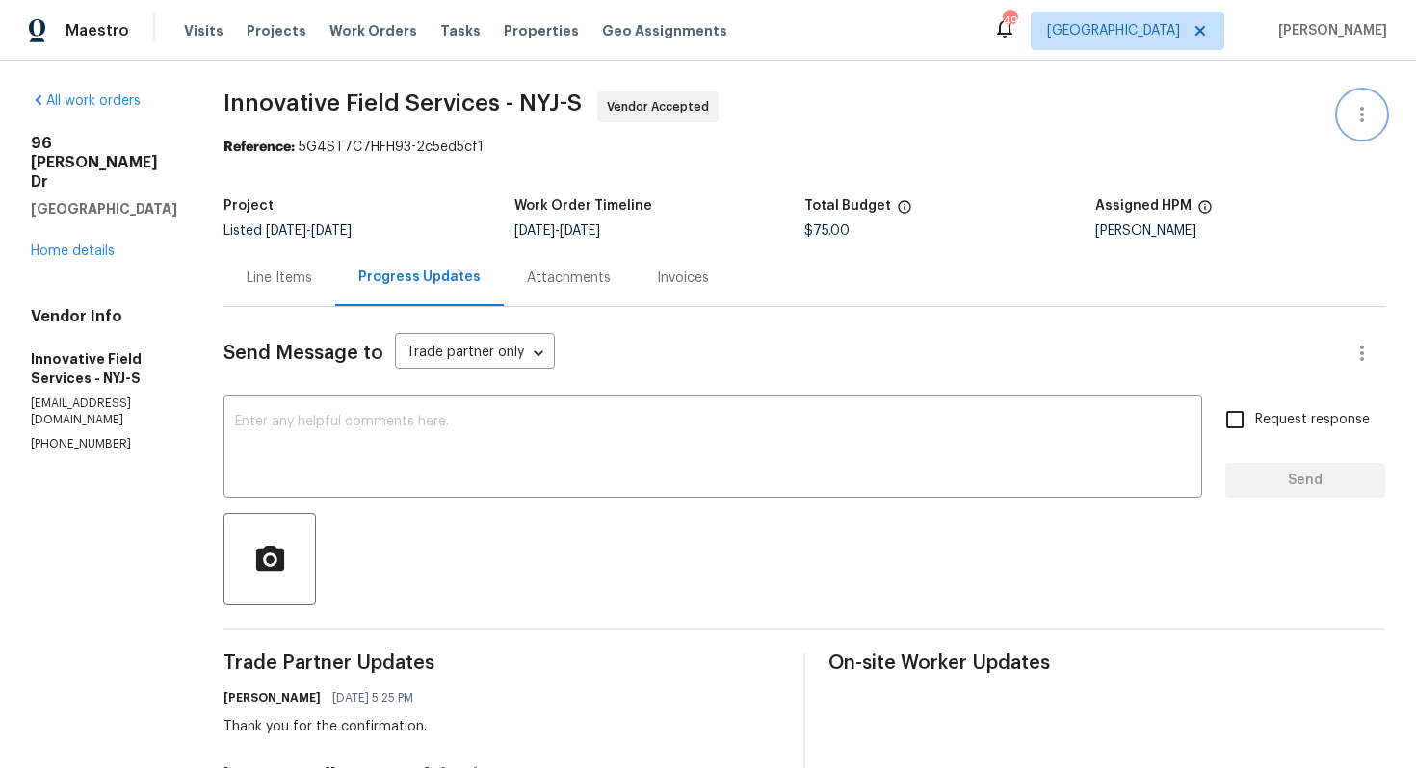
click at [1364, 105] on icon "button" at bounding box center [1361, 114] width 23 height 23
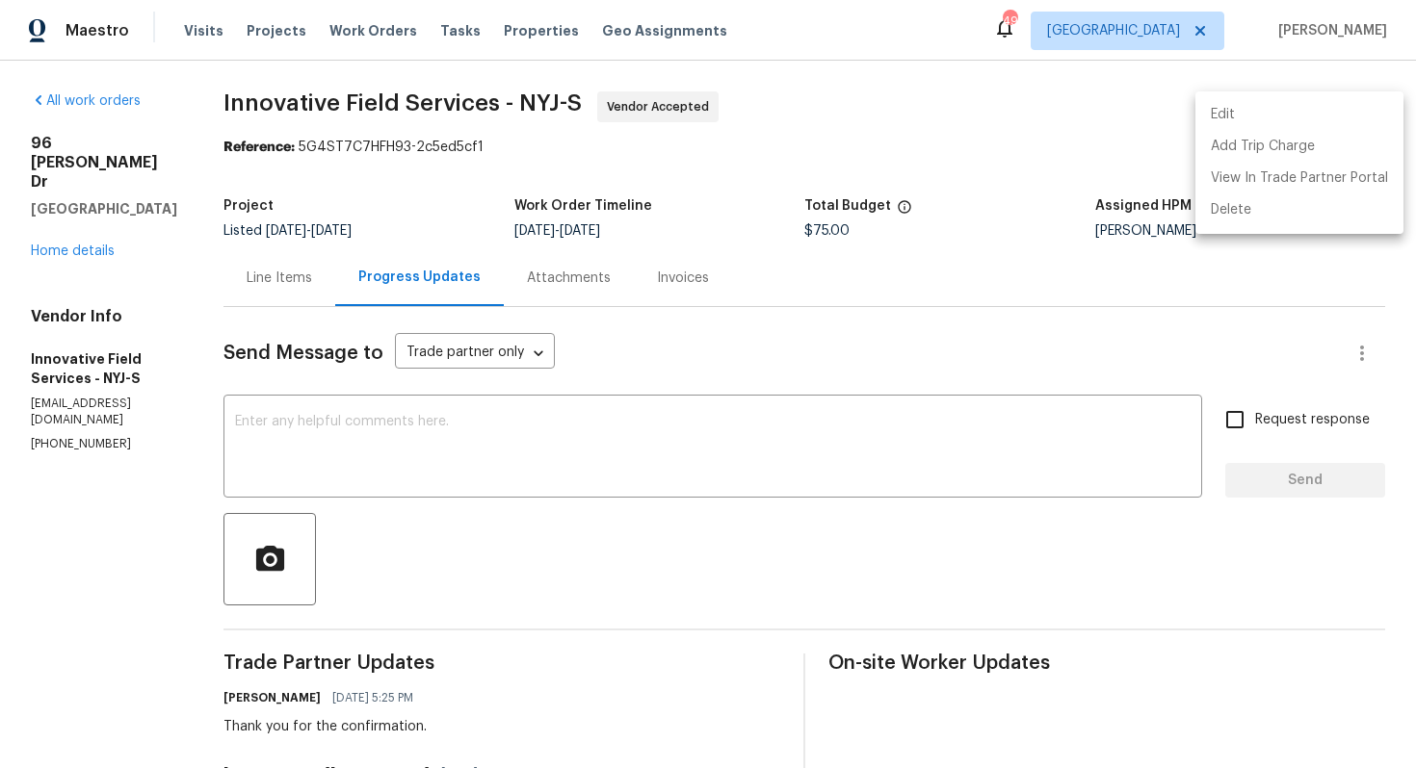
click at [1239, 114] on li "Edit" at bounding box center [1299, 115] width 208 height 32
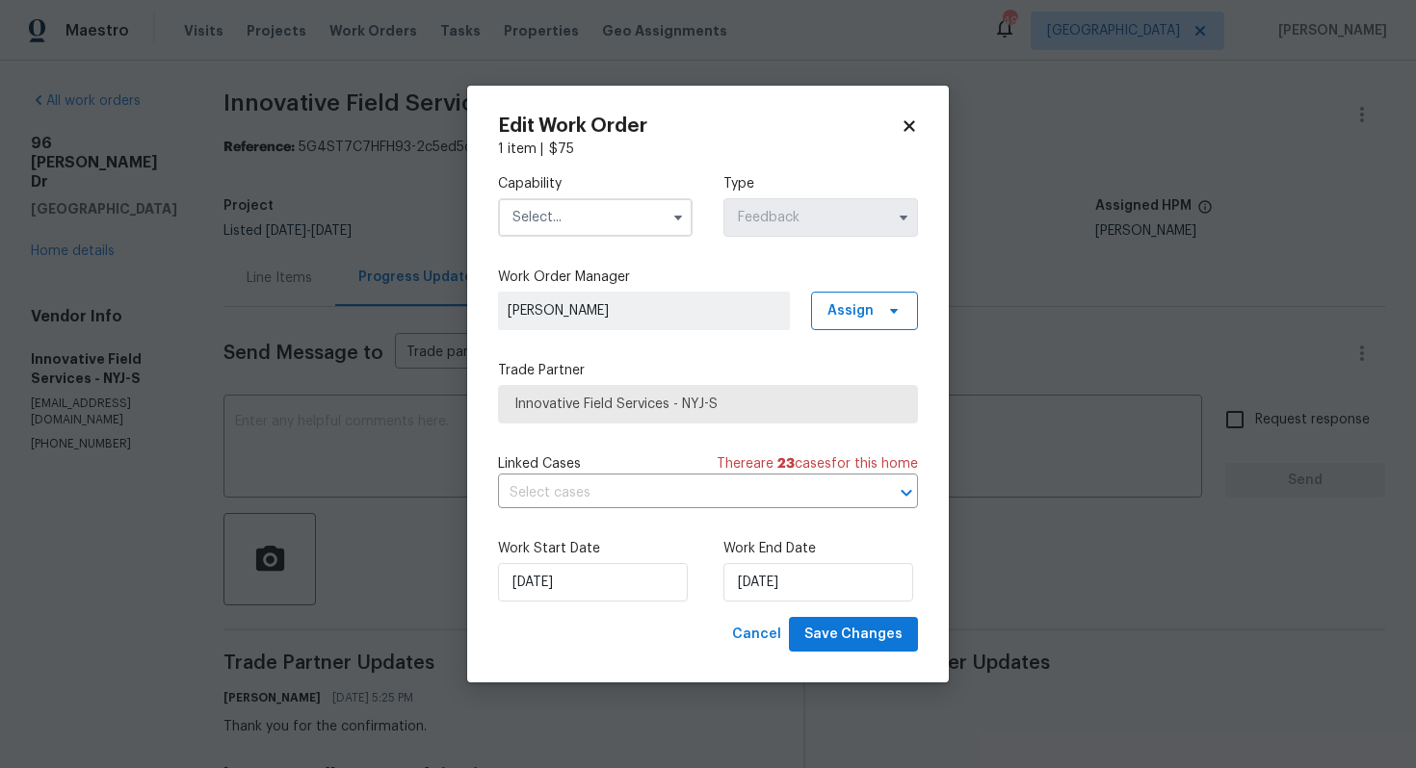
click at [586, 199] on input "text" at bounding box center [595, 217] width 195 height 39
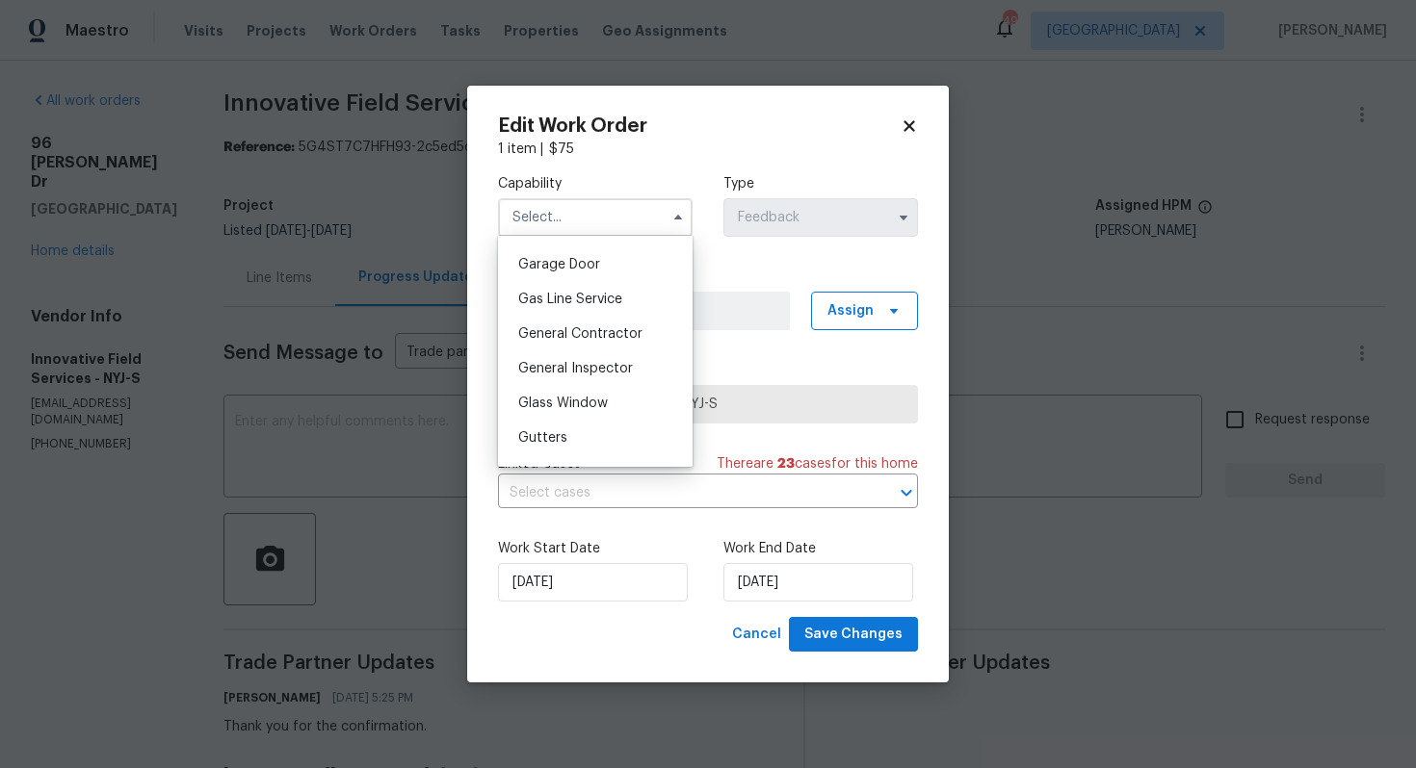
scroll to position [868, 0]
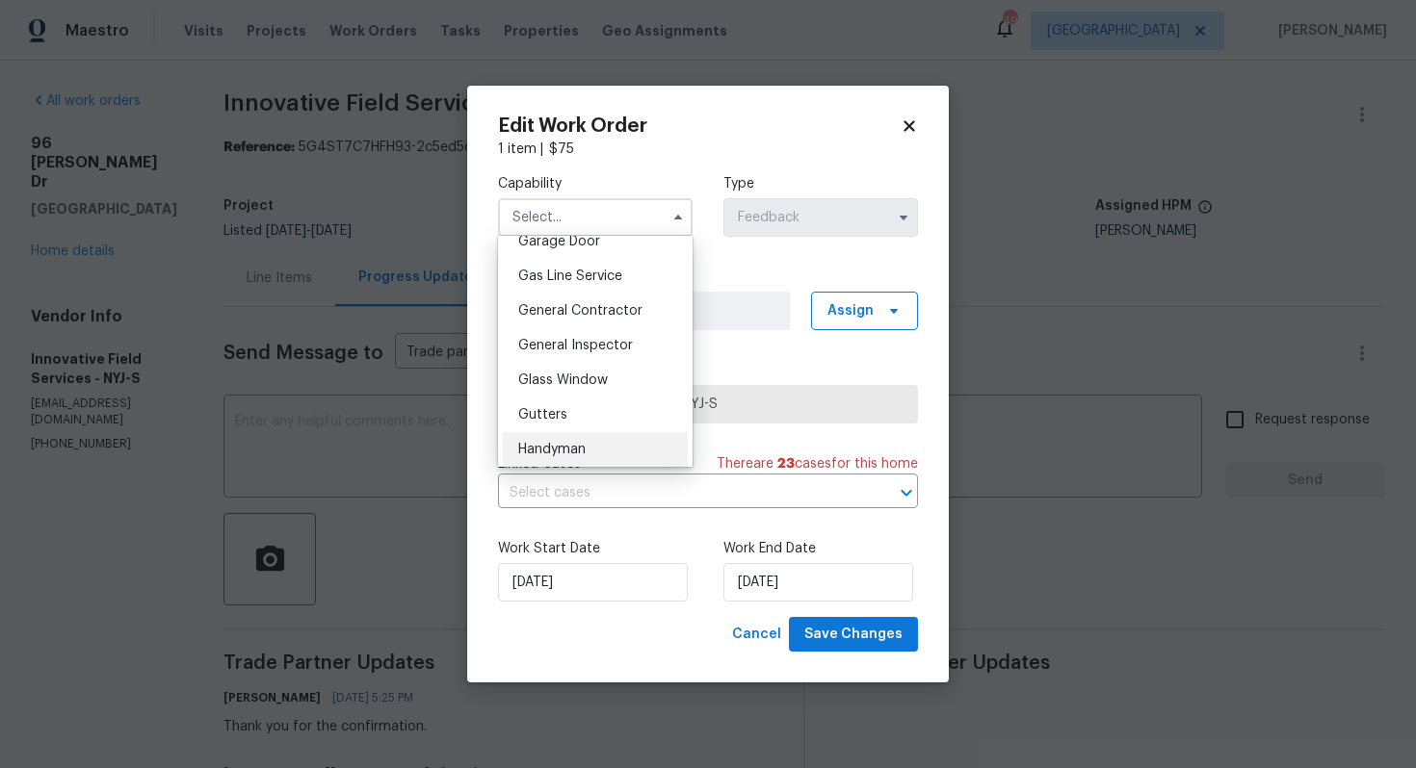
click at [542, 436] on div "Handyman" at bounding box center [595, 449] width 185 height 35
type input "Handyman"
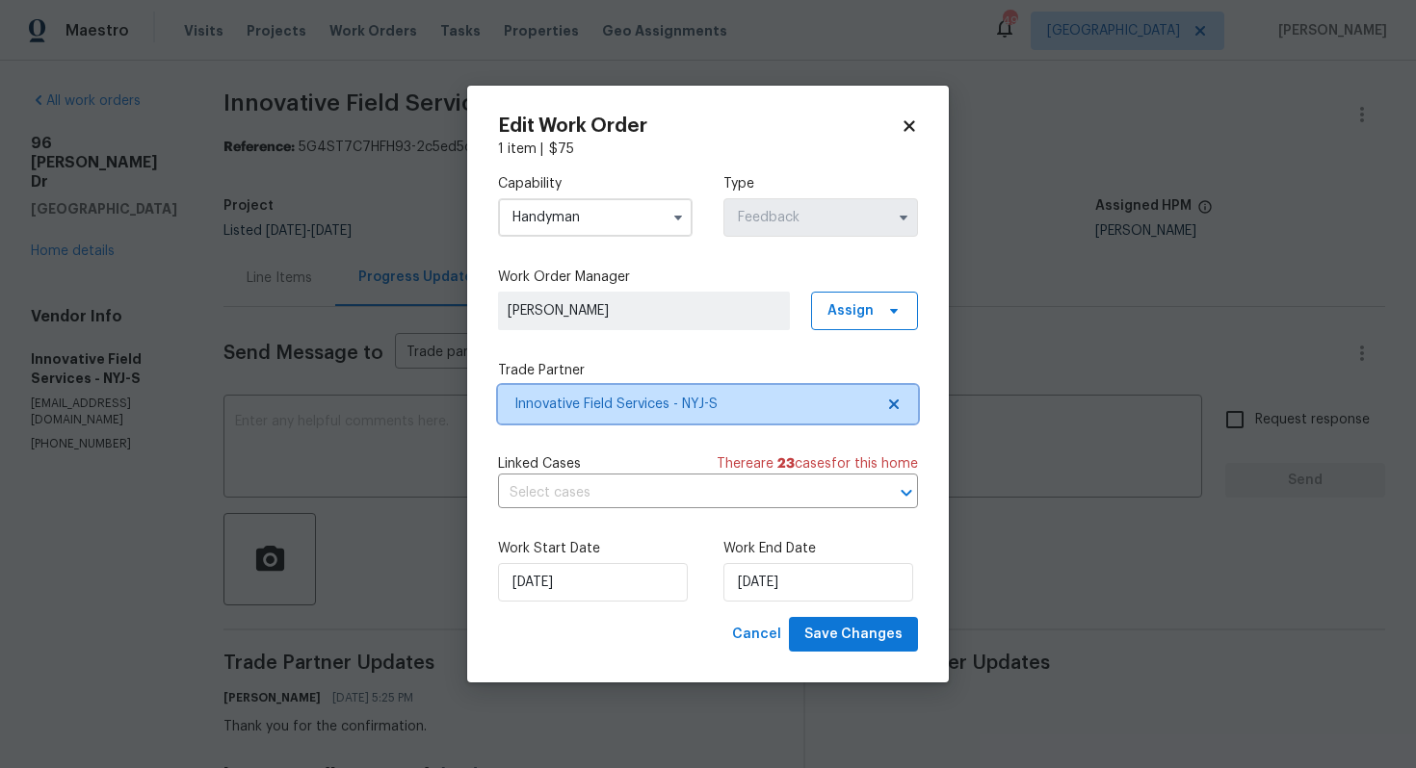
click at [717, 391] on span "Innovative Field Services - NYJ-S" at bounding box center [708, 404] width 420 height 39
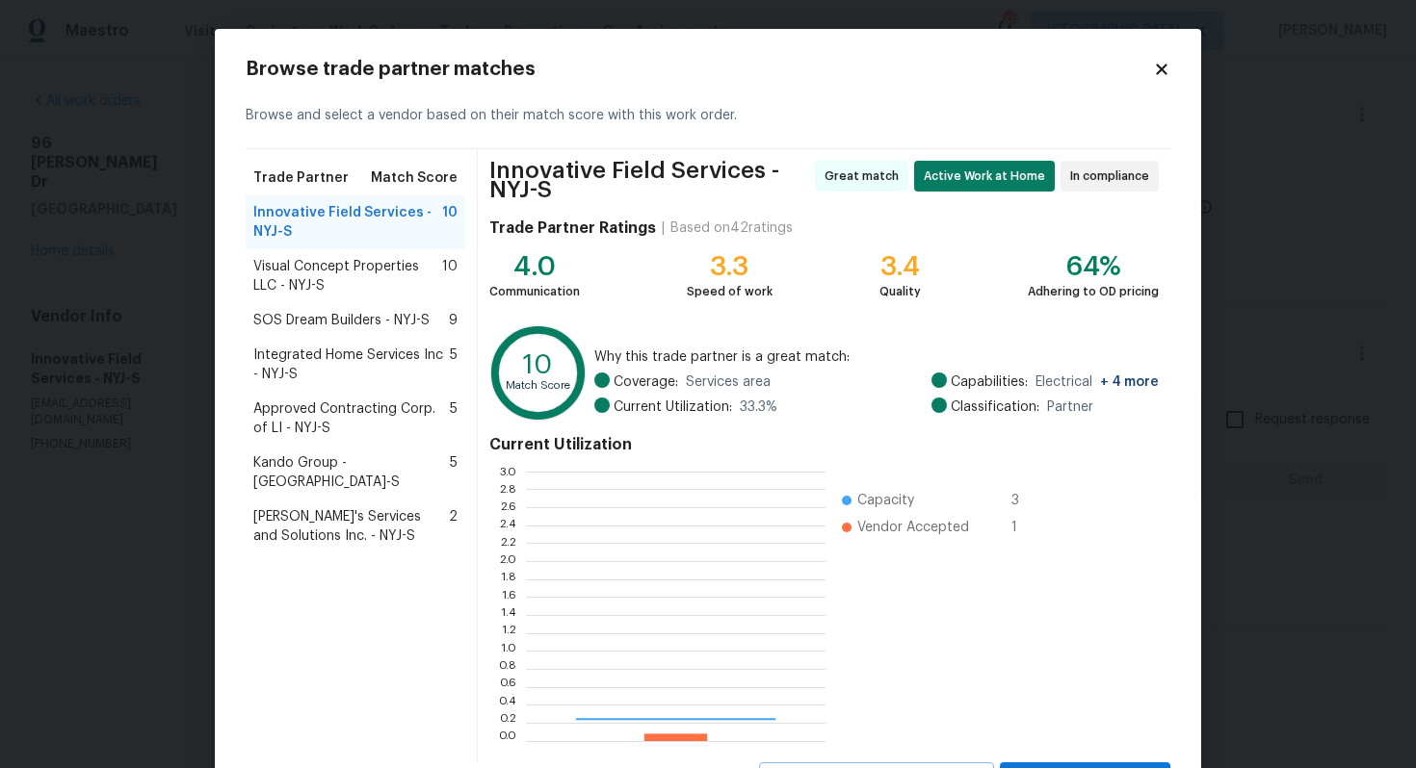
scroll to position [270, 299]
click at [350, 273] on span "Visual Concept Properties LLC - NYJ-S" at bounding box center [347, 276] width 189 height 39
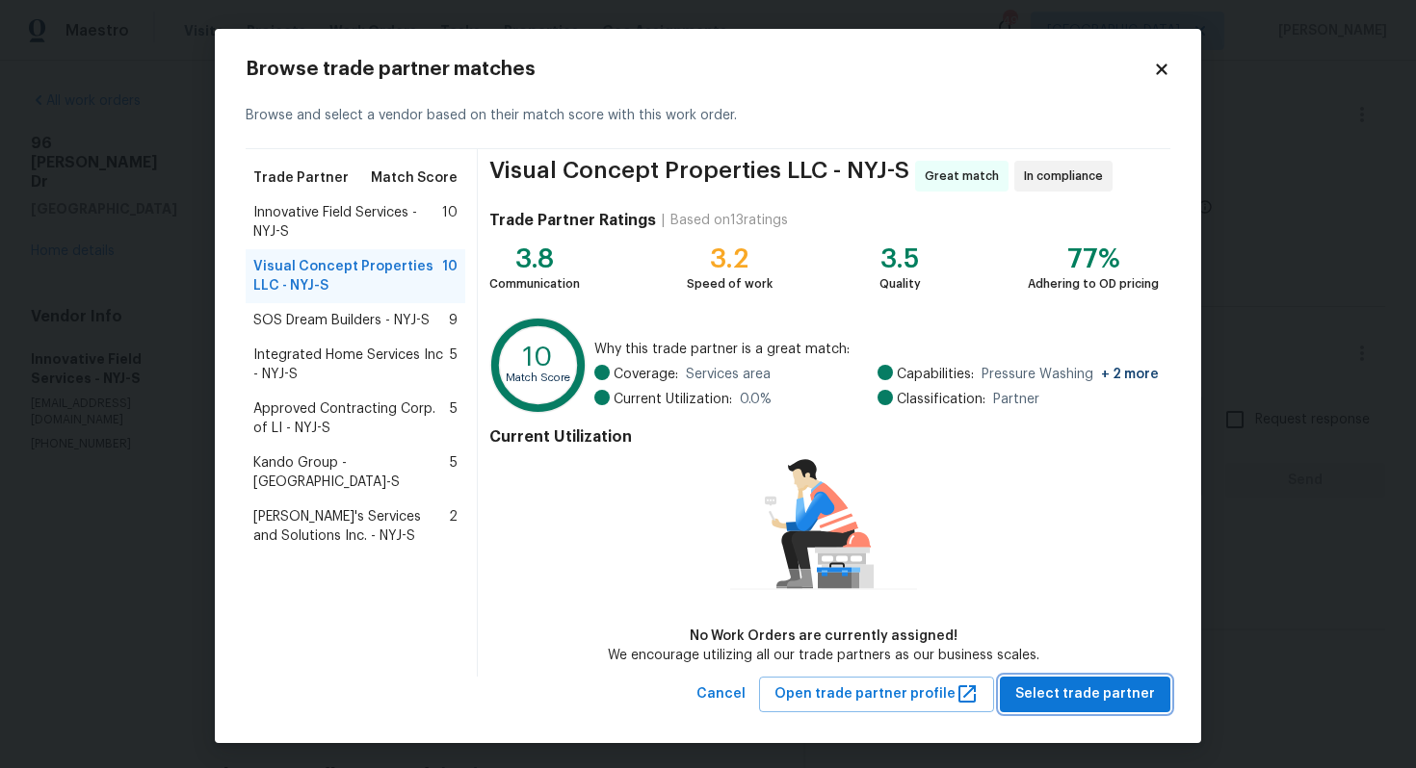
click at [1105, 684] on span "Select trade partner" at bounding box center [1085, 695] width 140 height 24
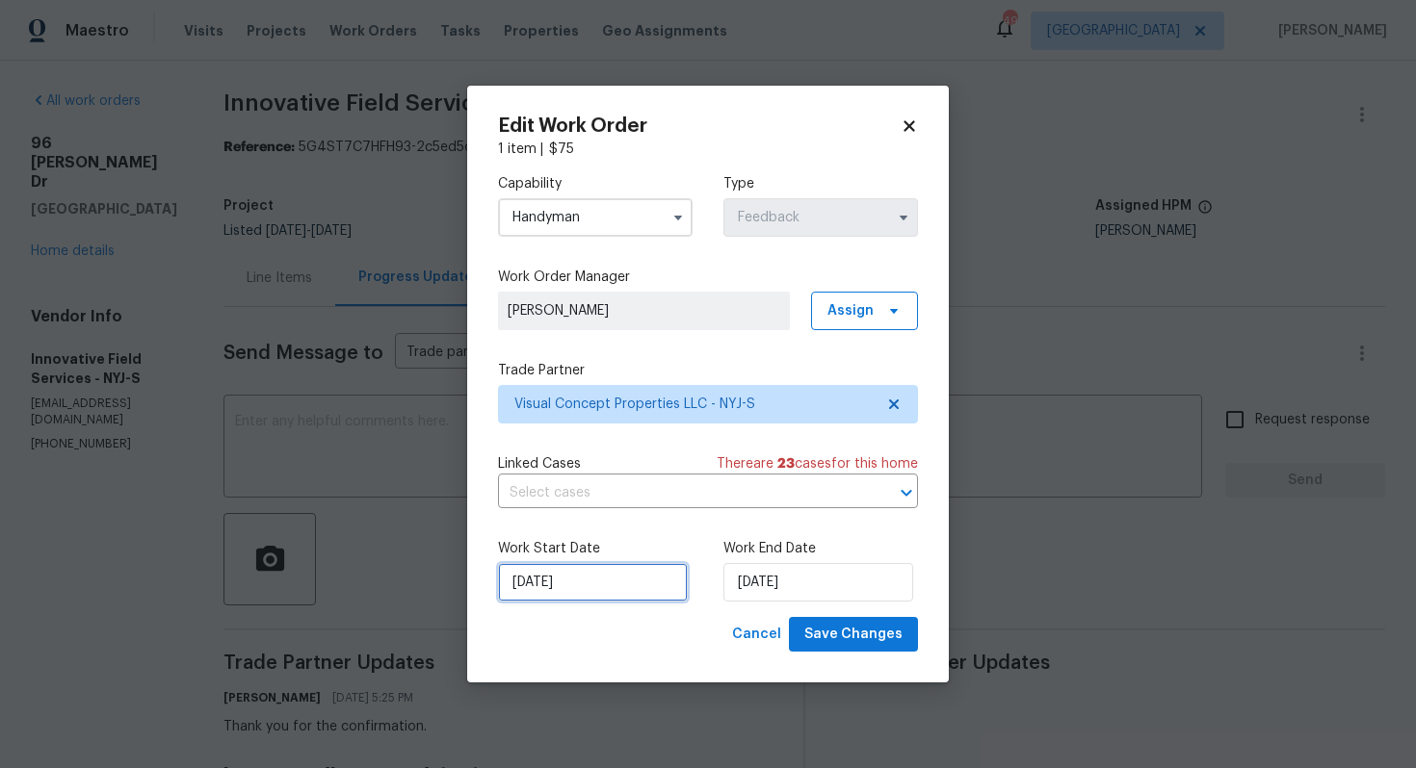
click at [605, 584] on input "19/08/2025" at bounding box center [593, 582] width 190 height 39
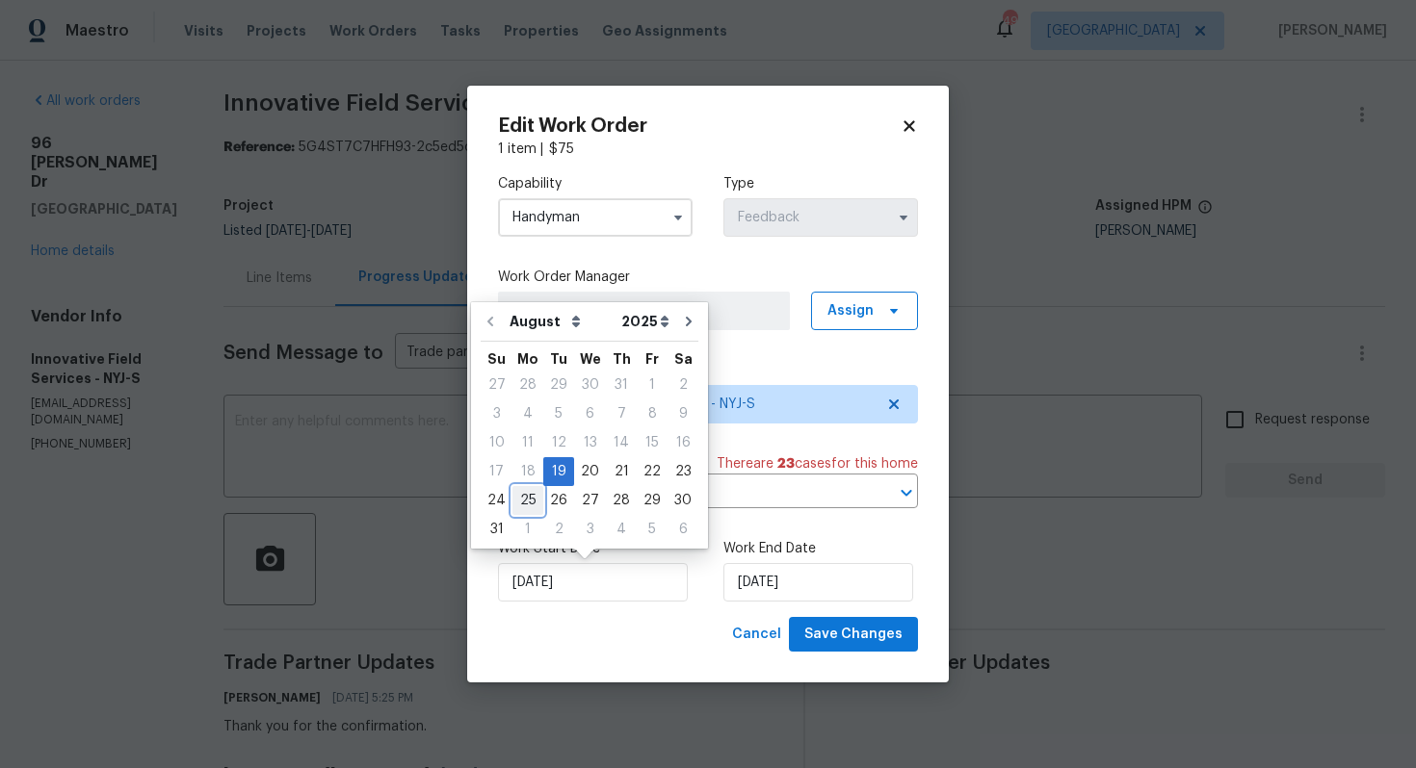
click at [530, 503] on div "25" at bounding box center [527, 500] width 31 height 27
type input "25/08/2025"
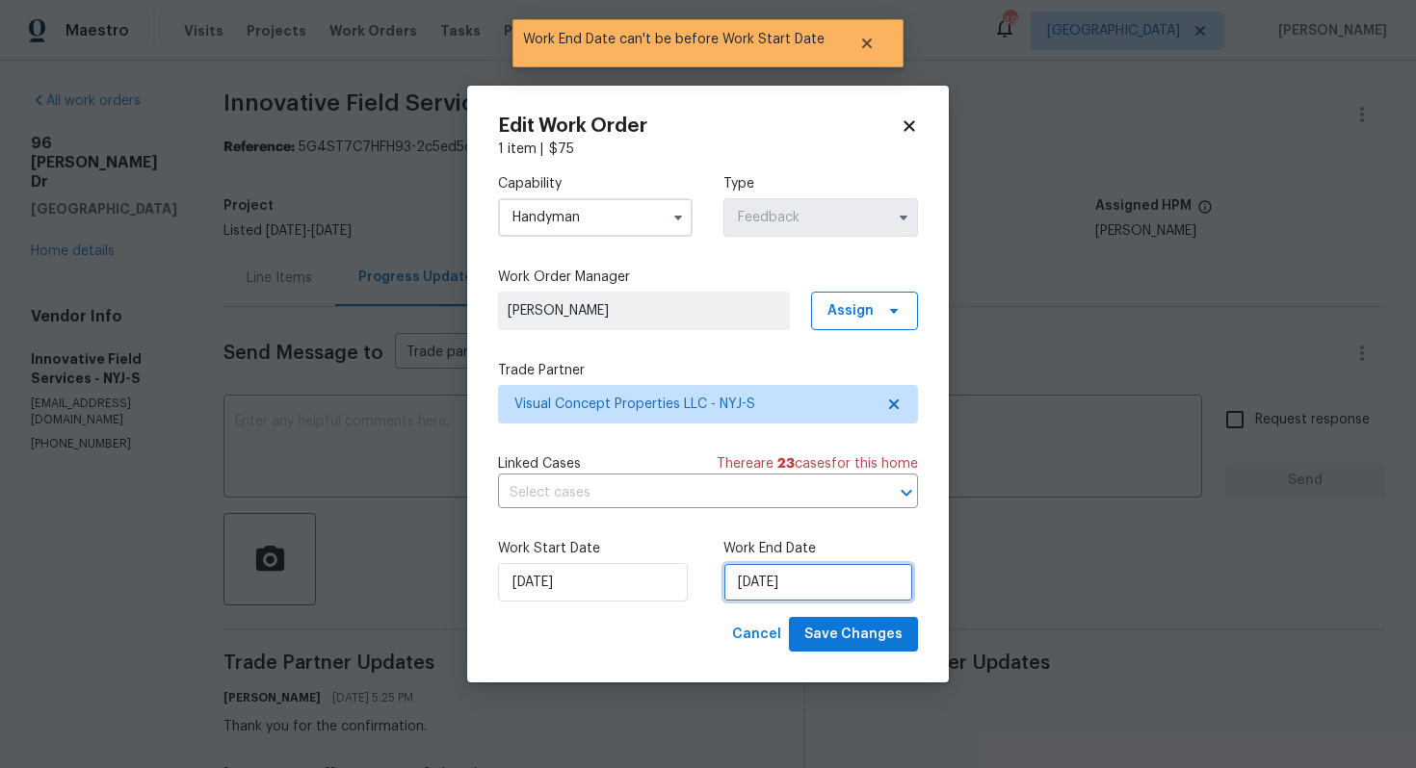
click at [847, 577] on input "25/08/2025" at bounding box center [818, 582] width 190 height 39
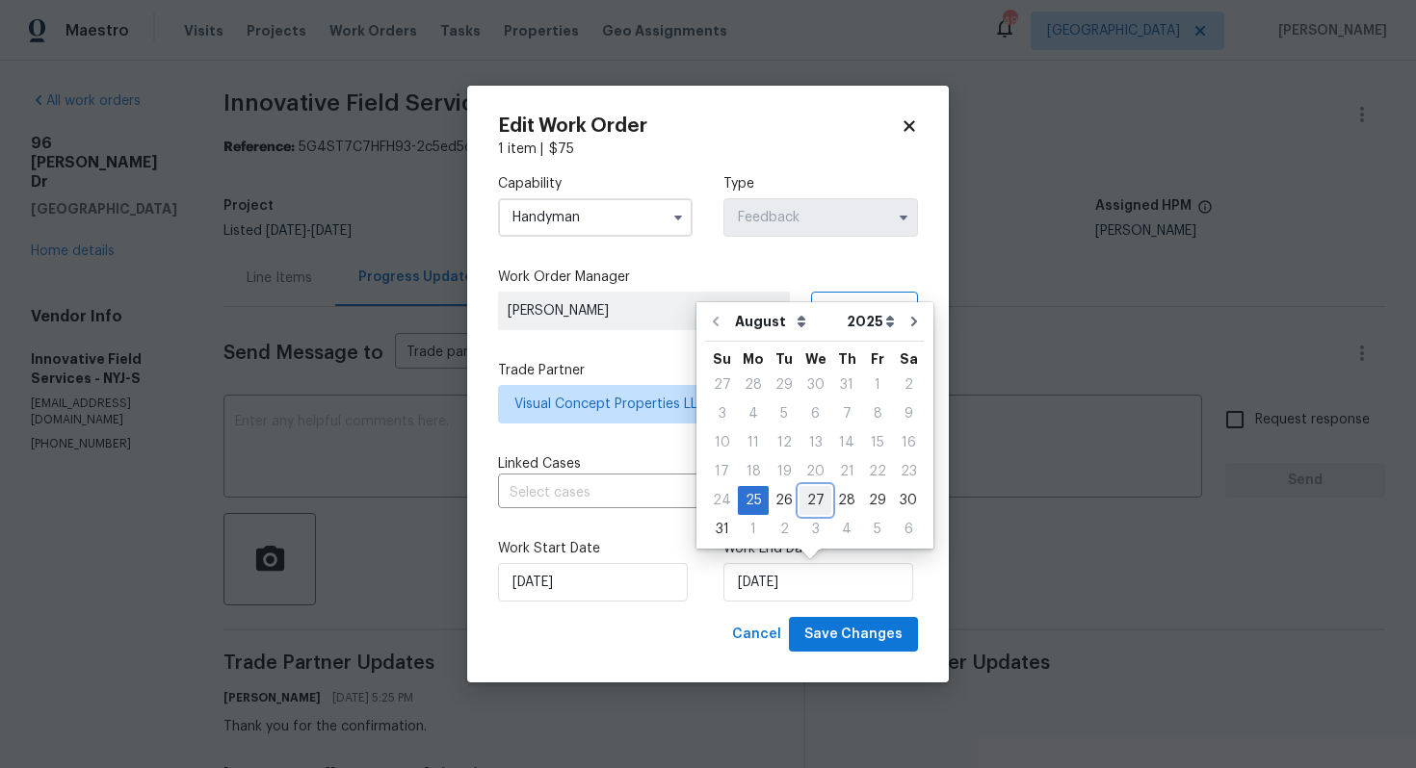
click at [817, 502] on div "27" at bounding box center [815, 500] width 32 height 27
type input "27/08/2025"
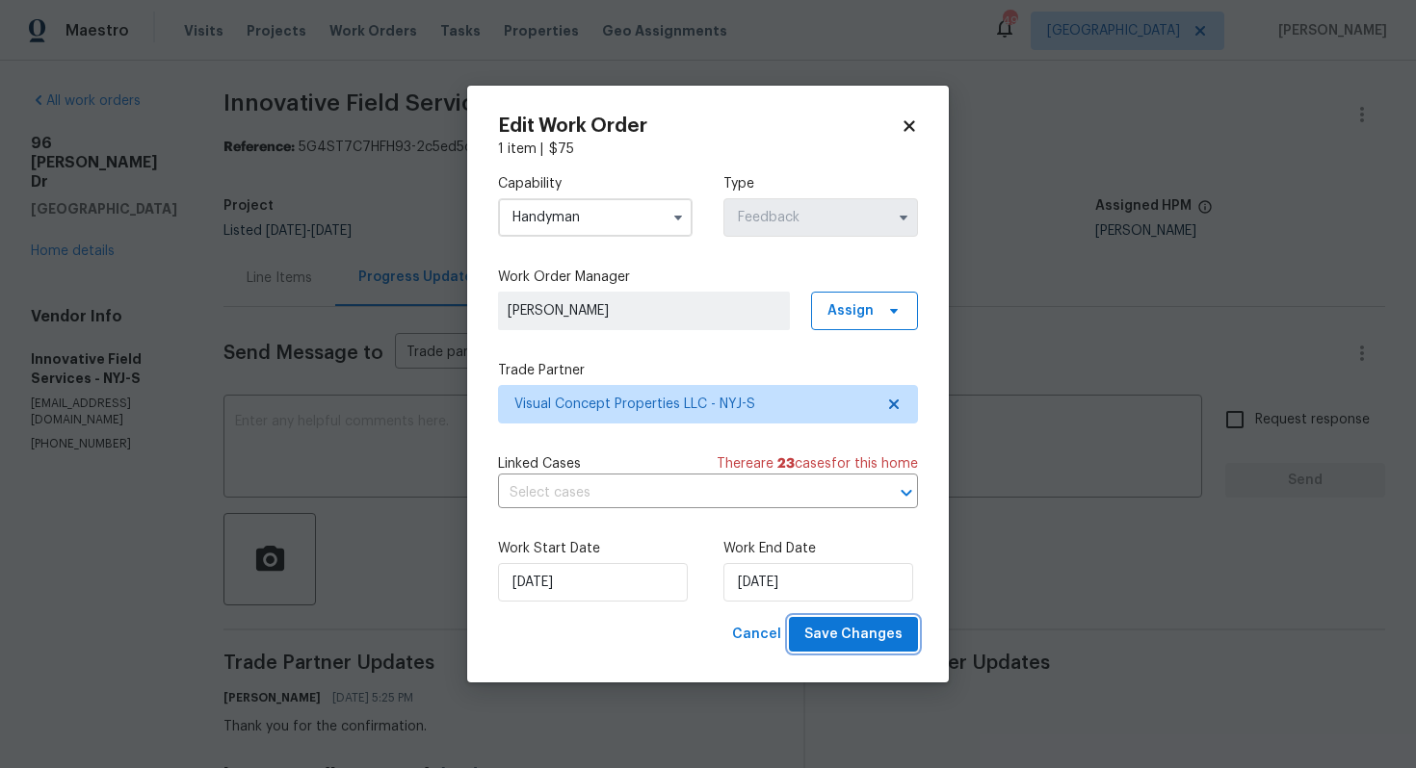
click at [848, 633] on span "Save Changes" at bounding box center [853, 635] width 98 height 24
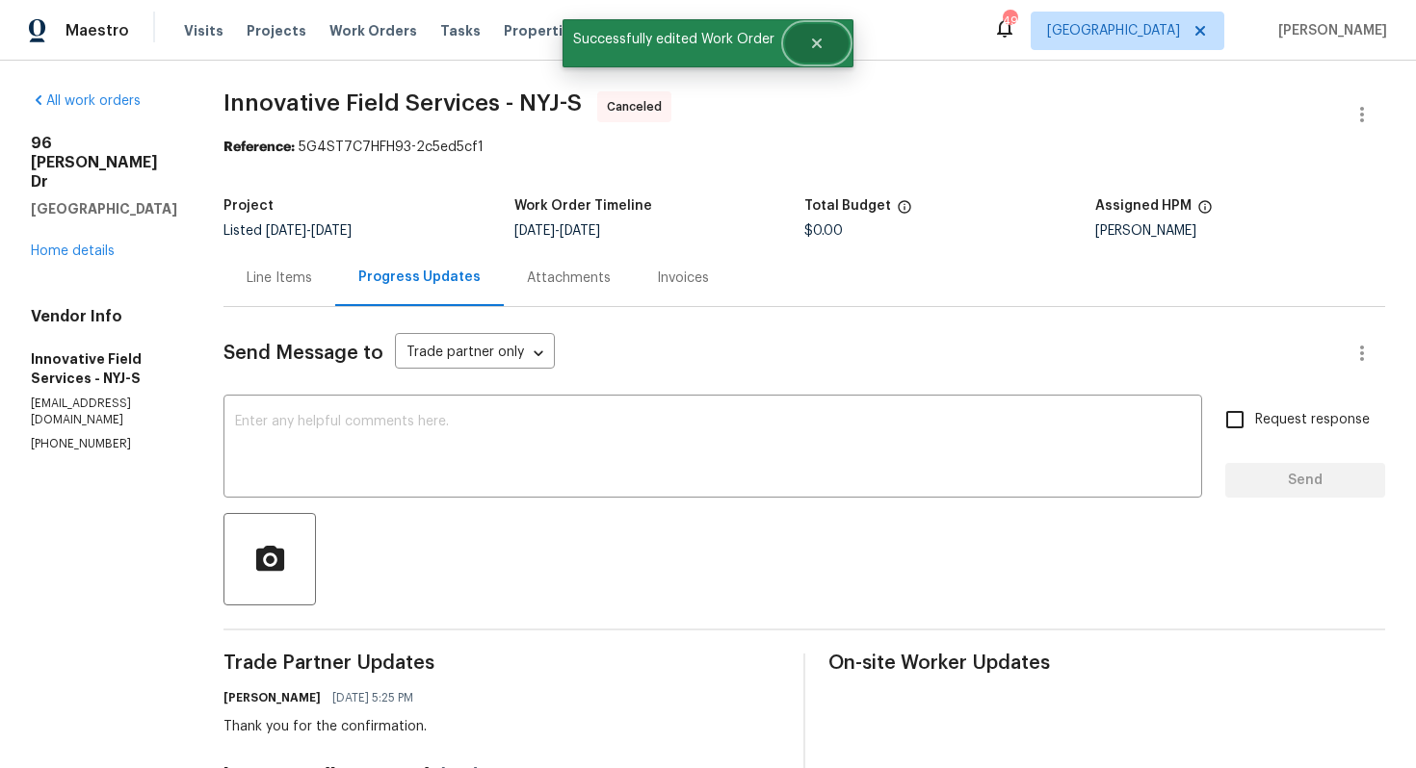
click at [818, 42] on icon "Close" at bounding box center [817, 44] width 10 height 10
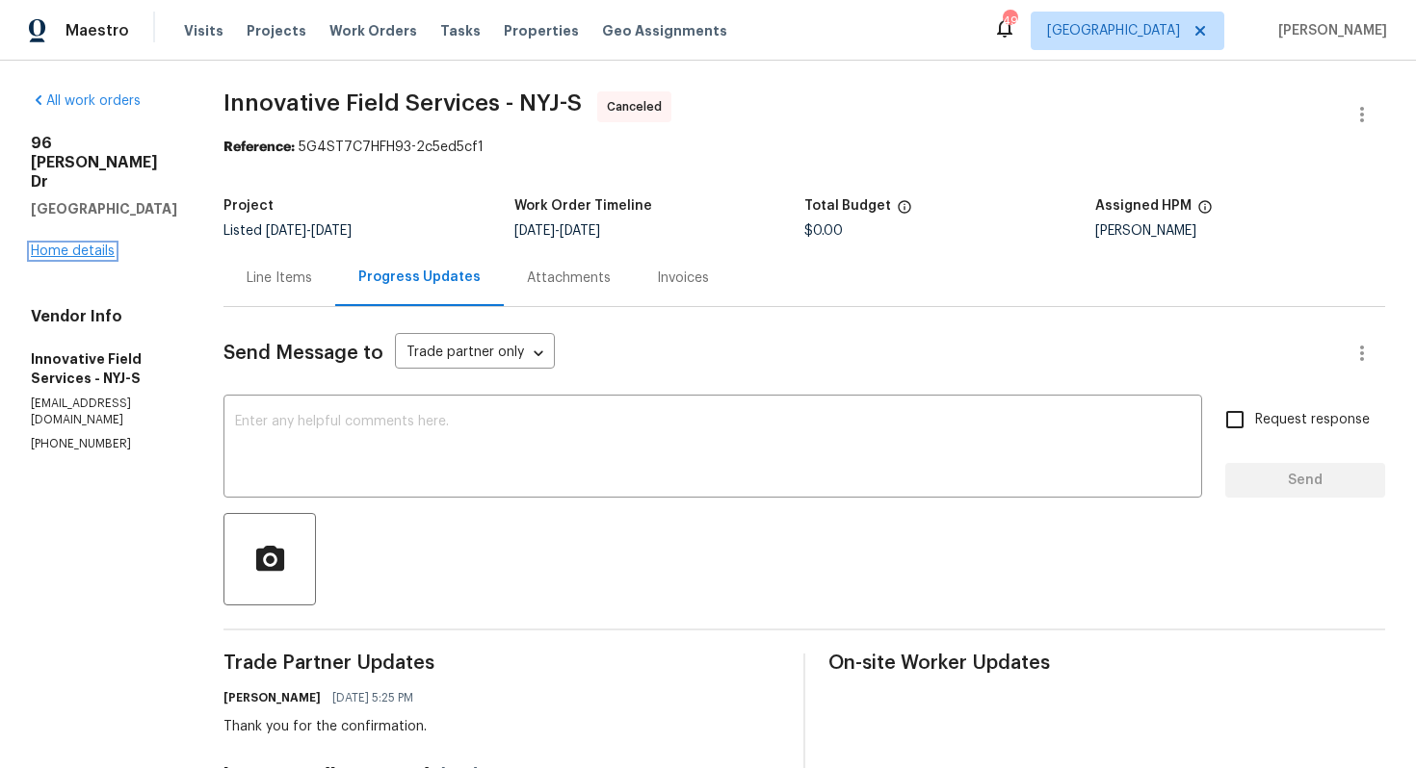
click at [93, 245] on link "Home details" at bounding box center [73, 251] width 84 height 13
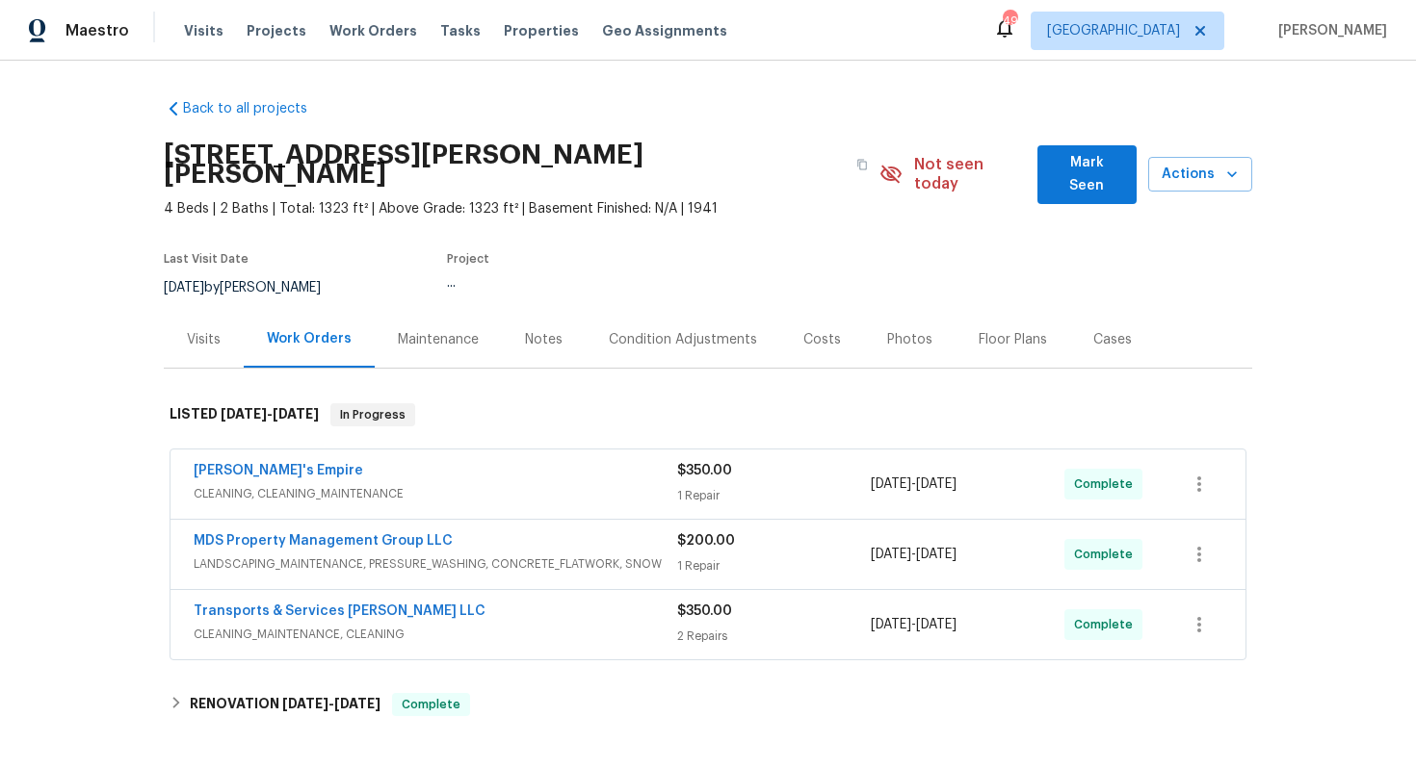
scroll to position [232, 0]
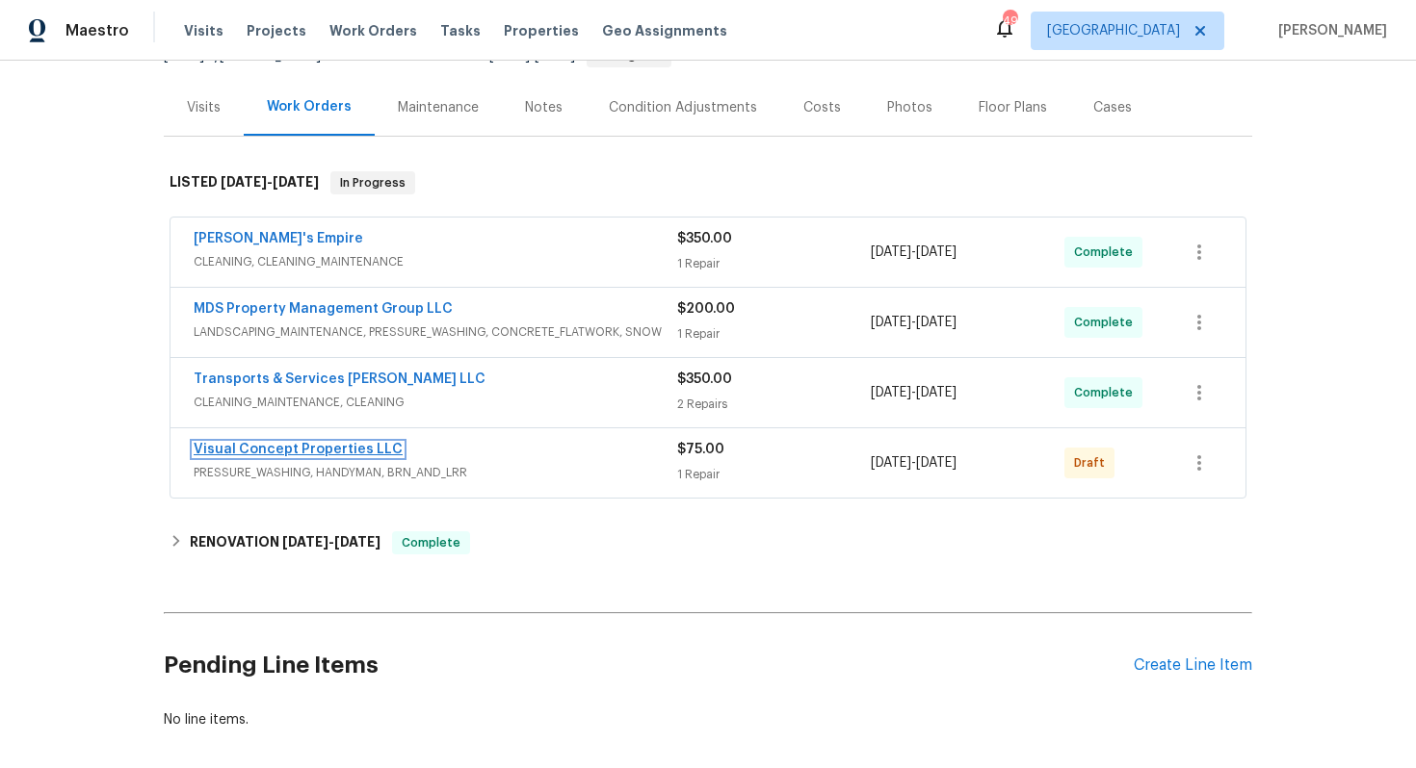
click at [285, 443] on link "Visual Concept Properties LLC" at bounding box center [298, 449] width 209 height 13
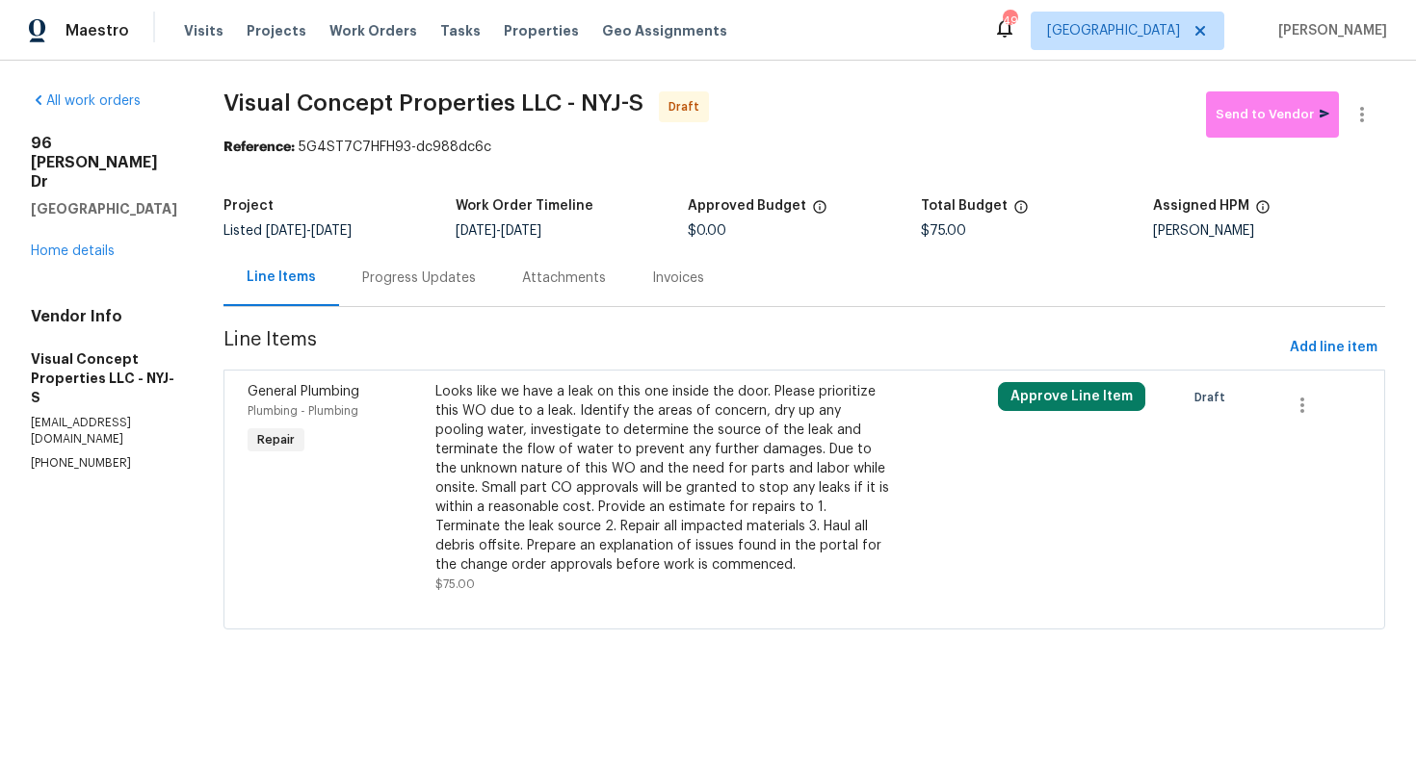
click at [533, 393] on div "Looks like we have a leak on this one inside the door. Please prioritize this W…" at bounding box center [663, 478] width 457 height 193
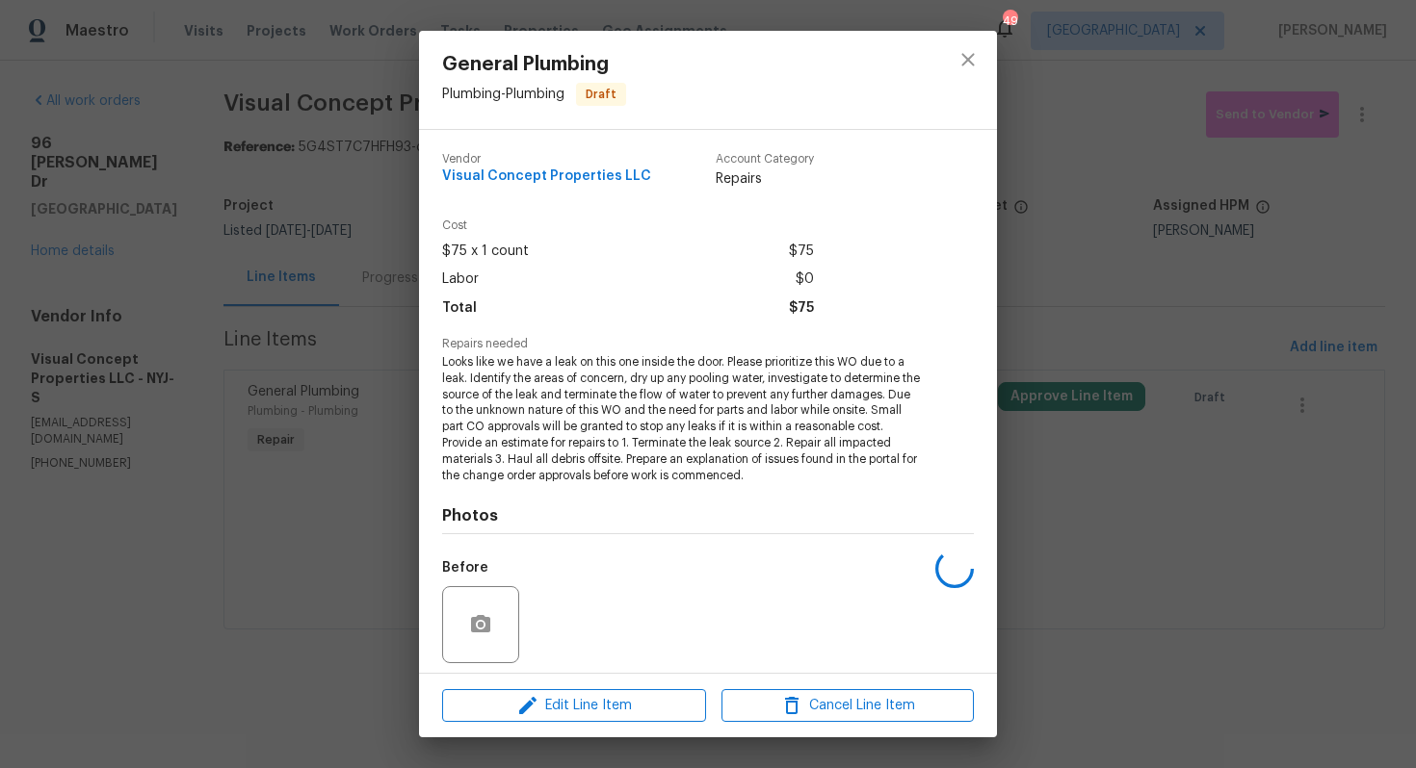
scroll to position [135, 0]
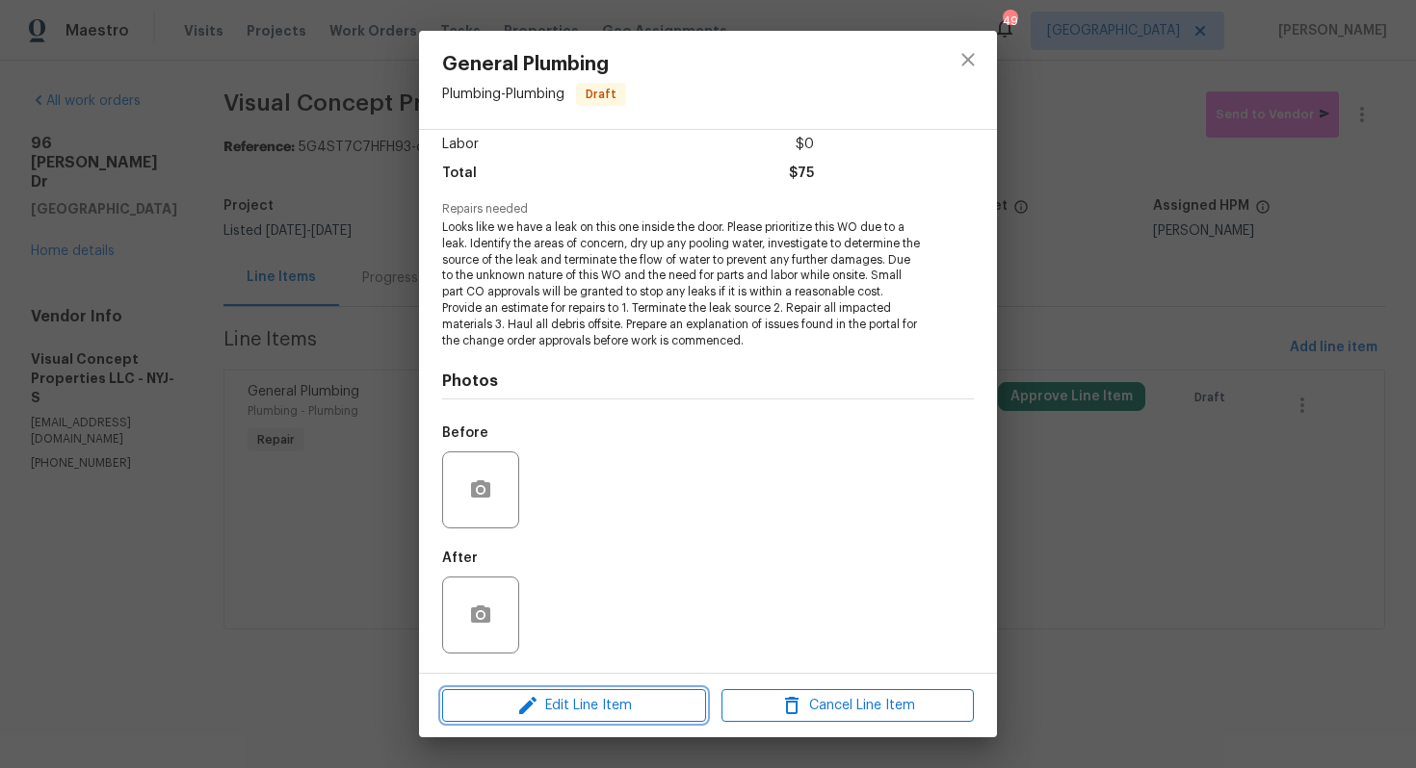
click at [537, 692] on button "Edit Line Item" at bounding box center [574, 707] width 264 height 34
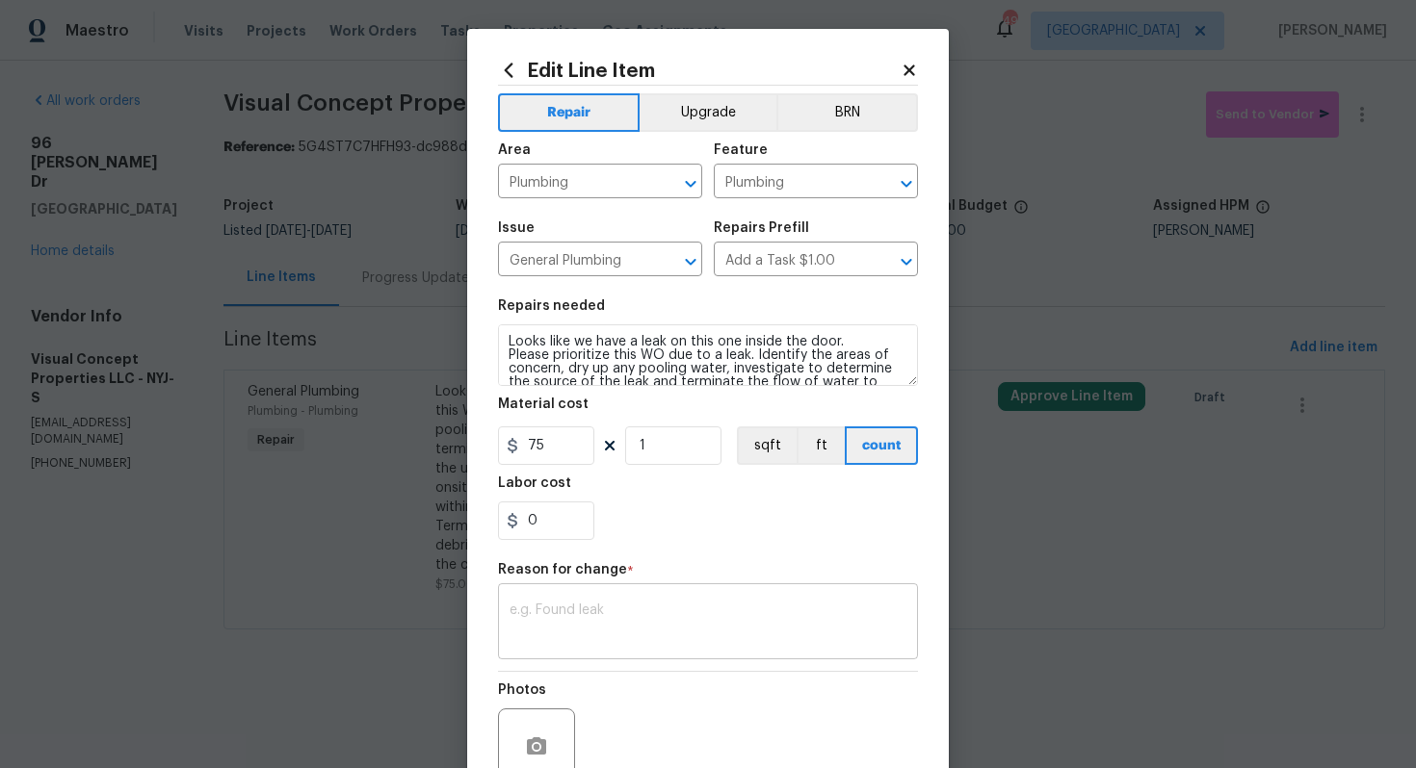
click at [554, 595] on div "x ​" at bounding box center [708, 623] width 420 height 71
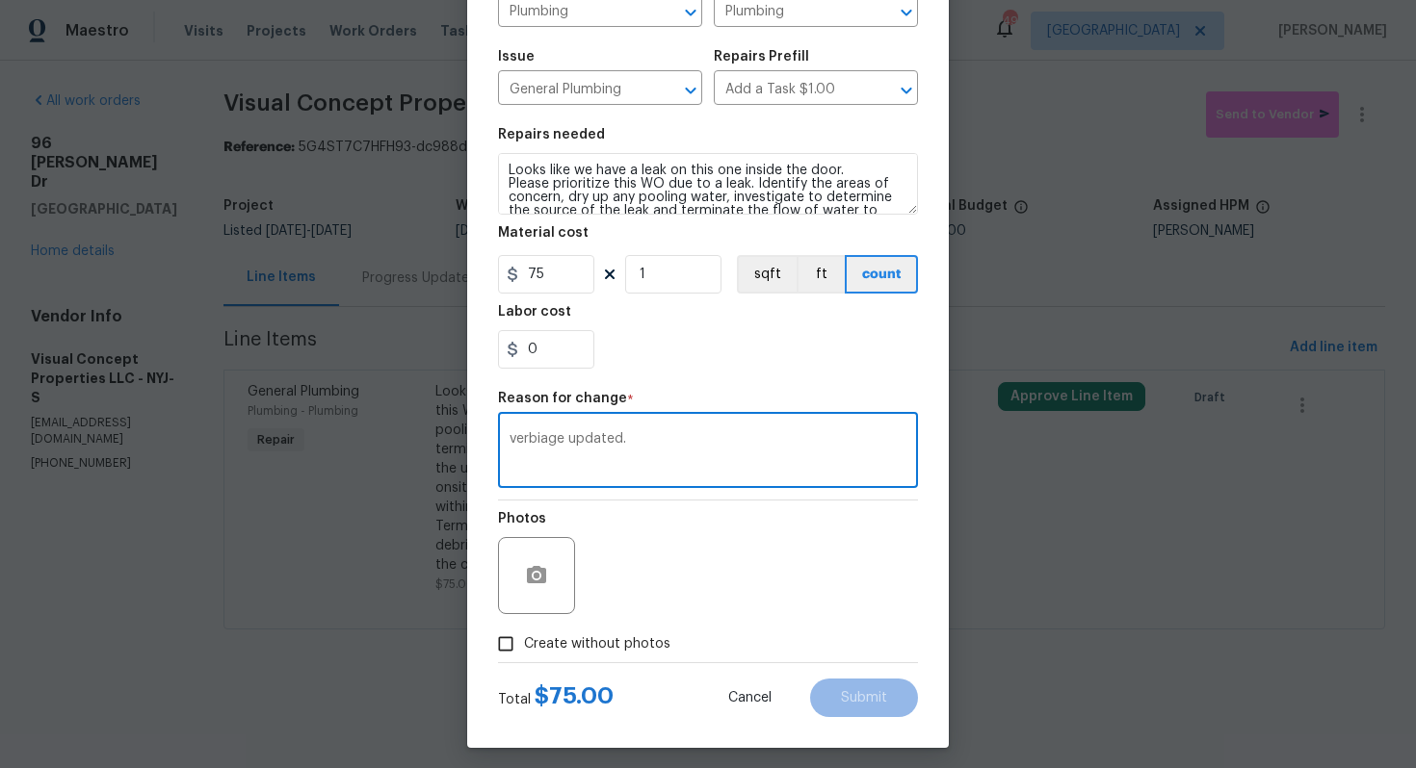
scroll to position [181, 0]
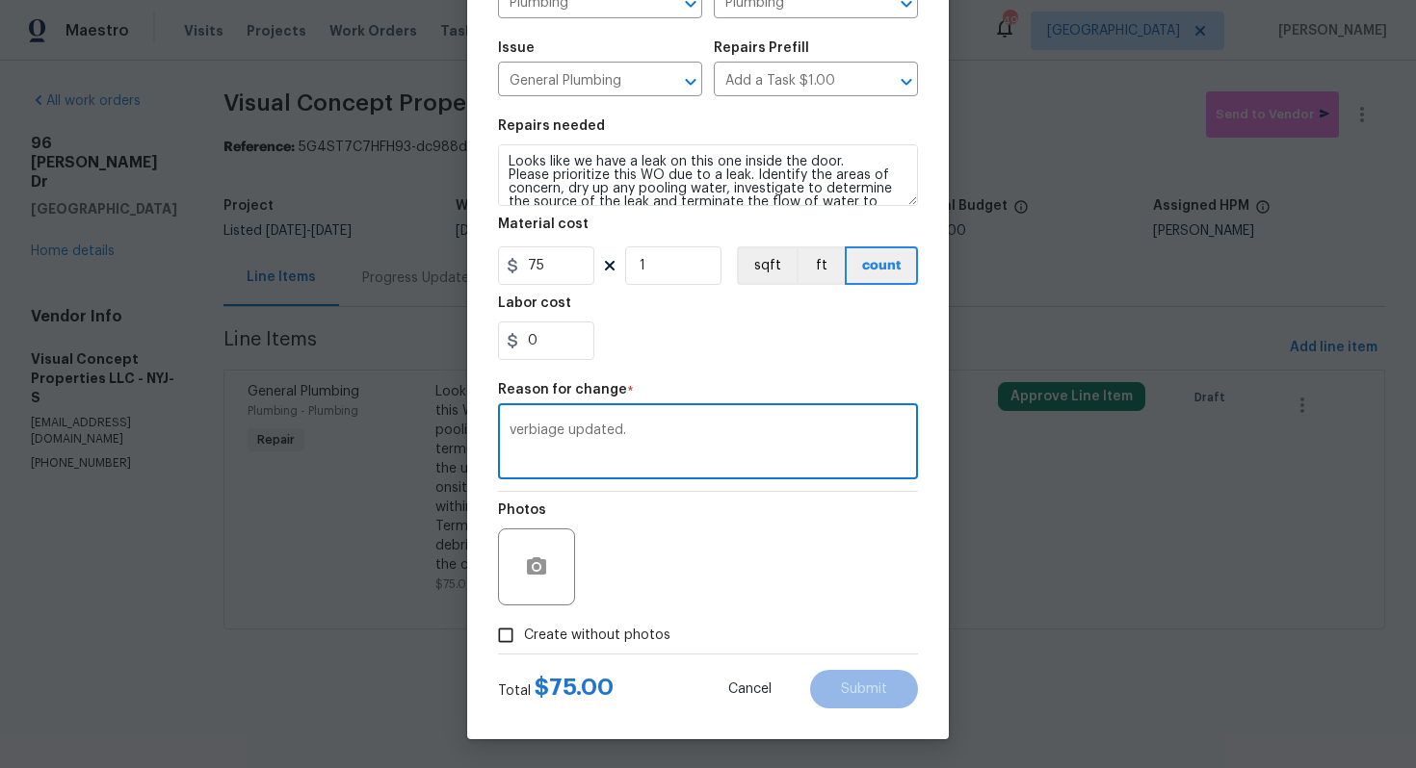
type textarea "verbiage updated."
click at [632, 640] on span "Create without photos" at bounding box center [597, 636] width 146 height 20
click at [524, 640] on input "Create without photos" at bounding box center [505, 635] width 37 height 37
checkbox input "true"
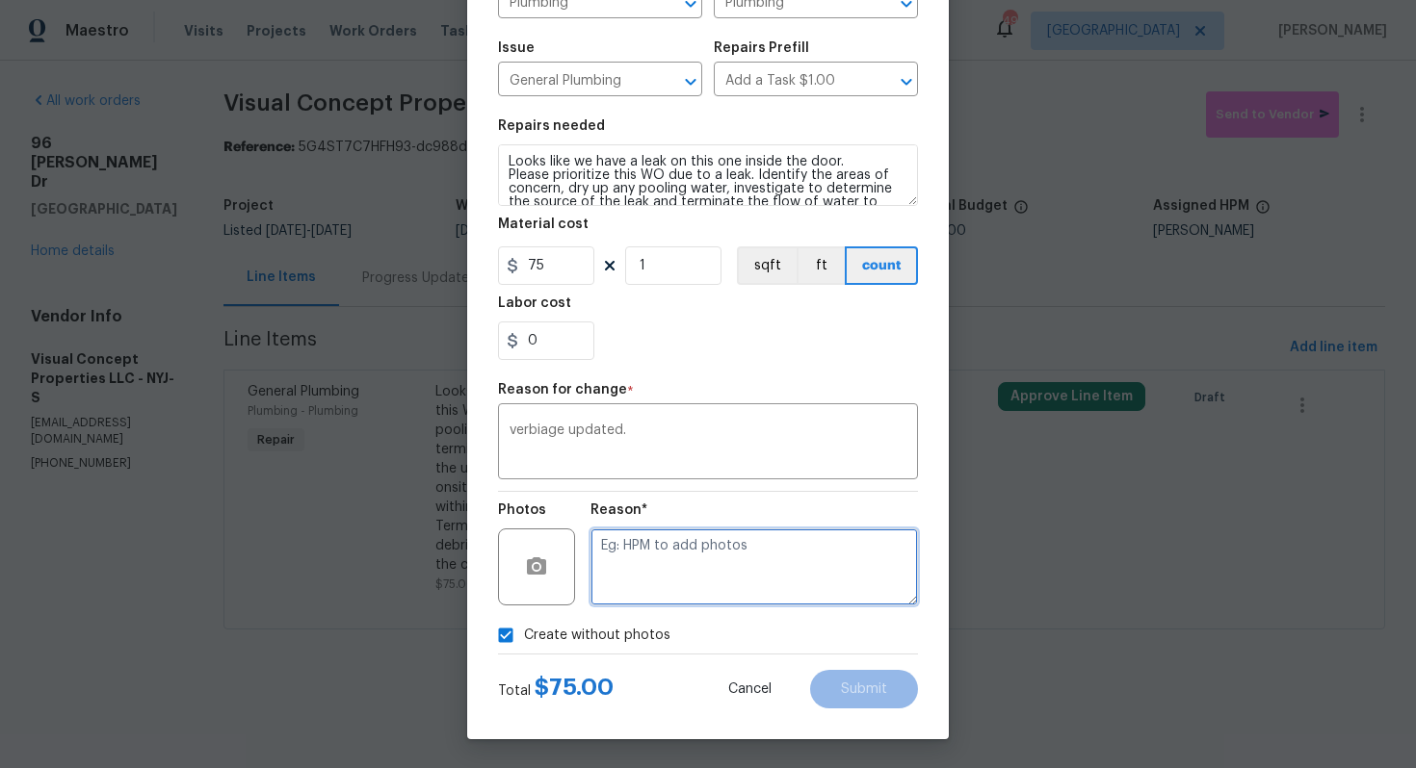
click at [812, 566] on textarea at bounding box center [753, 567] width 327 height 77
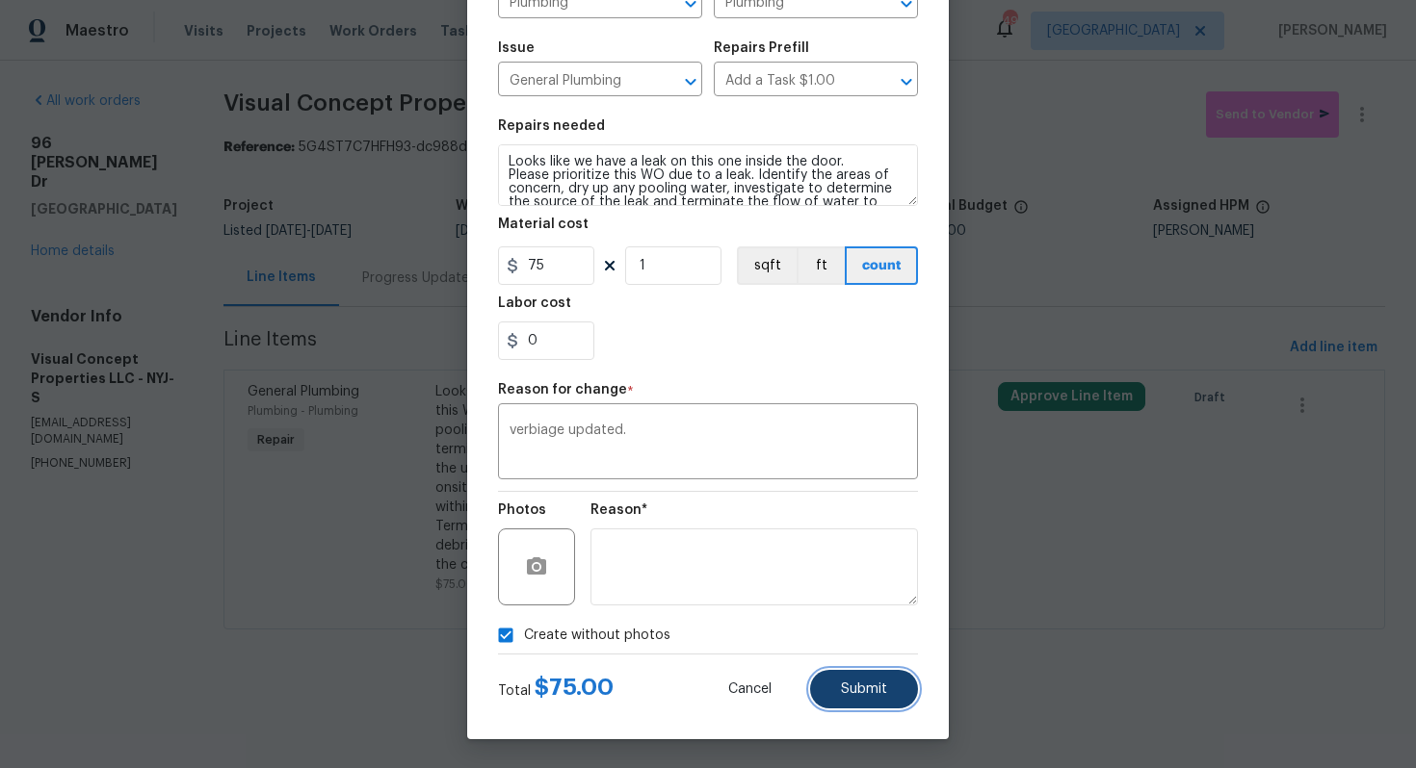
click at [862, 686] on span "Submit" at bounding box center [864, 690] width 46 height 14
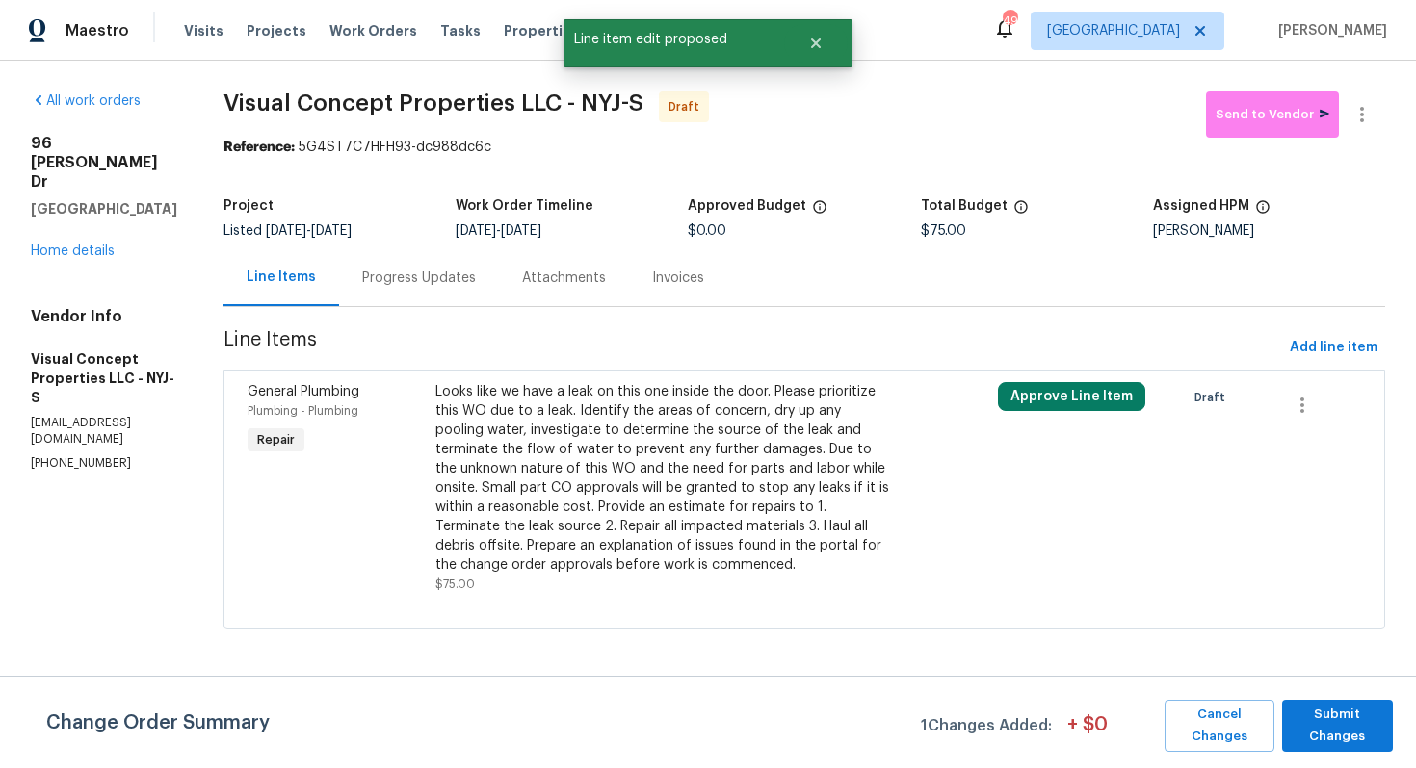
scroll to position [0, 0]
click at [1343, 716] on span "Submit Changes" at bounding box center [1336, 726] width 91 height 44
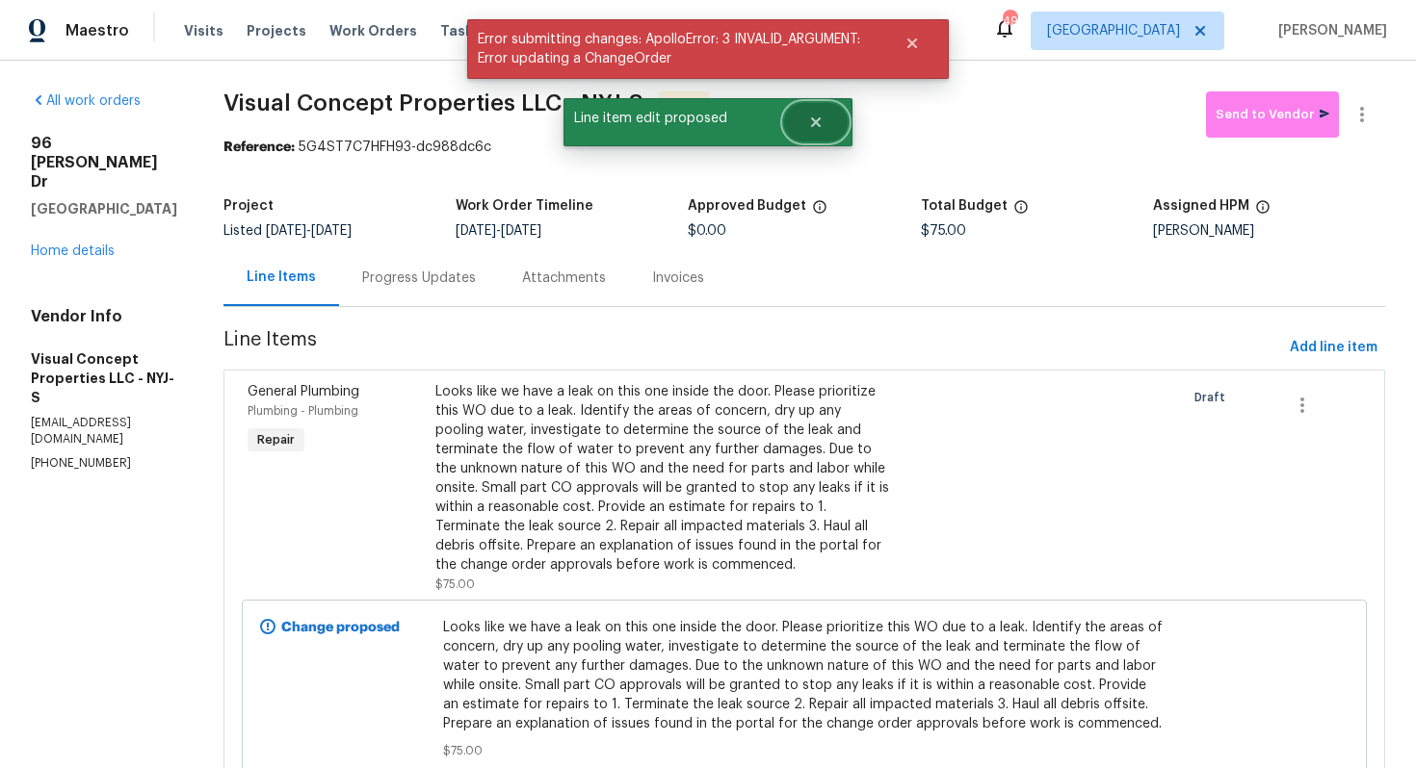
click at [821, 124] on icon "Close" at bounding box center [815, 122] width 15 height 15
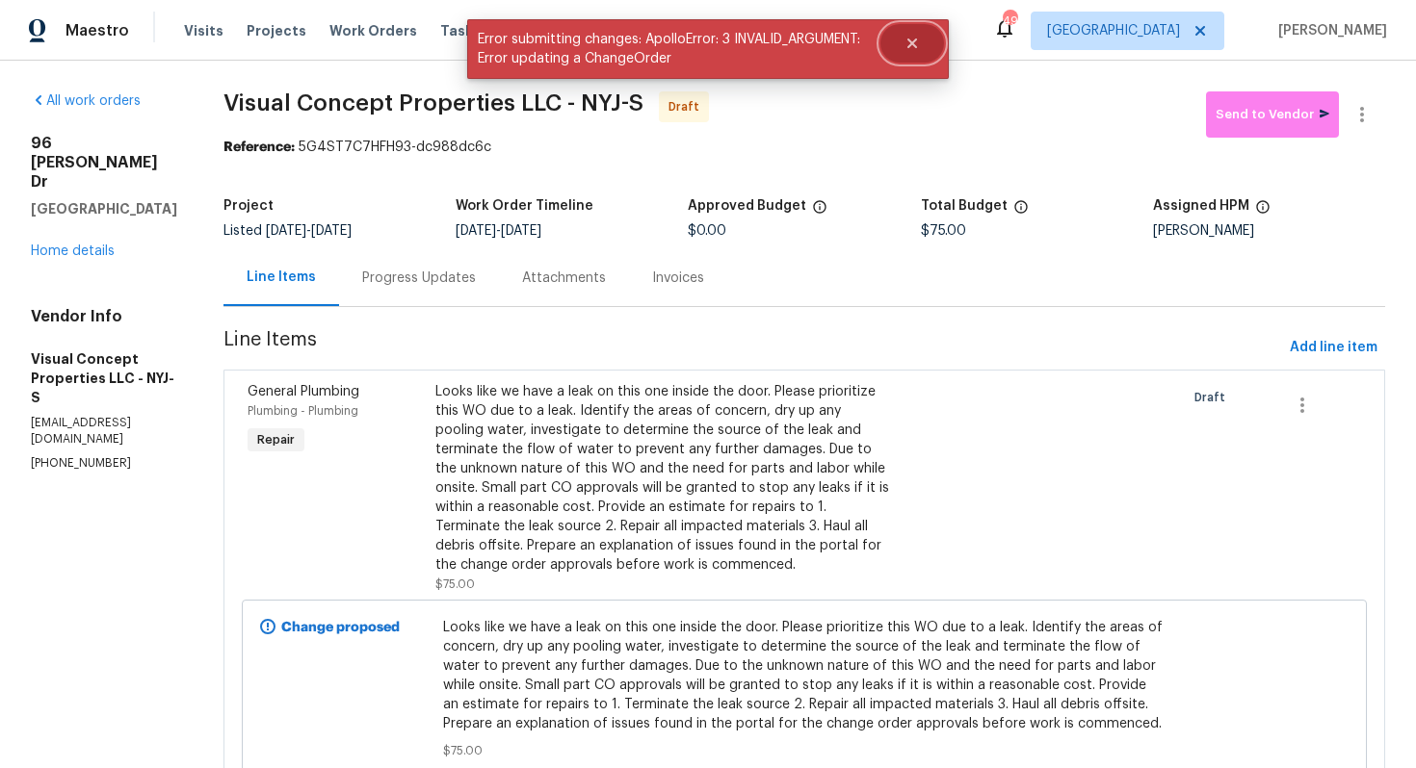
click at [918, 49] on icon "Close" at bounding box center [911, 43] width 15 height 15
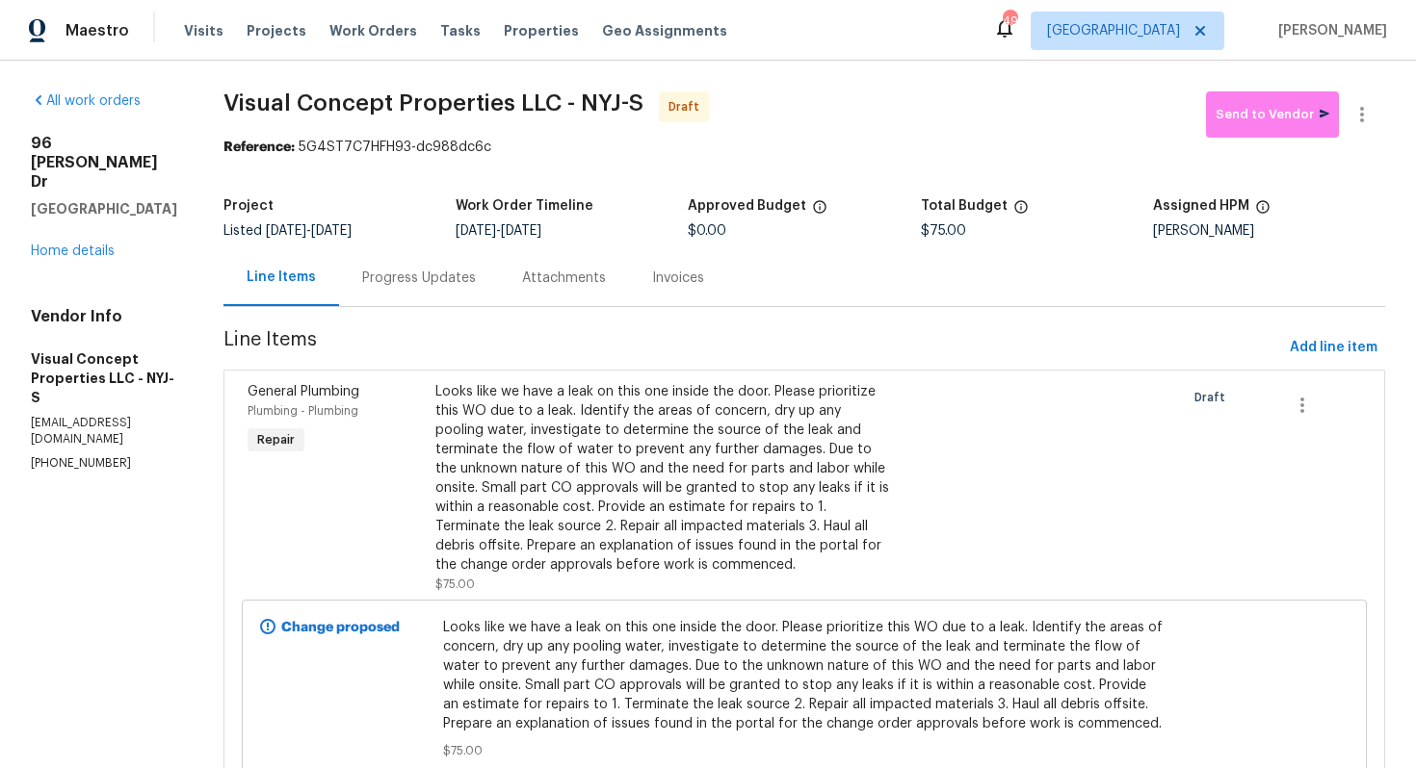
click at [434, 277] on div "Progress Updates" at bounding box center [419, 278] width 114 height 19
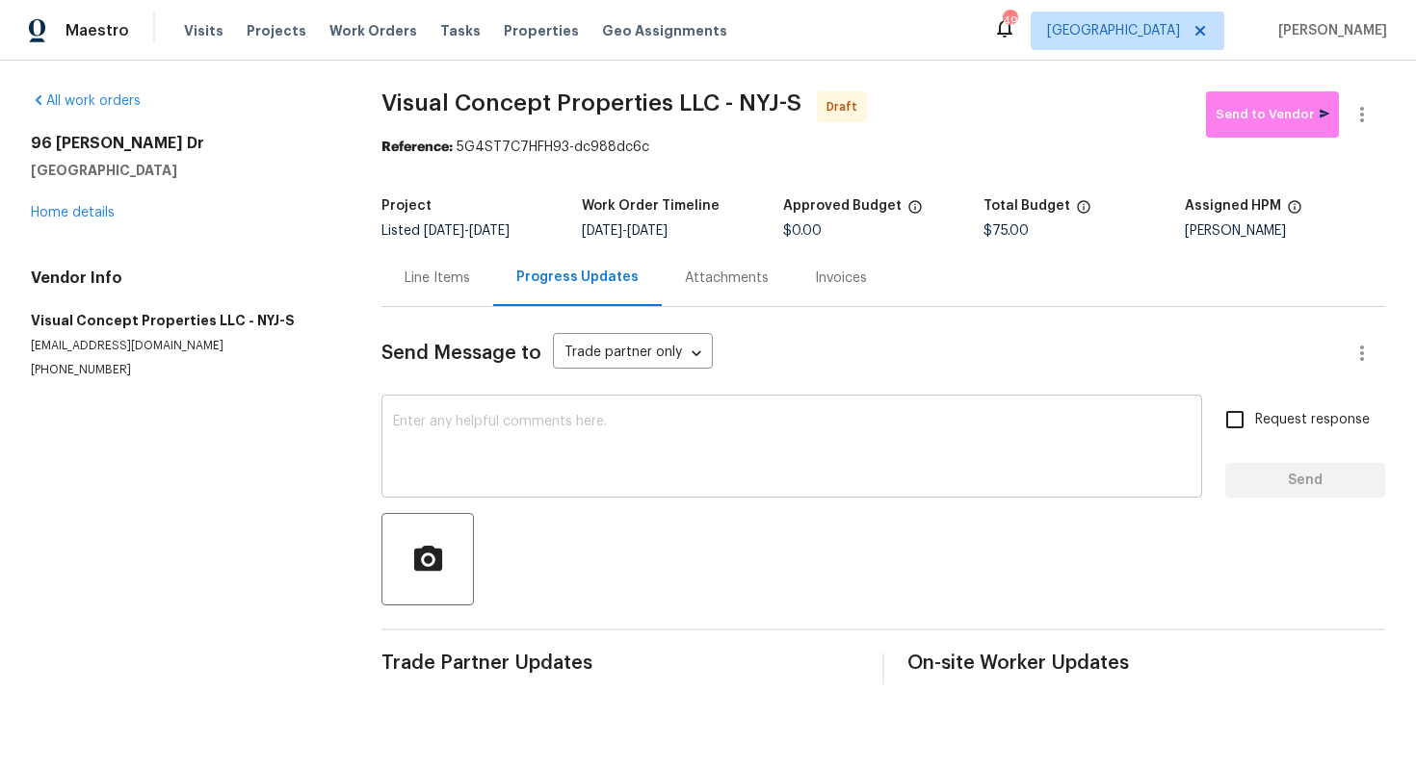
click at [503, 428] on textarea at bounding box center [791, 448] width 797 height 67
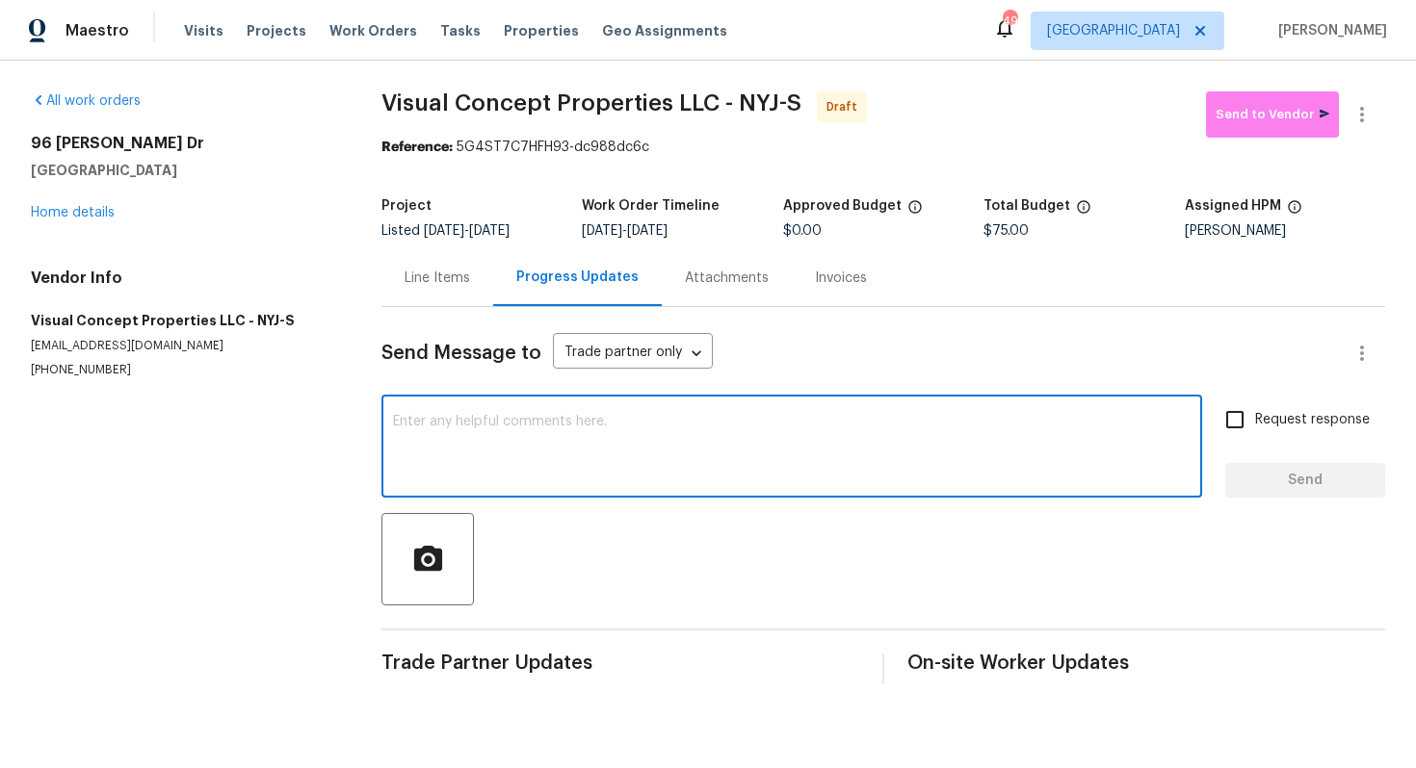
click at [675, 455] on textarea at bounding box center [791, 448] width 797 height 67
paste textarea "Hi, this is Arvind with Opendoor. I’m confirming you received the WO for the pr…"
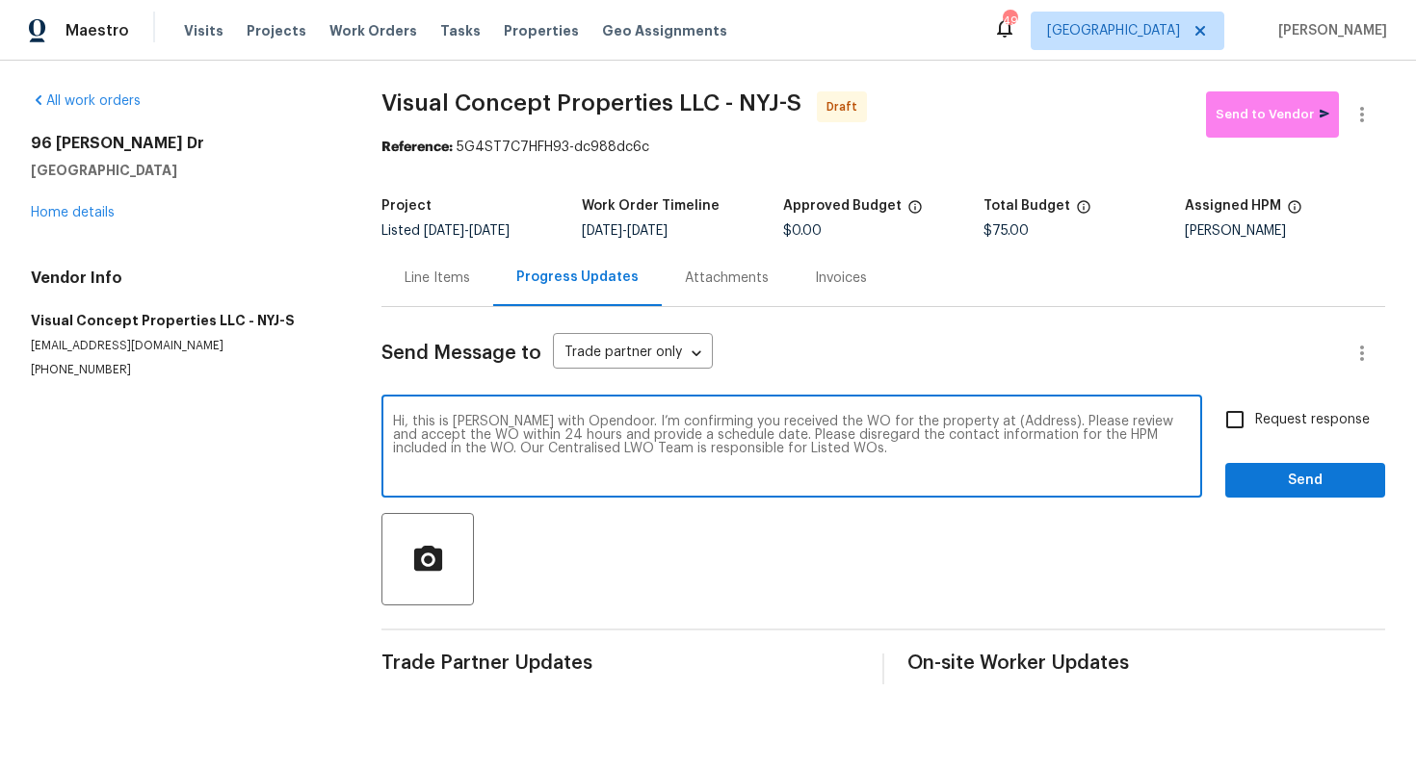
drag, startPoint x: 1010, startPoint y: 427, endPoint x: 951, endPoint y: 424, distance: 58.8
click at [951, 424] on textarea "Hi, this is Arvind with Opendoor. I’m confirming you received the WO for the pr…" at bounding box center [791, 448] width 797 height 67
paste textarea "96 Wilkens Dr, Dumont, NJ 07628"
click at [953, 424] on textarea "Hi, this is Arvind with Opendoor. I’m confirming you received the WO for the pr…" at bounding box center [791, 448] width 797 height 67
type textarea "Hi, this is Arvind with Opendoor. I’m confirming you received the WO for the pr…"
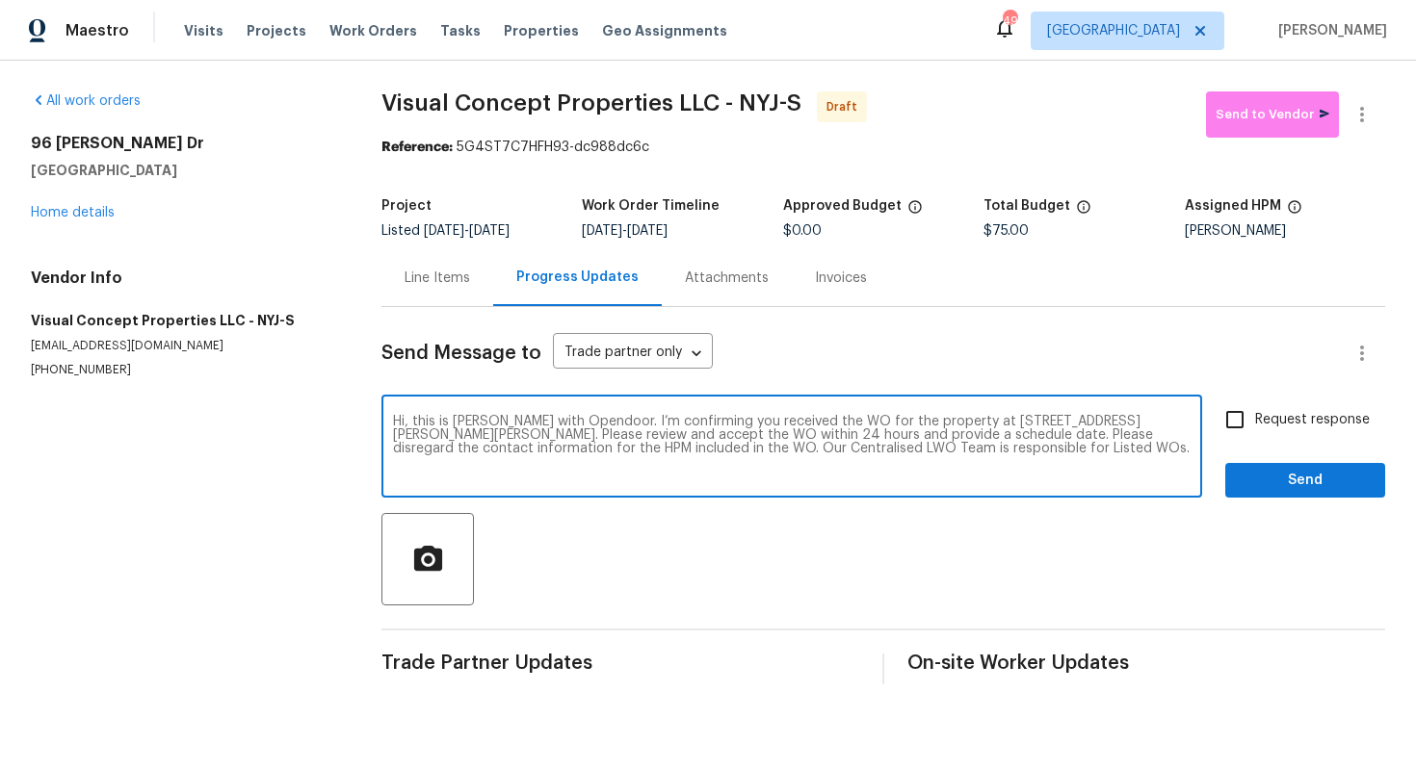
click at [1245, 413] on input "Request response" at bounding box center [1234, 420] width 40 height 40
checkbox input "true"
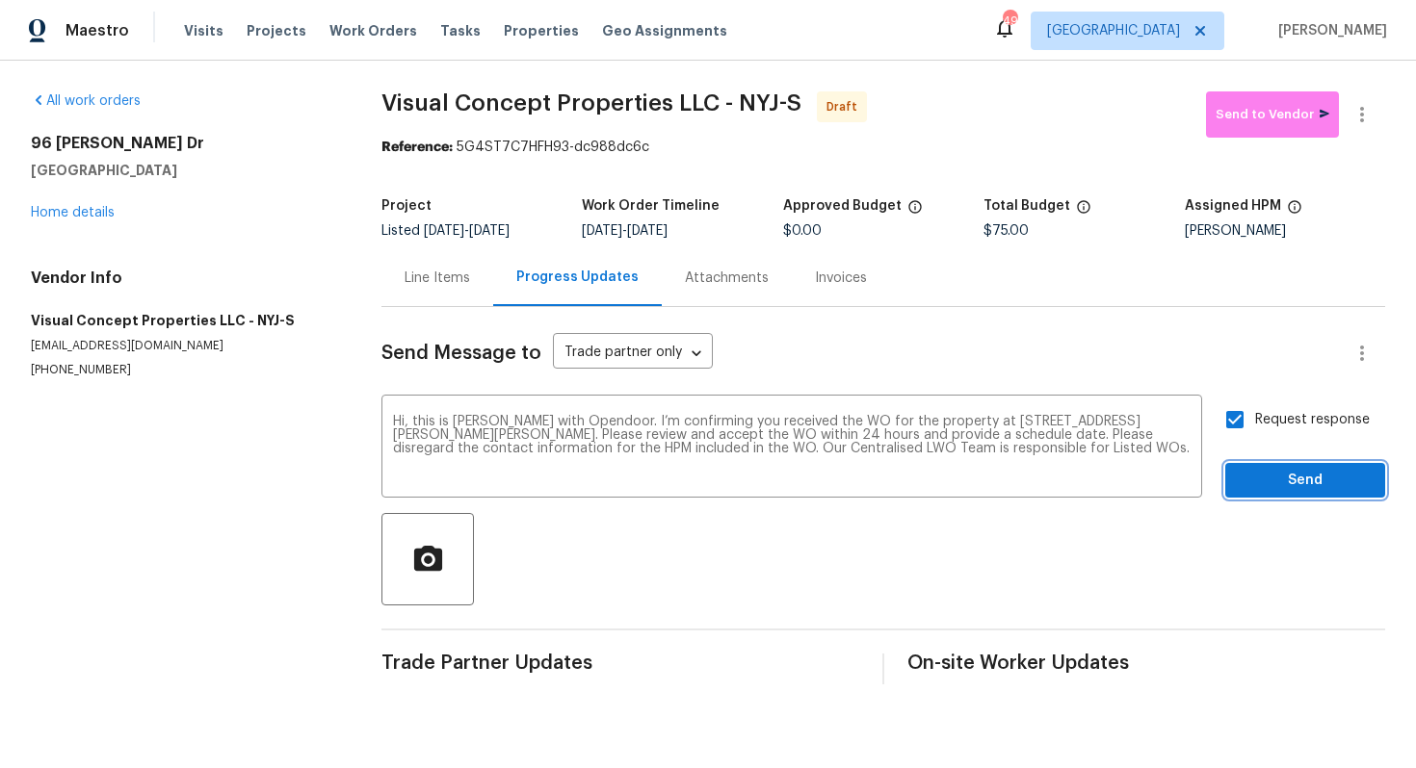
click at [1262, 481] on span "Send" at bounding box center [1304, 481] width 129 height 24
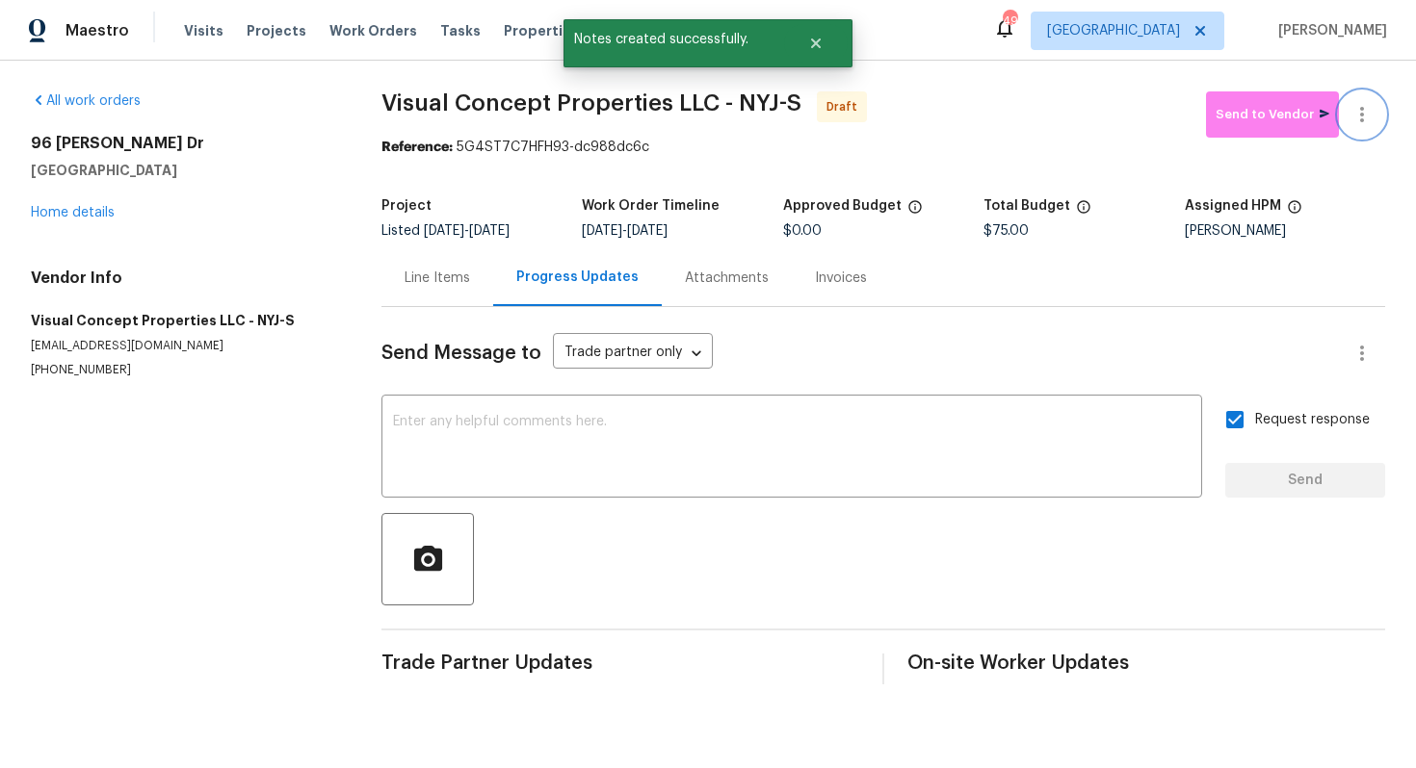
click at [1370, 96] on button "button" at bounding box center [1362, 114] width 46 height 46
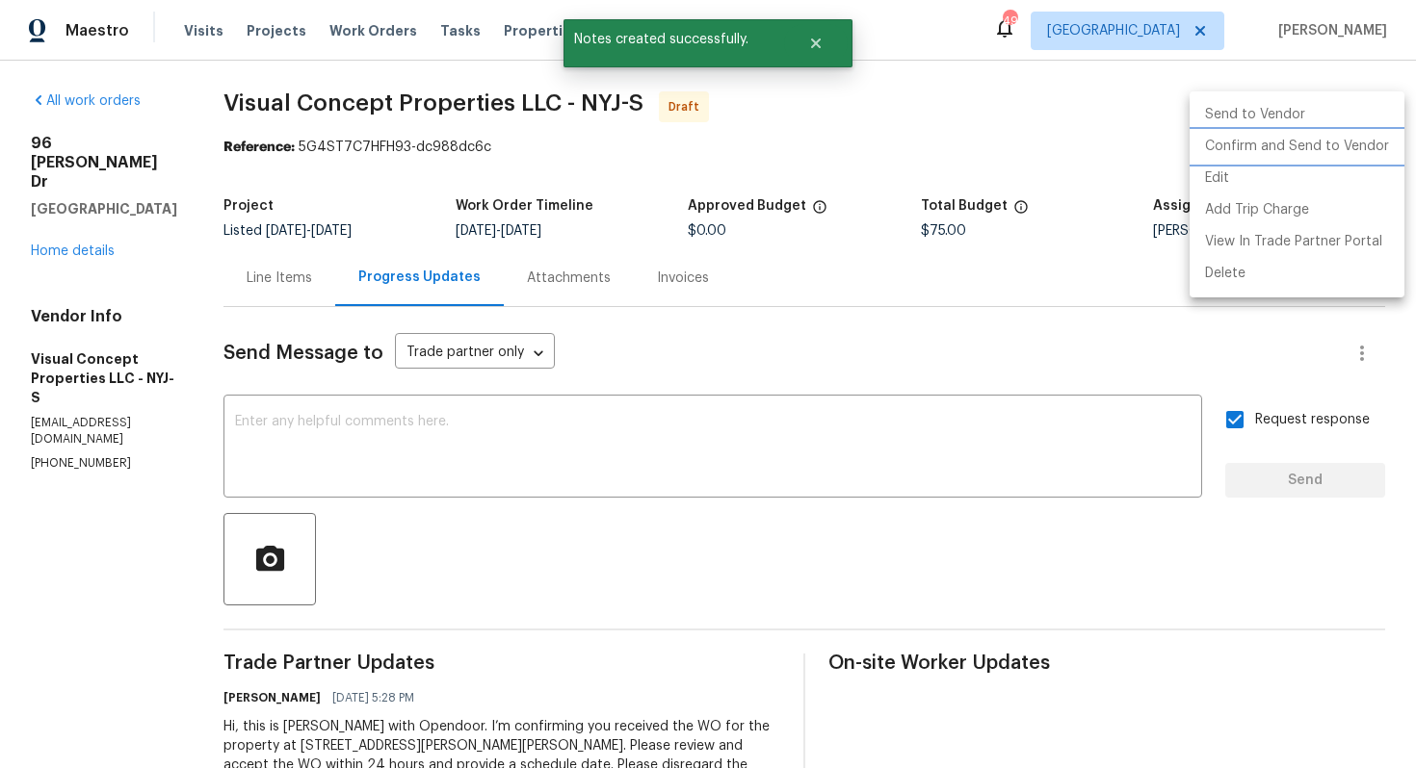
click at [1297, 150] on li "Confirm and Send to Vendor" at bounding box center [1296, 147] width 215 height 32
click at [890, 140] on div at bounding box center [708, 384] width 1416 height 768
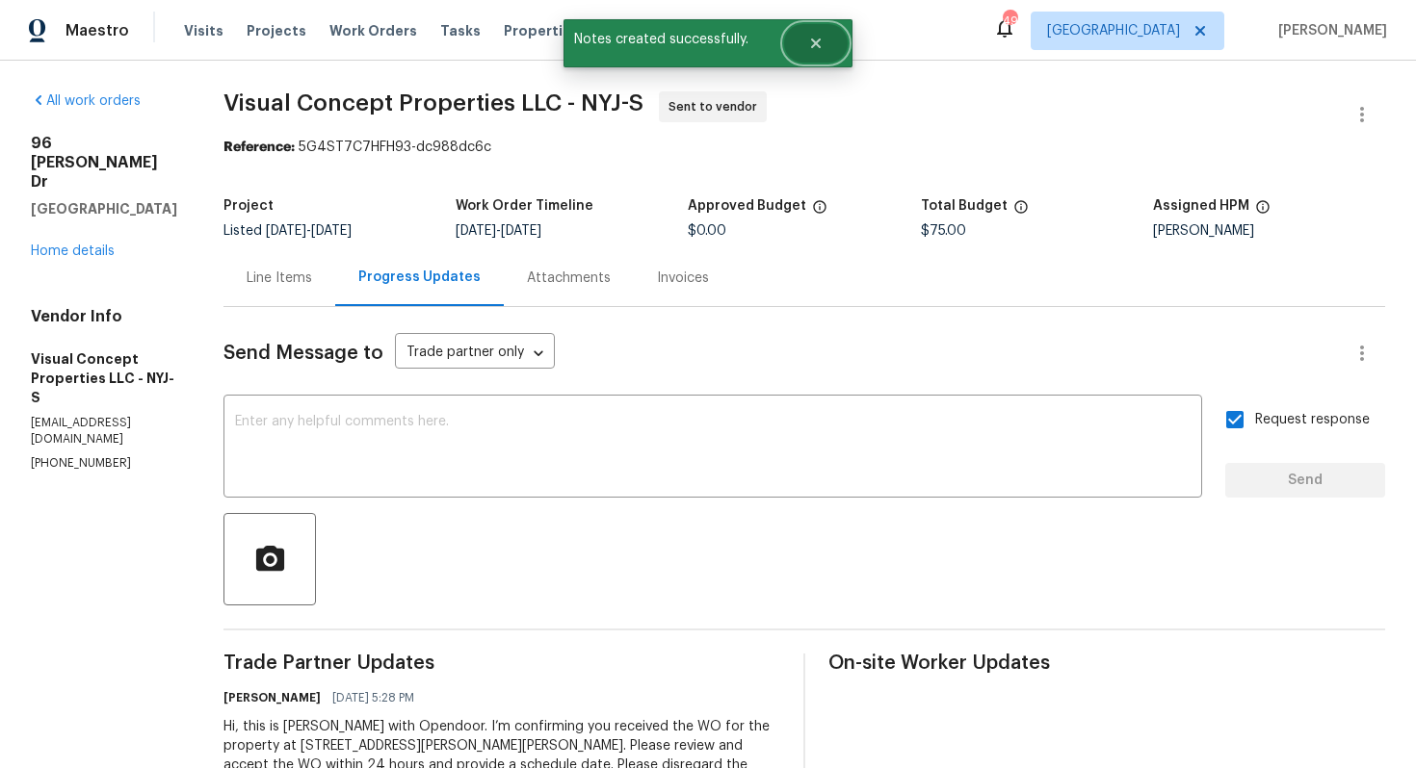
click at [829, 48] on button "Close" at bounding box center [816, 43] width 64 height 39
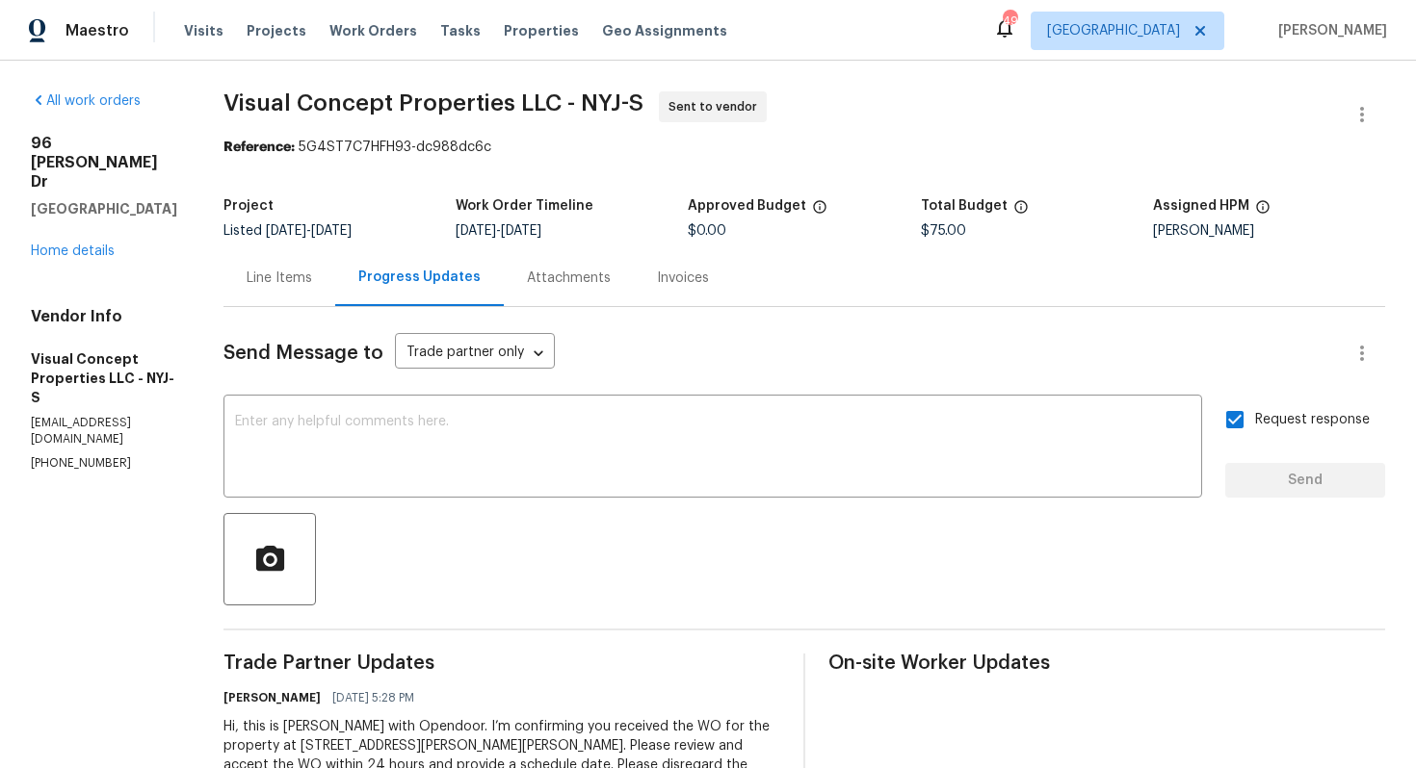
click at [303, 101] on span "Visual Concept Properties LLC - NYJ-S" at bounding box center [433, 102] width 420 height 23
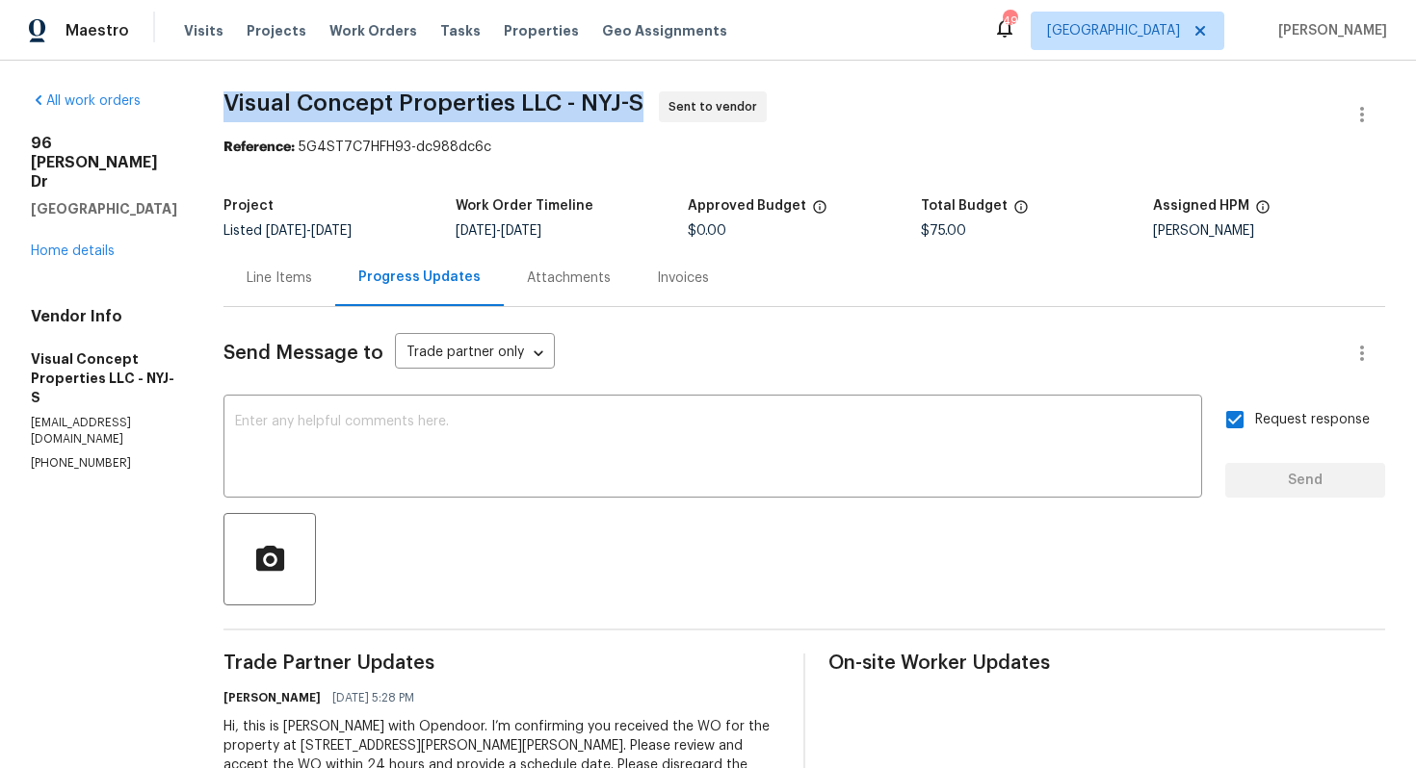
copy span "Visual Concept Properties LLC - NYJ-S"
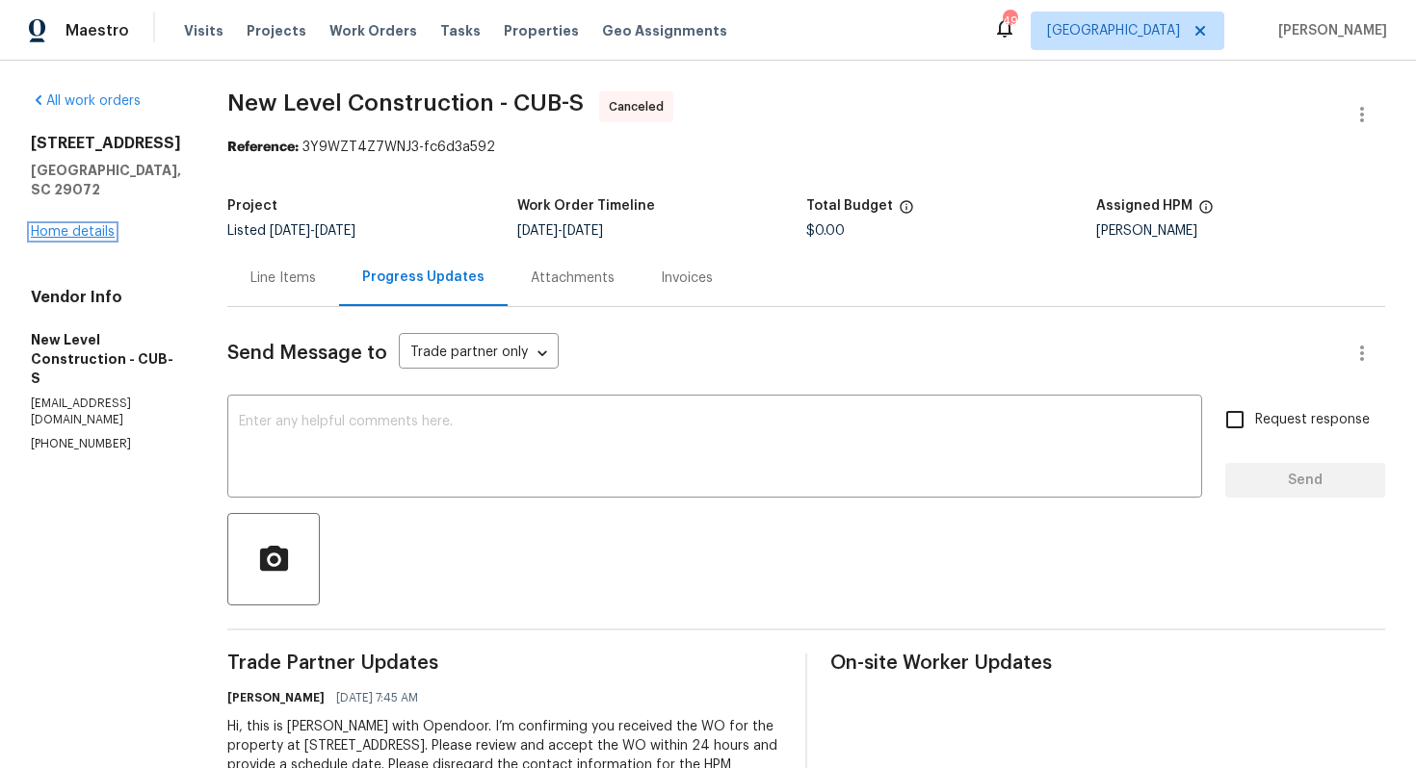
click at [81, 225] on link "Home details" at bounding box center [73, 231] width 84 height 13
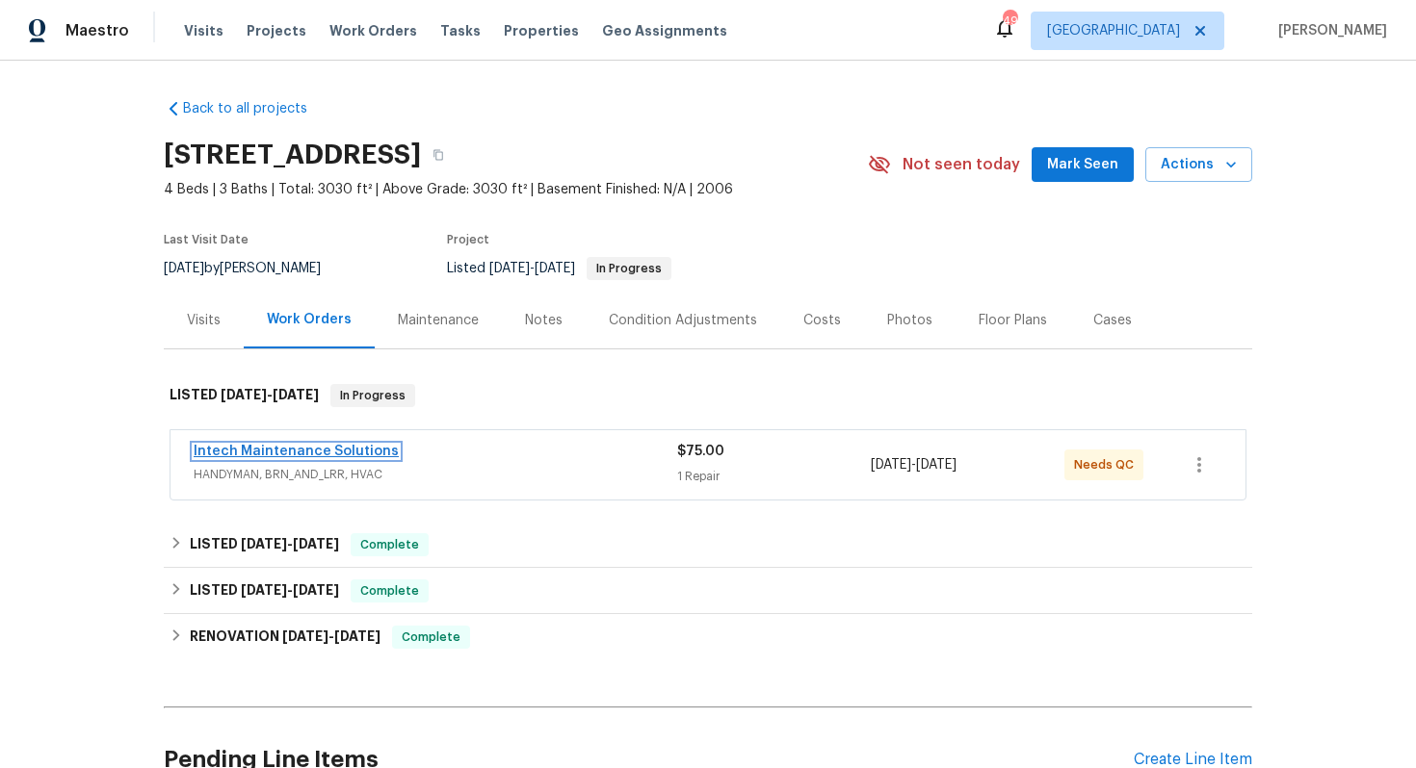
click at [247, 452] on link "Intech Maintenance Solutions" at bounding box center [296, 451] width 205 height 13
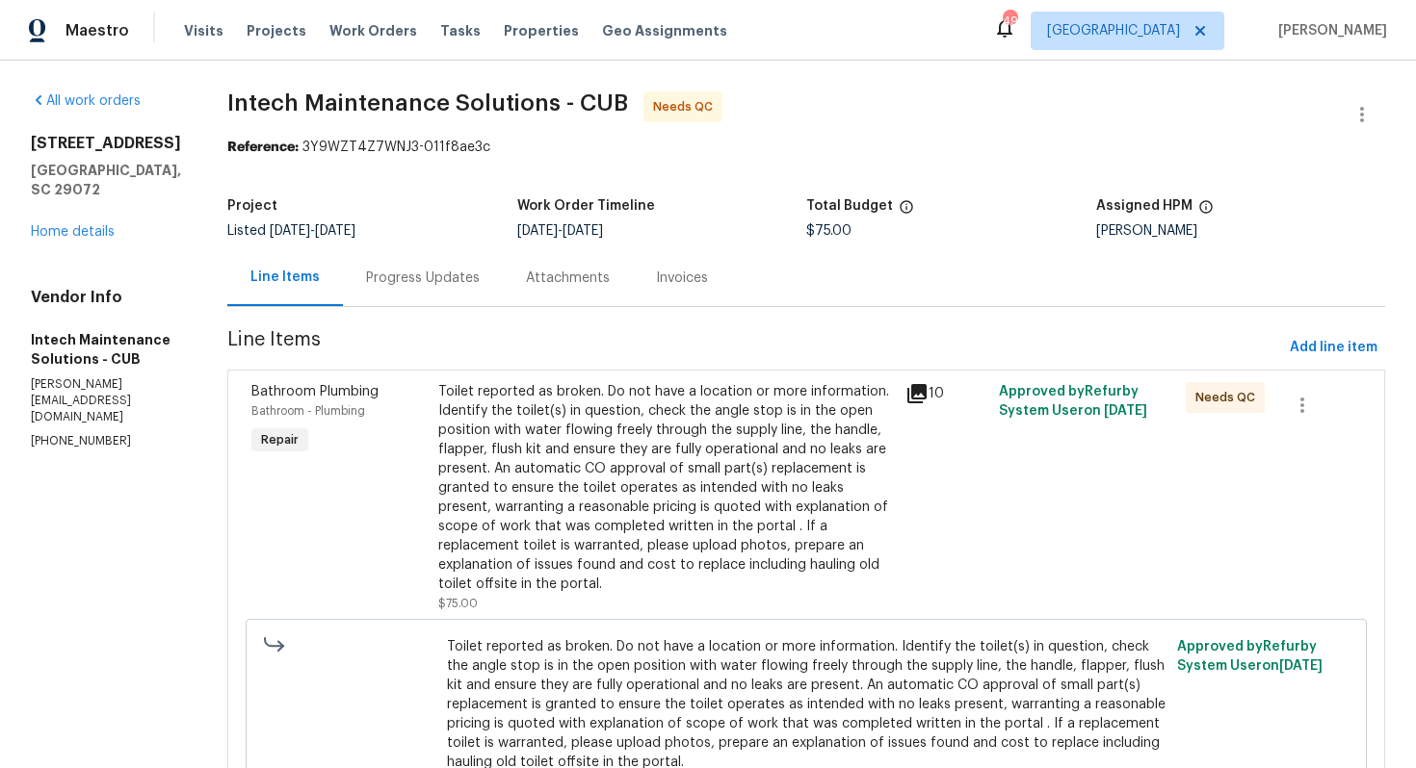
click at [366, 286] on div "Progress Updates" at bounding box center [423, 278] width 114 height 19
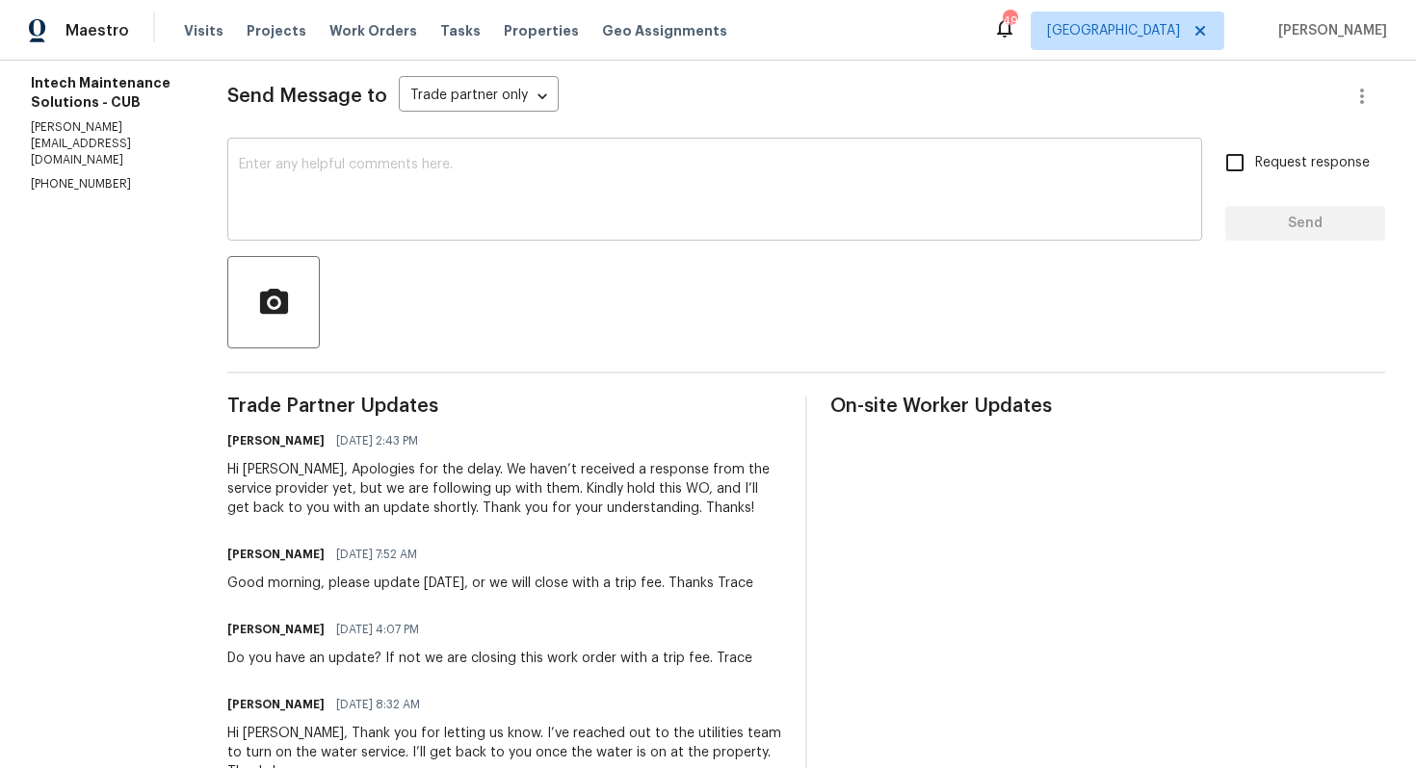
scroll to position [258, 0]
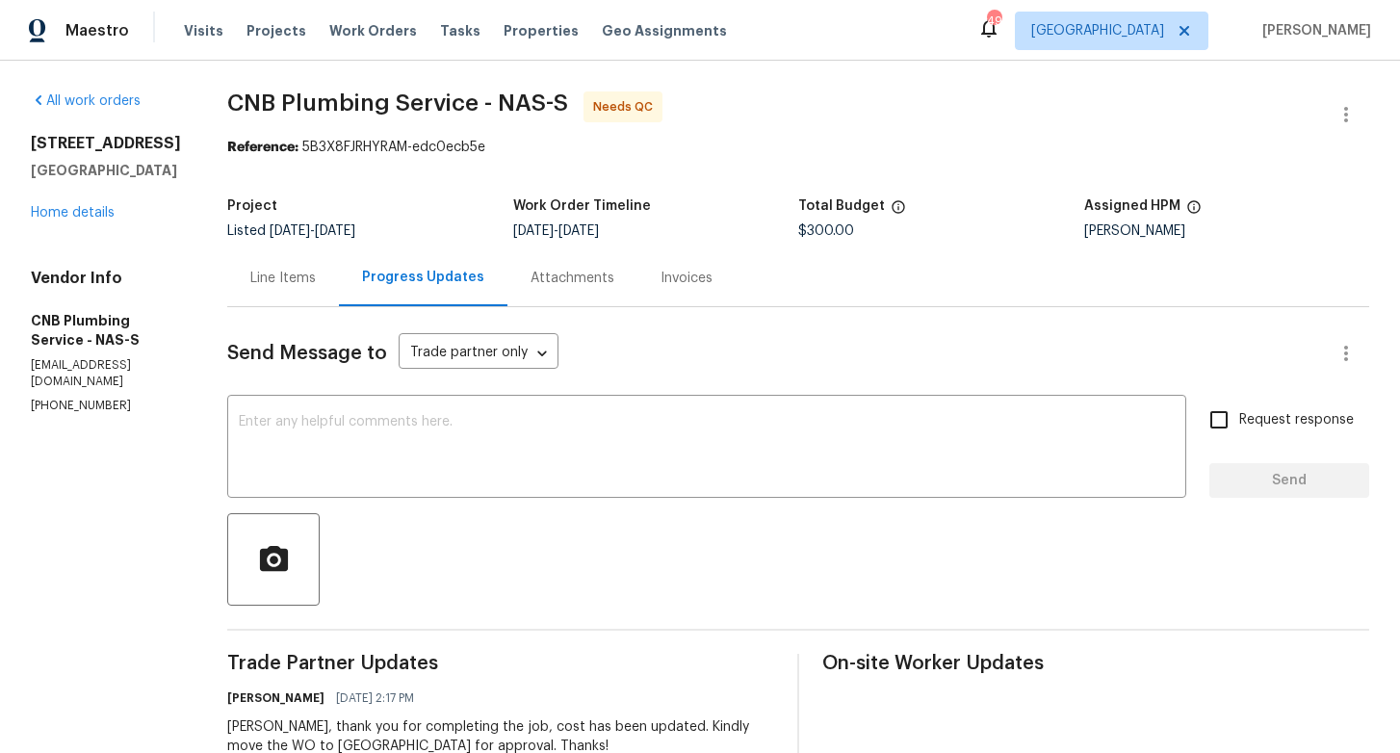
click at [312, 271] on div "Line Items" at bounding box center [282, 278] width 65 height 19
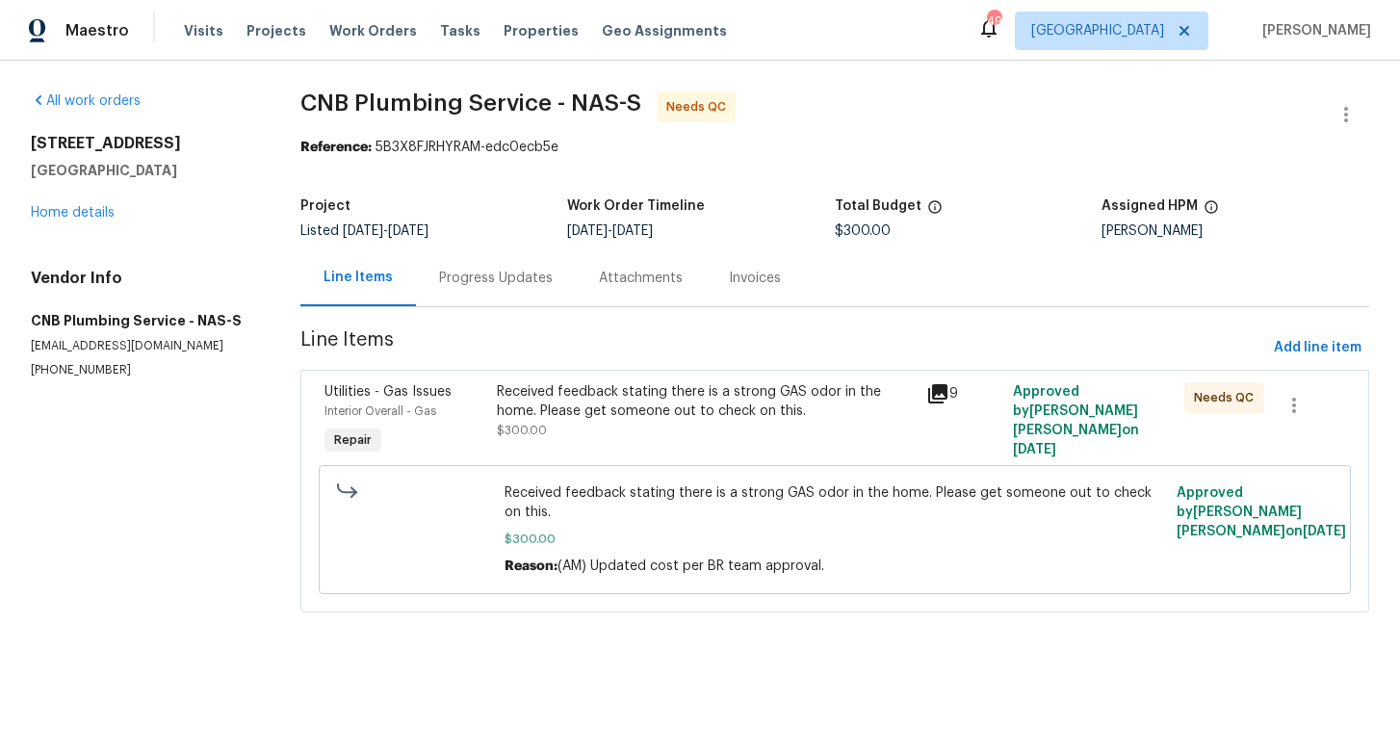
click at [646, 408] on div "Received feedback stating there is a strong GAS odor in the home. Please get so…" at bounding box center [706, 401] width 419 height 39
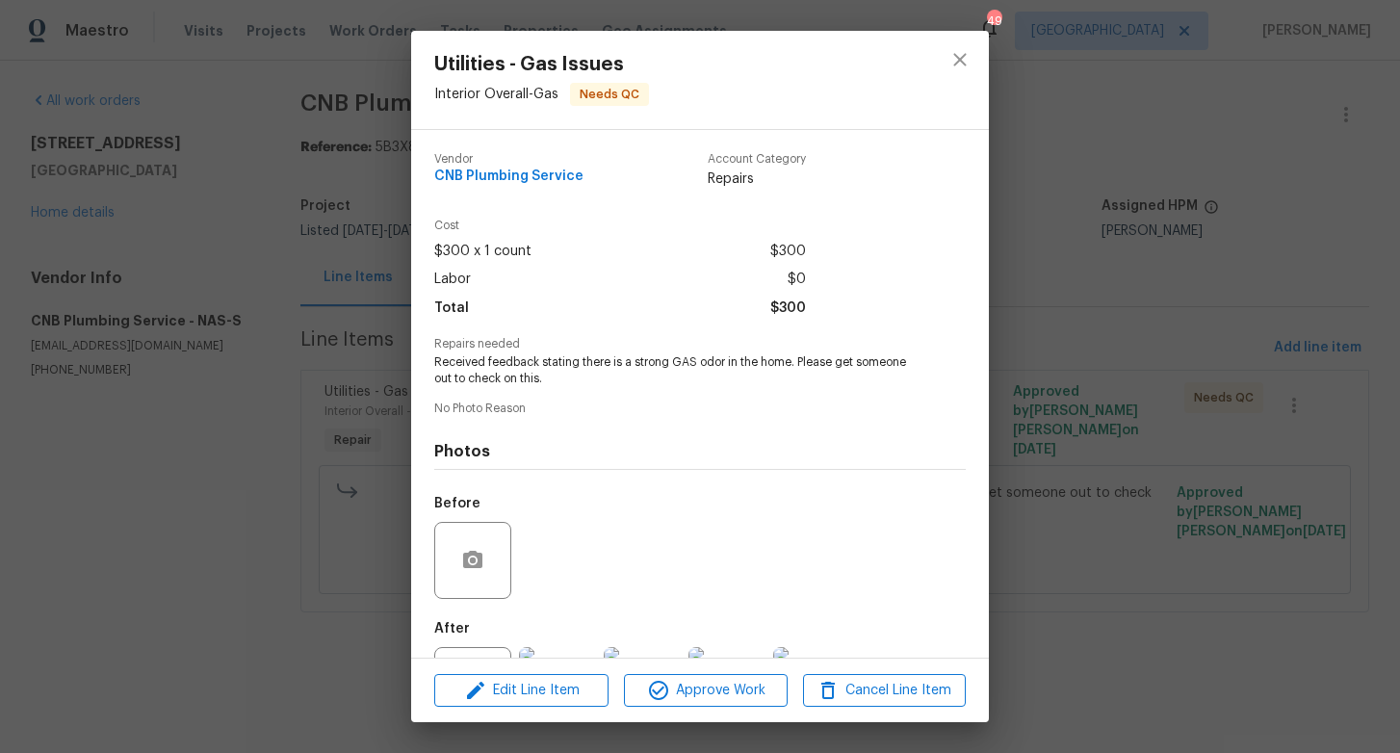
scroll to position [86, 0]
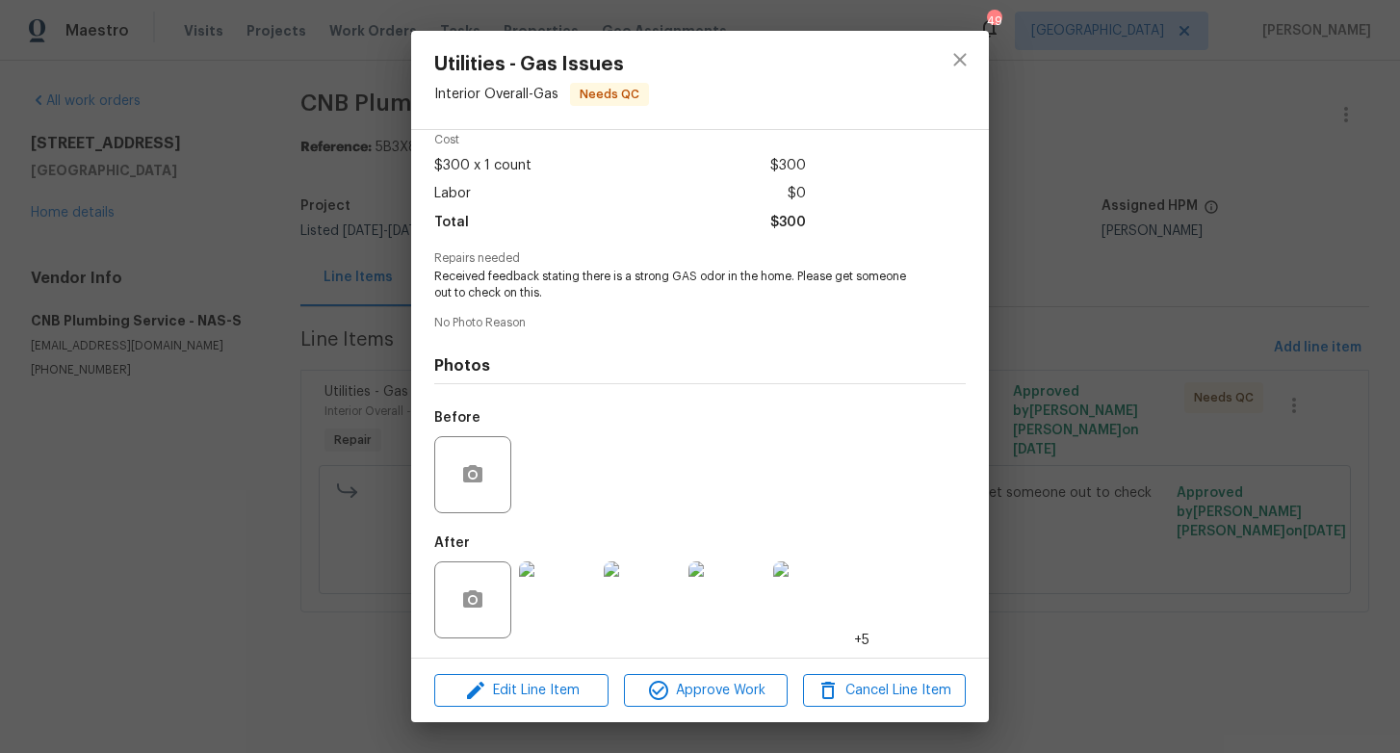
click at [298, 515] on div "Utilities - Gas Issues Interior Overall - Gas Needs QC Vendor CNB Plumbing Serv…" at bounding box center [700, 376] width 1400 height 753
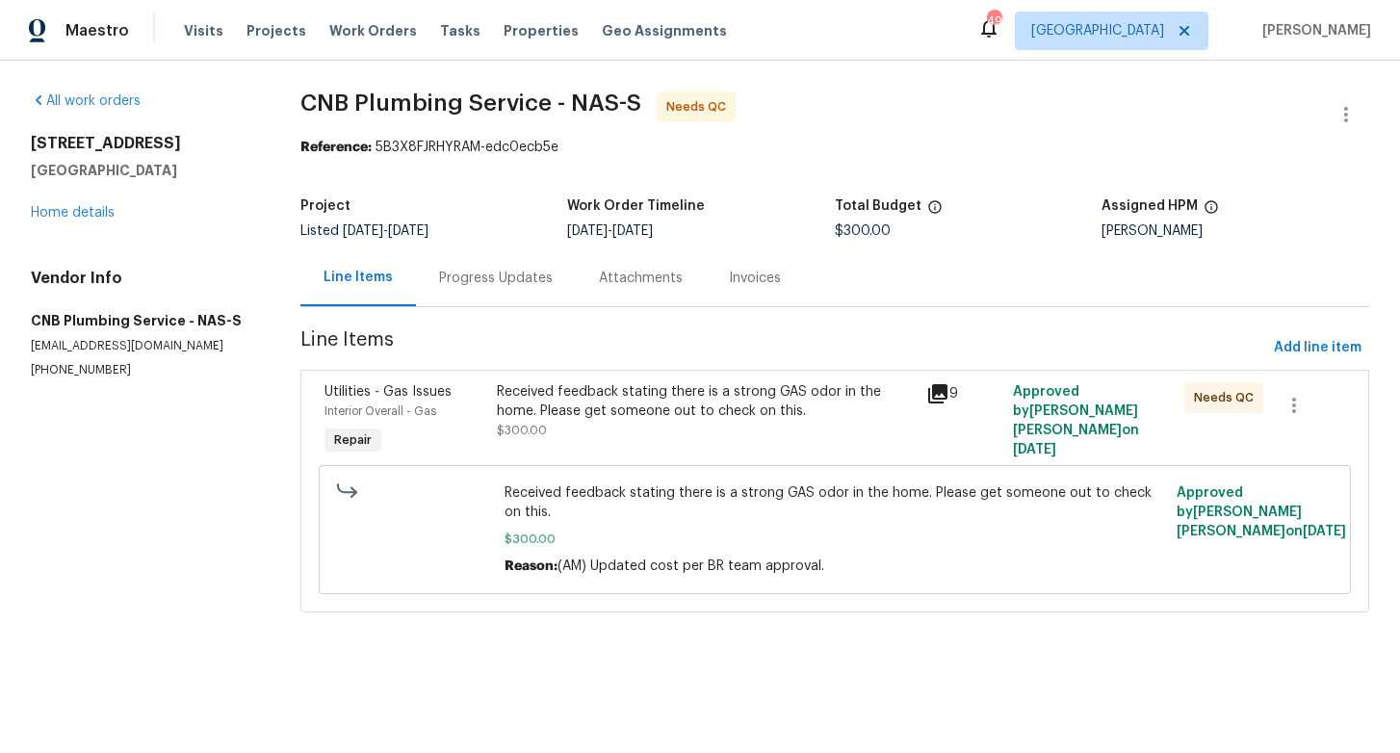
click at [512, 283] on div "Progress Updates" at bounding box center [496, 278] width 114 height 19
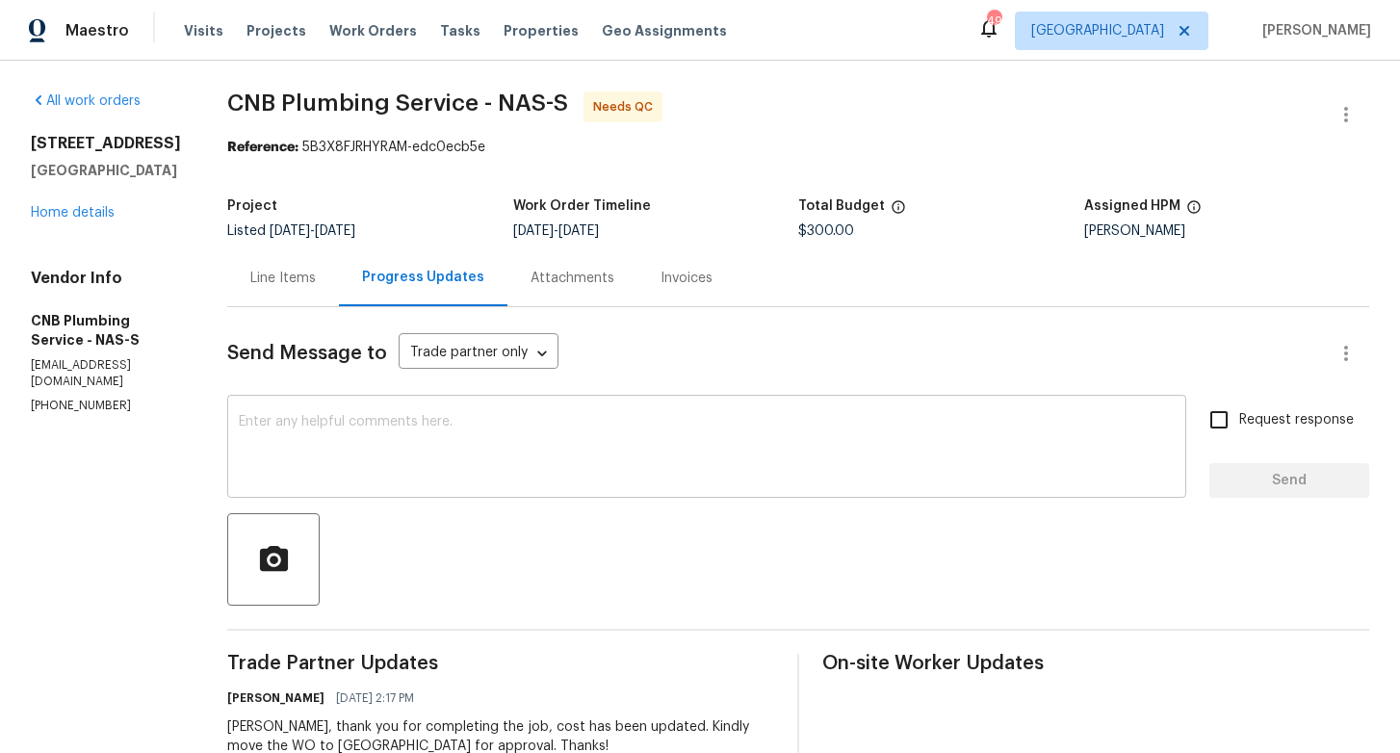
click at [562, 471] on textarea at bounding box center [707, 448] width 936 height 67
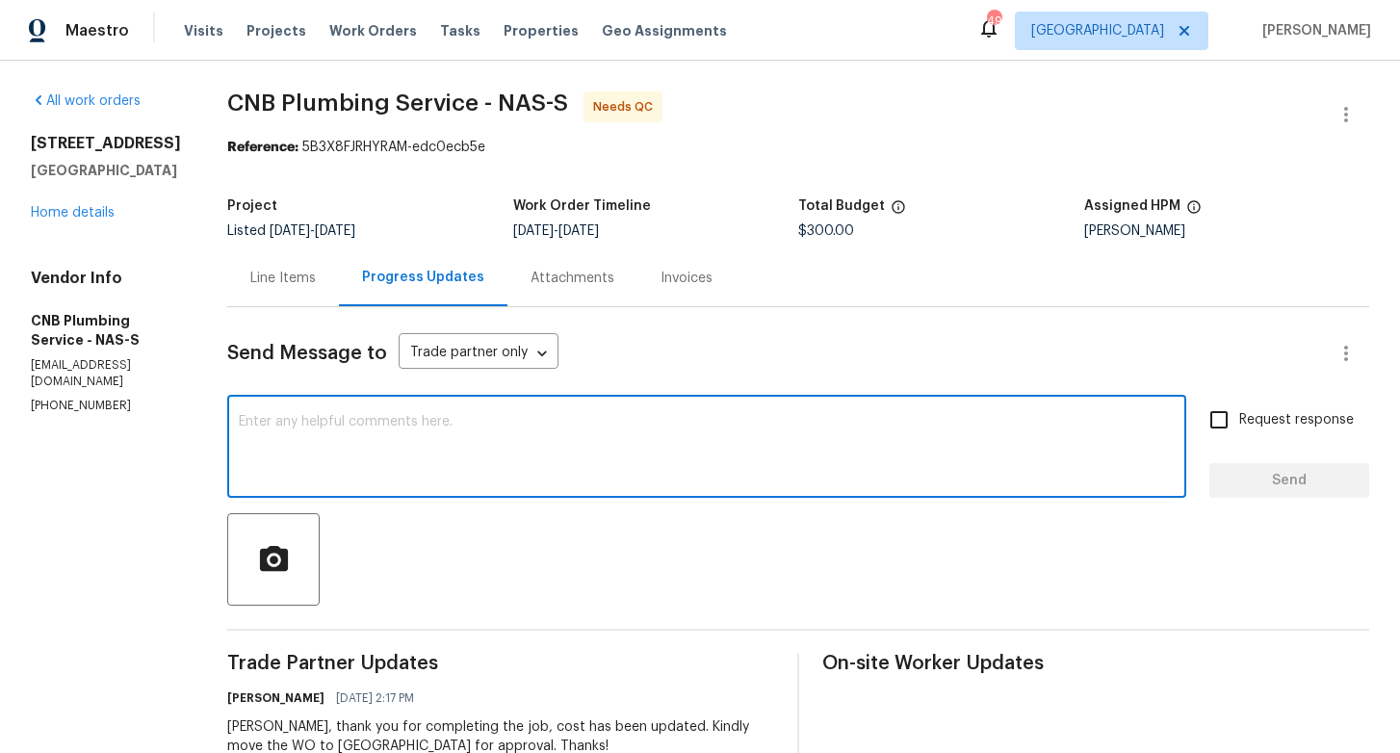
click at [566, 470] on textarea at bounding box center [707, 448] width 936 height 67
type textarea "Thank you, team. WO is approved."
click at [1256, 479] on span "Send" at bounding box center [1289, 481] width 129 height 24
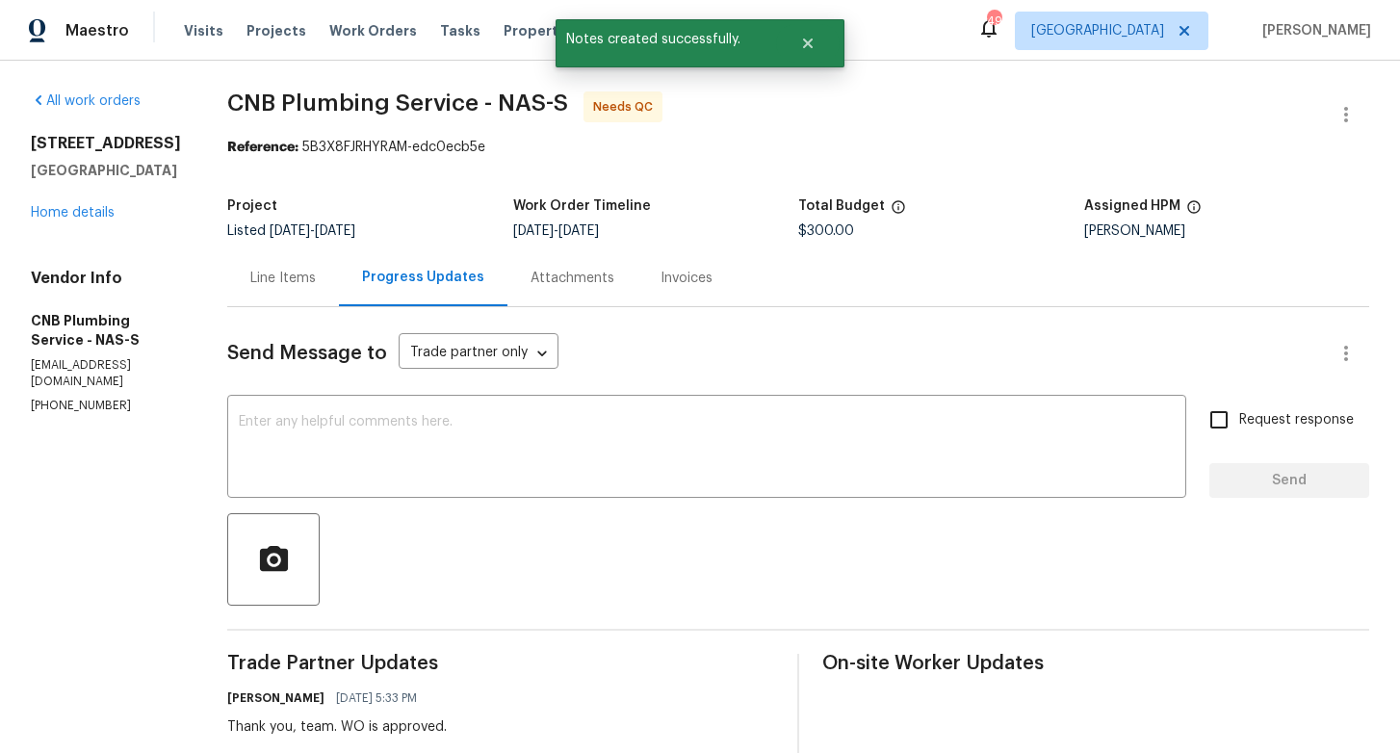
click at [298, 277] on div "Line Items" at bounding box center [282, 278] width 65 height 19
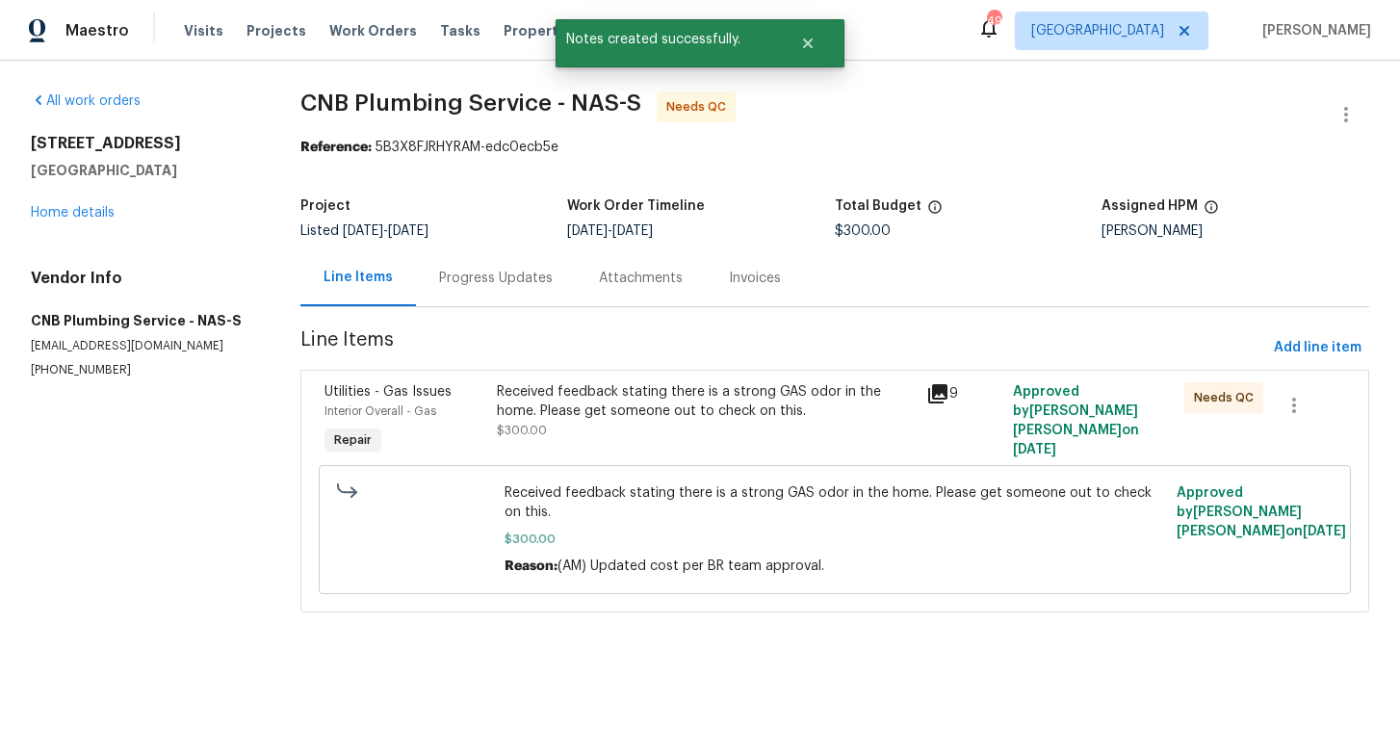
click at [546, 382] on div "Received feedback stating there is a strong GAS odor in the home. Please get so…" at bounding box center [706, 401] width 419 height 39
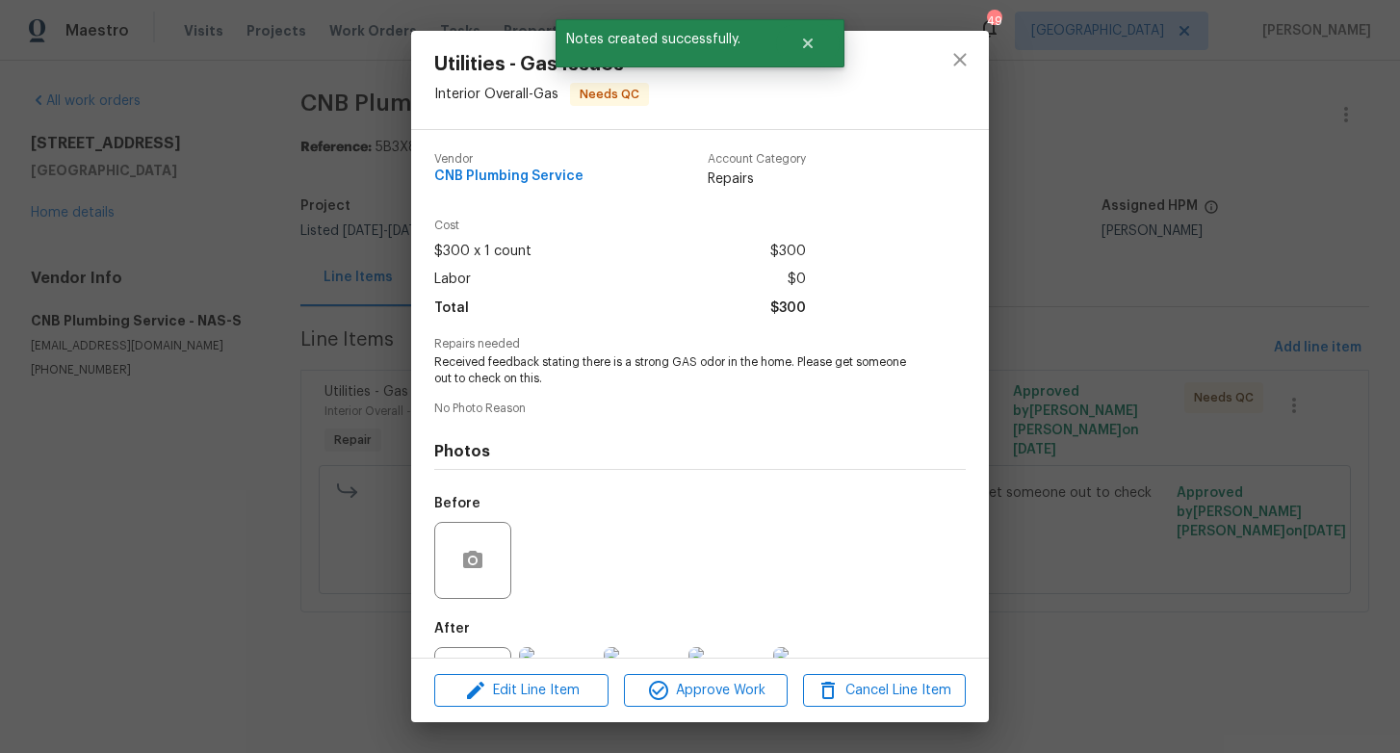
scroll to position [86, 0]
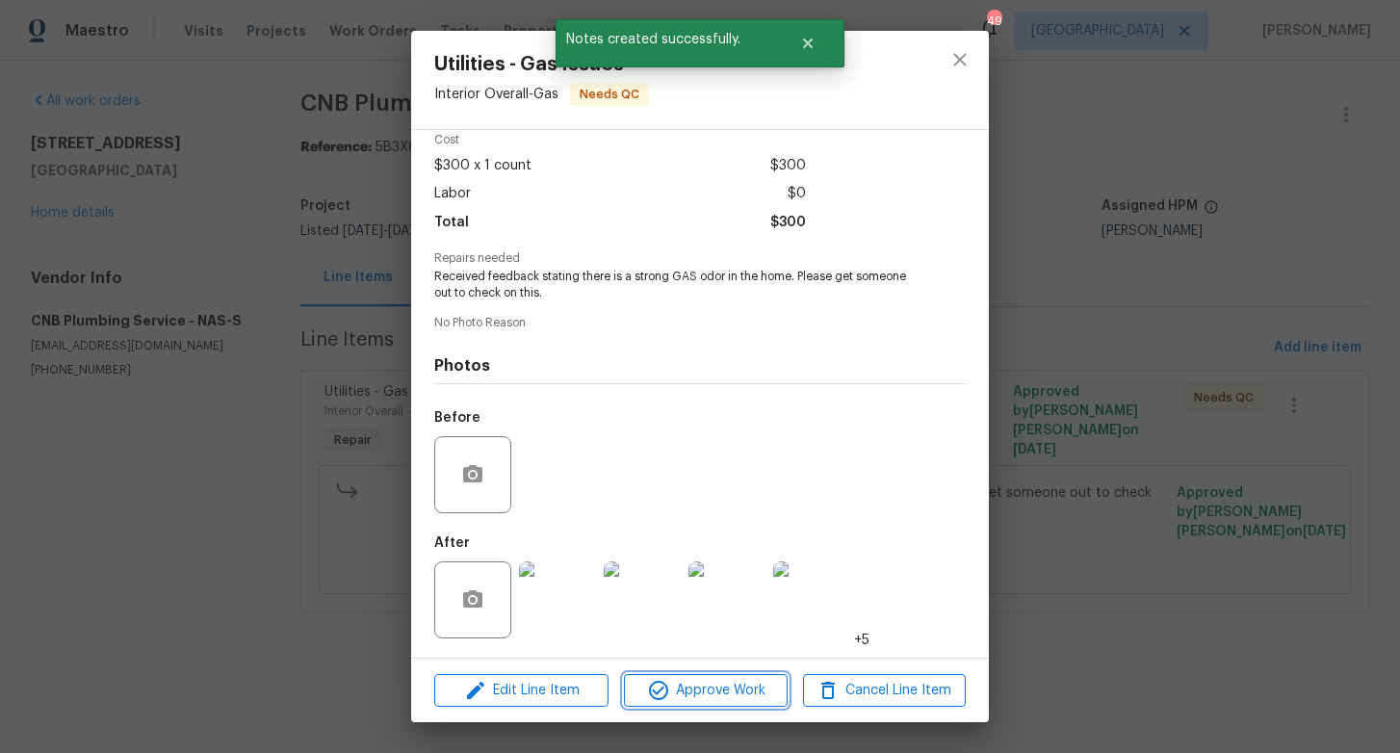
click at [671, 682] on span "Approve Work" at bounding box center [705, 691] width 151 height 24
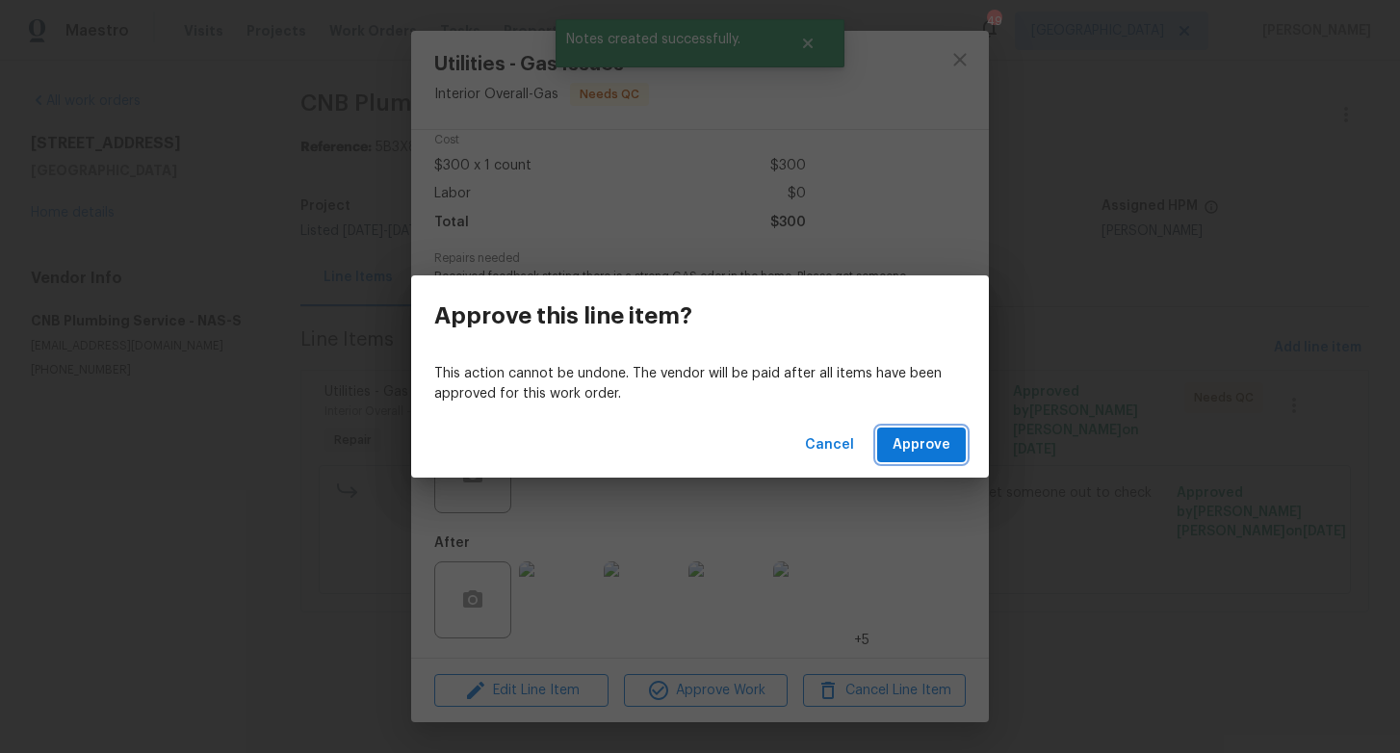
click at [921, 447] on span "Approve" at bounding box center [922, 445] width 58 height 24
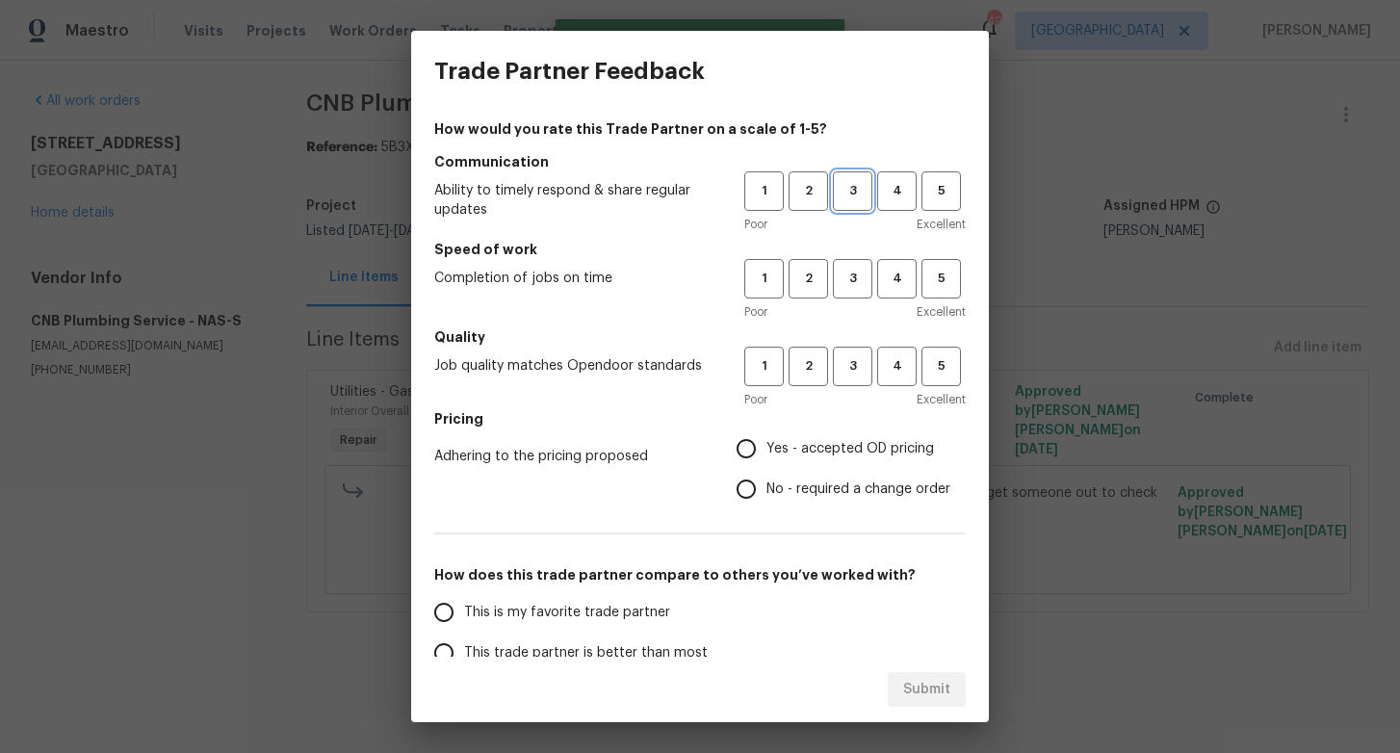
click at [846, 183] on span "3" at bounding box center [853, 191] width 36 height 22
click at [846, 272] on span "3" at bounding box center [853, 279] width 36 height 22
click at [848, 351] on button "3" at bounding box center [852, 366] width 39 height 39
click at [778, 480] on span "No - required a change order" at bounding box center [859, 490] width 184 height 20
click at [767, 480] on input "No - required a change order" at bounding box center [746, 489] width 40 height 40
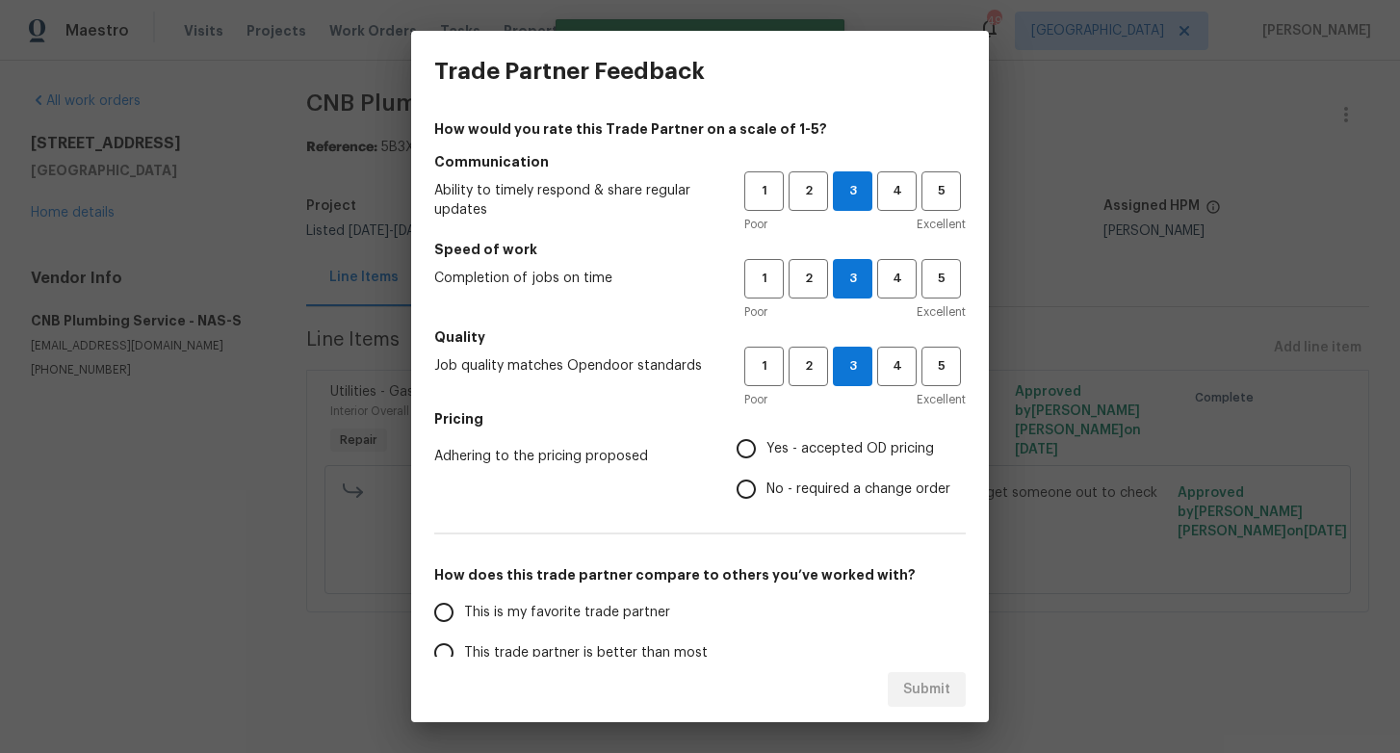
radio input "true"
click at [586, 634] on label "This trade partner is better than most" at bounding box center [576, 653] width 304 height 40
click at [464, 634] on input "This trade partner is better than most" at bounding box center [444, 653] width 40 height 40
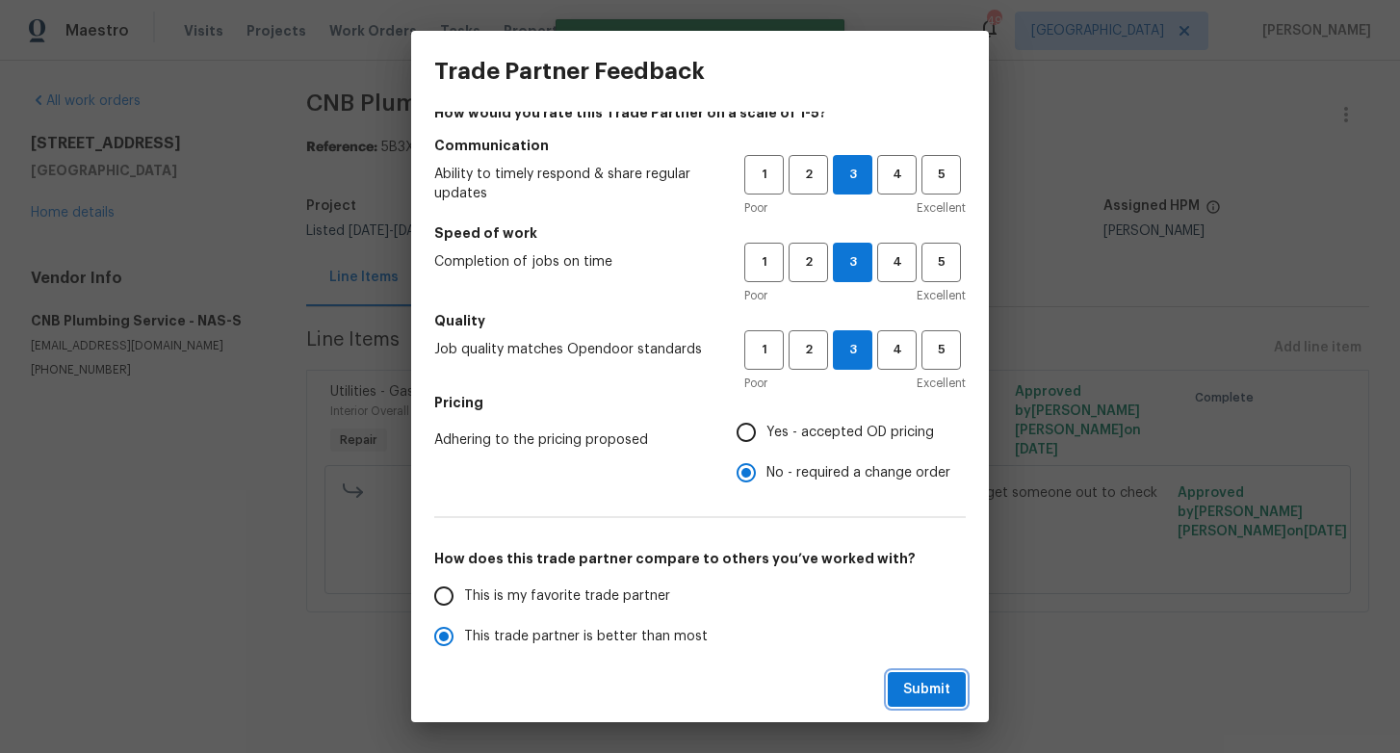
click at [903, 686] on button "Submit" at bounding box center [927, 690] width 78 height 36
radio input "true"
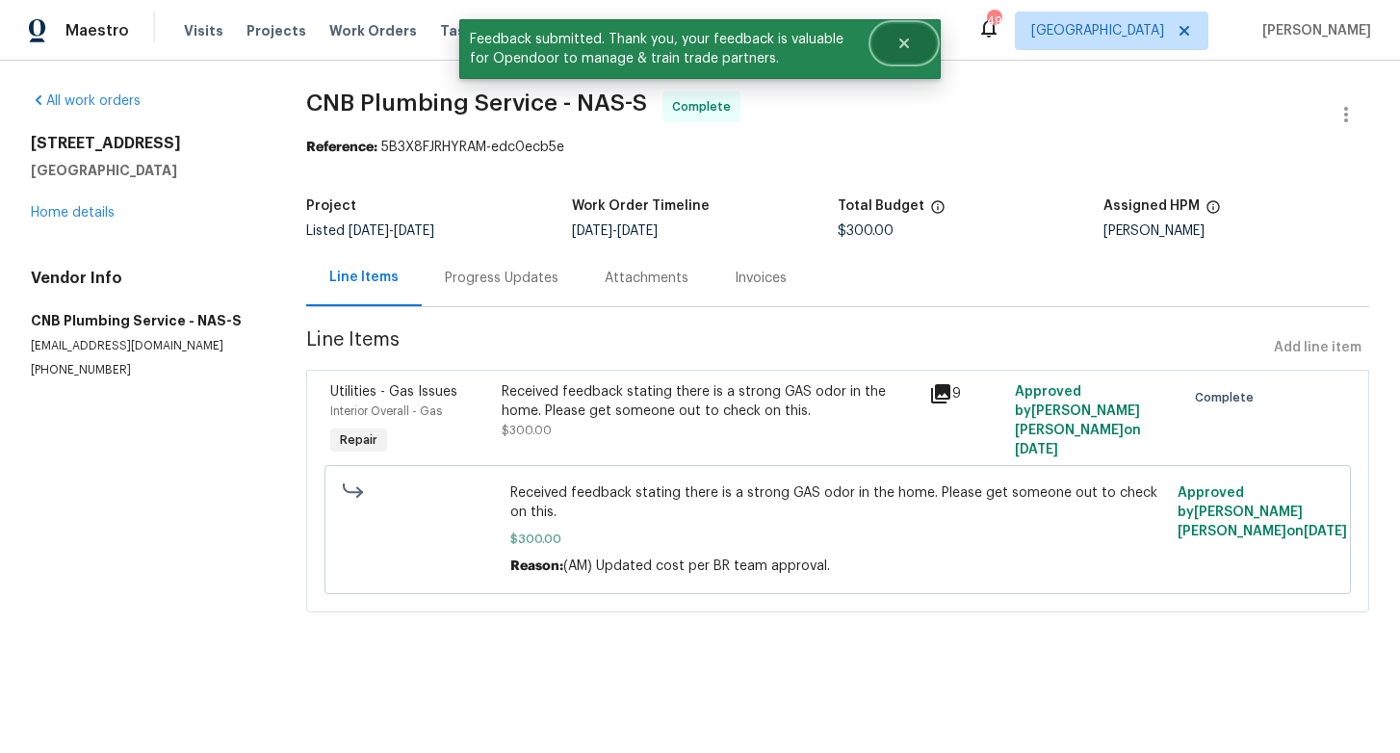
click at [909, 48] on icon "Close" at bounding box center [904, 43] width 15 height 15
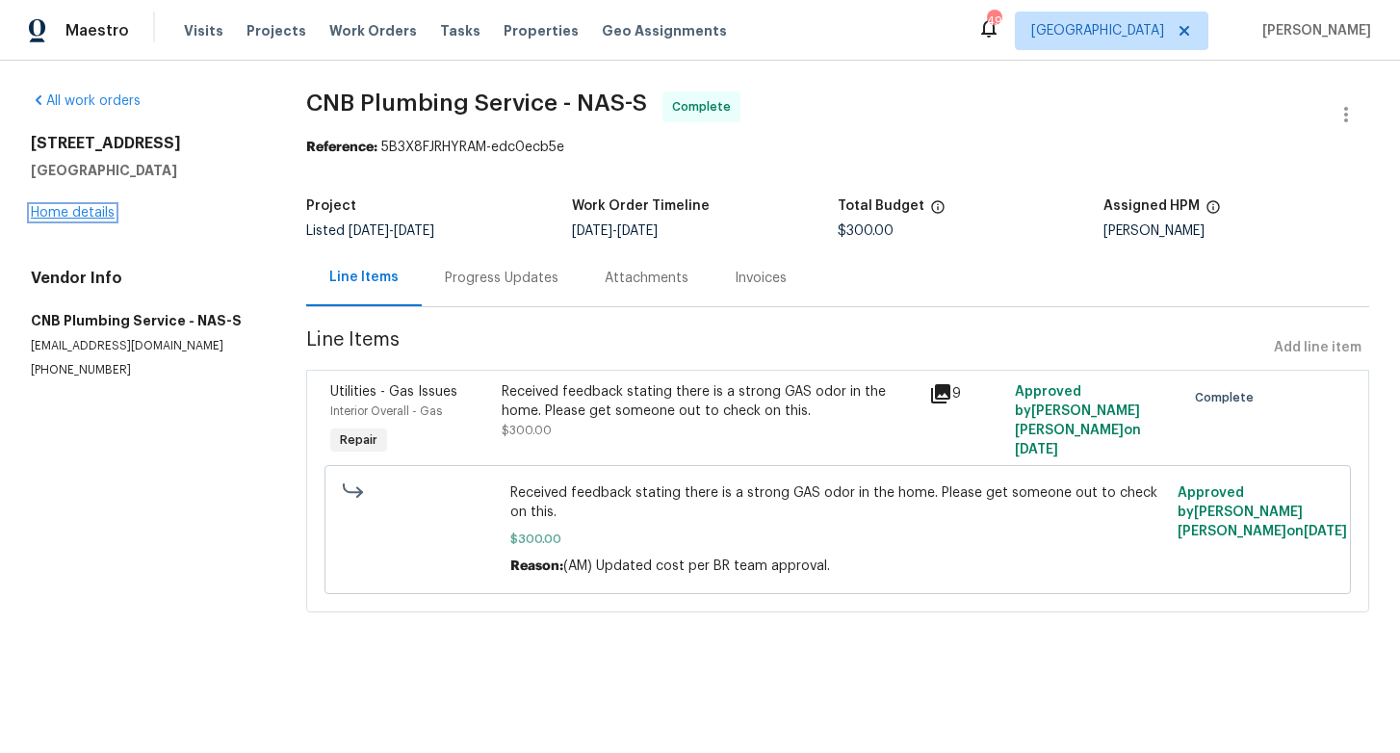
click at [92, 215] on link "Home details" at bounding box center [73, 212] width 84 height 13
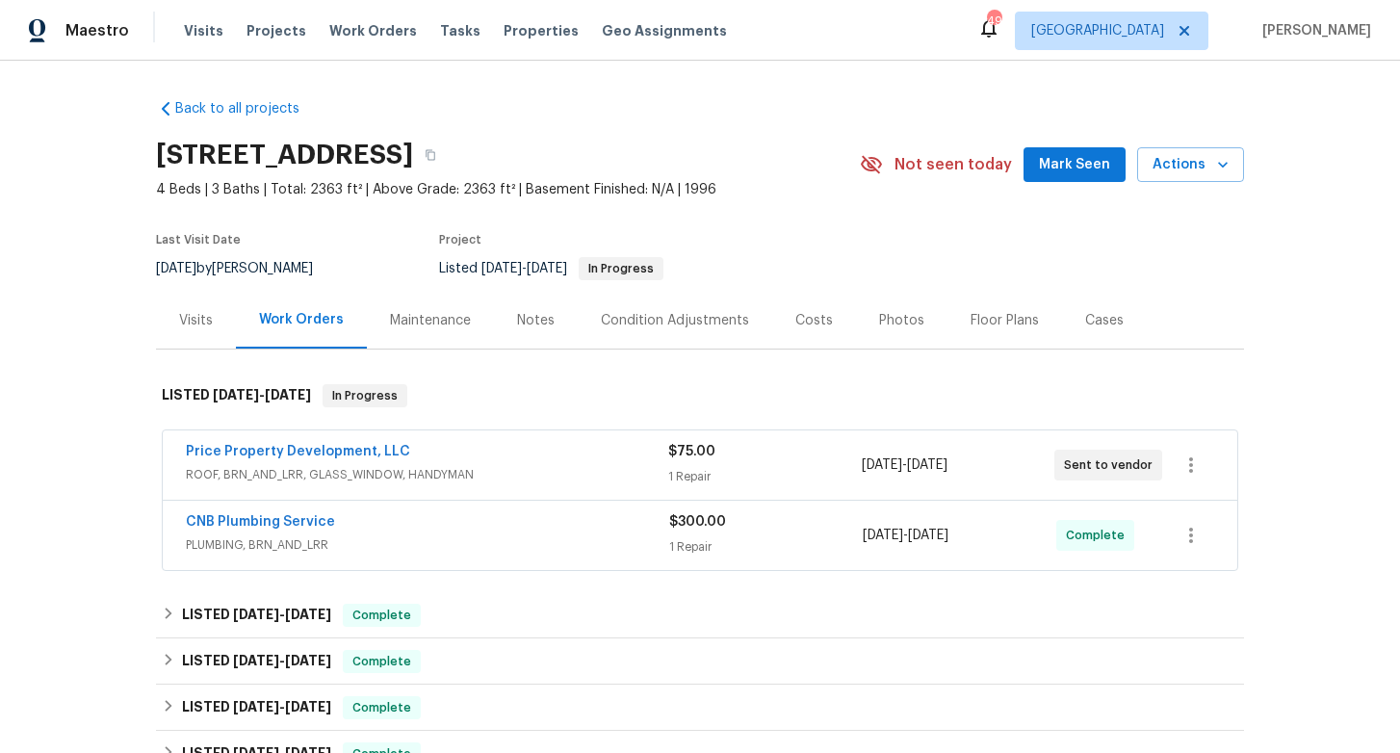
click at [495, 452] on div "Price Property Development, LLC" at bounding box center [427, 453] width 482 height 23
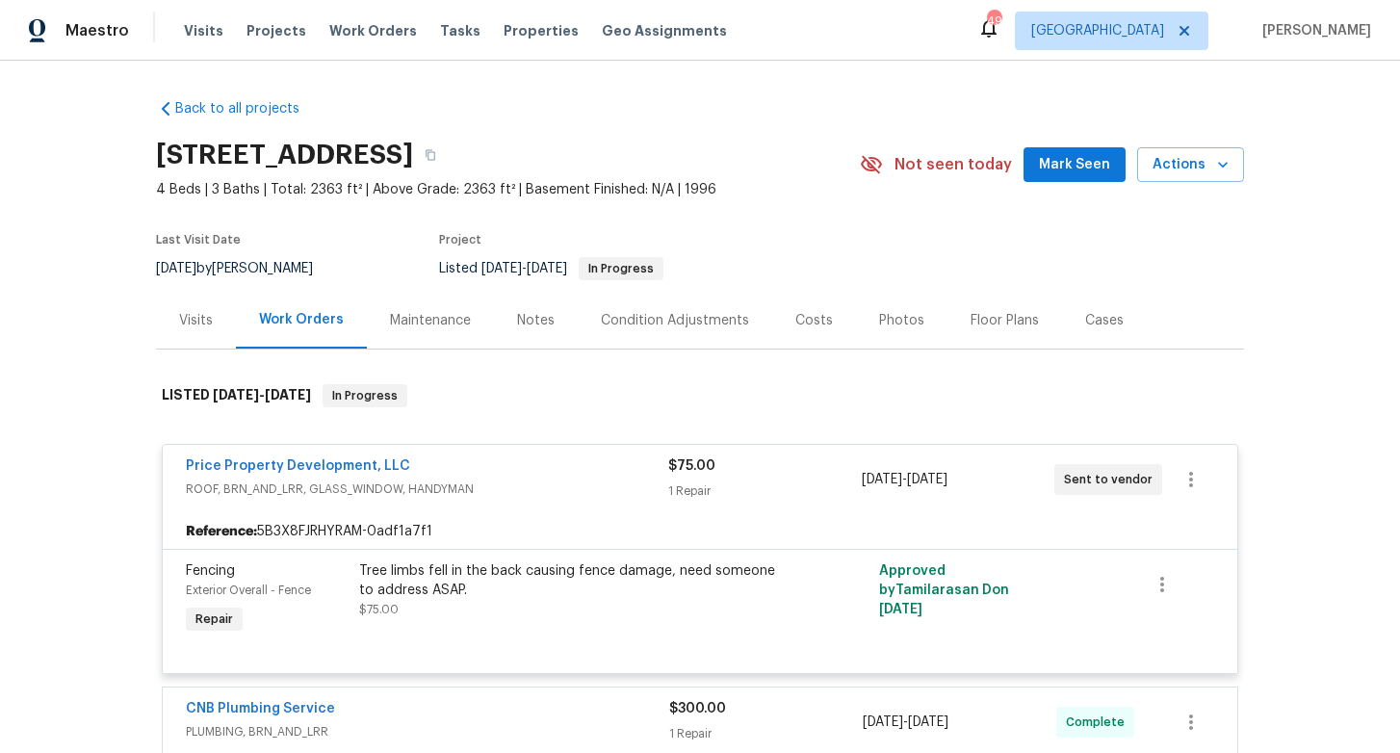
click at [486, 464] on div "Price Property Development, LLC" at bounding box center [427, 467] width 482 height 23
